Goal: Communication & Community: Answer question/provide support

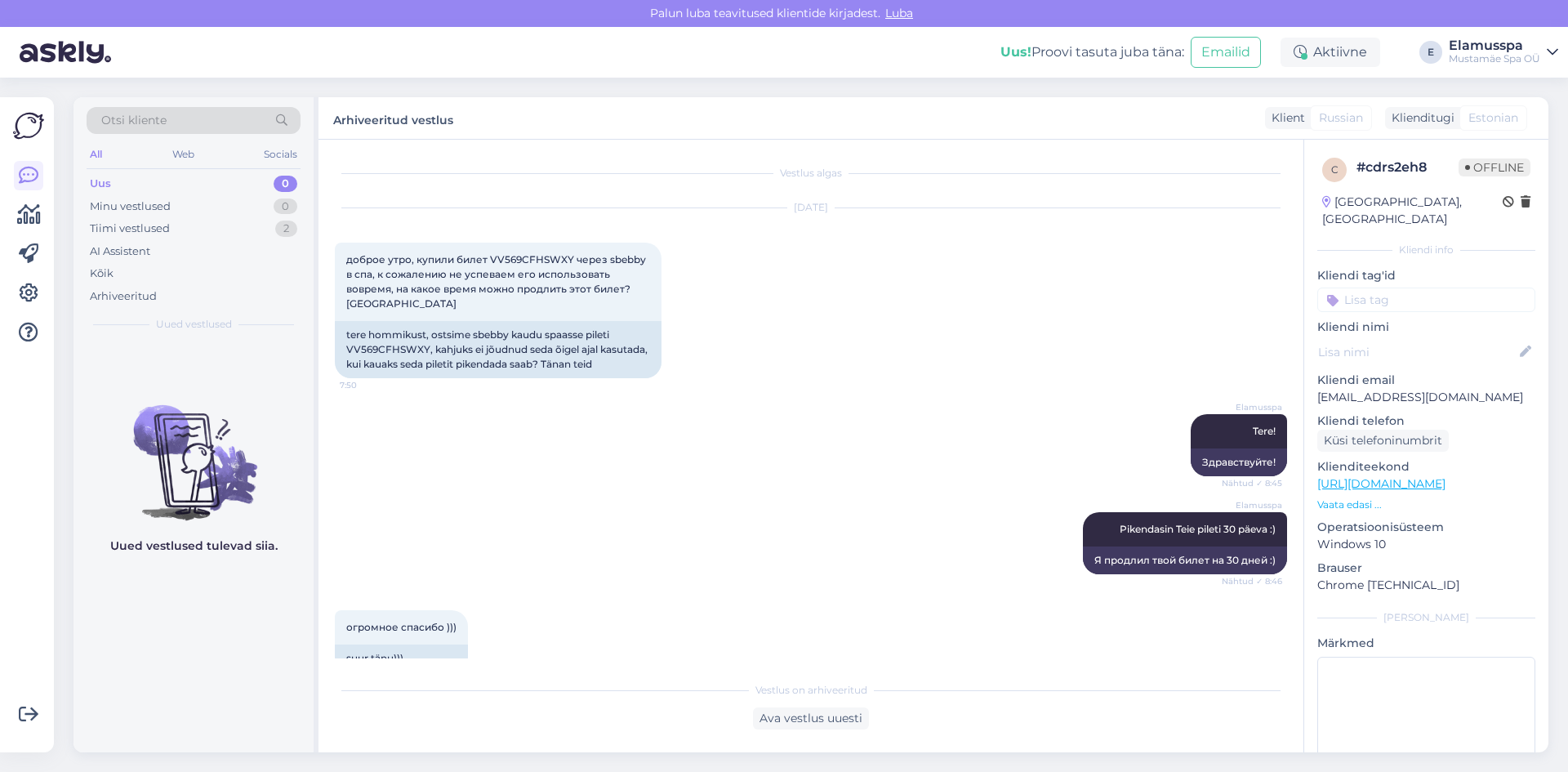
scroll to position [497, 0]
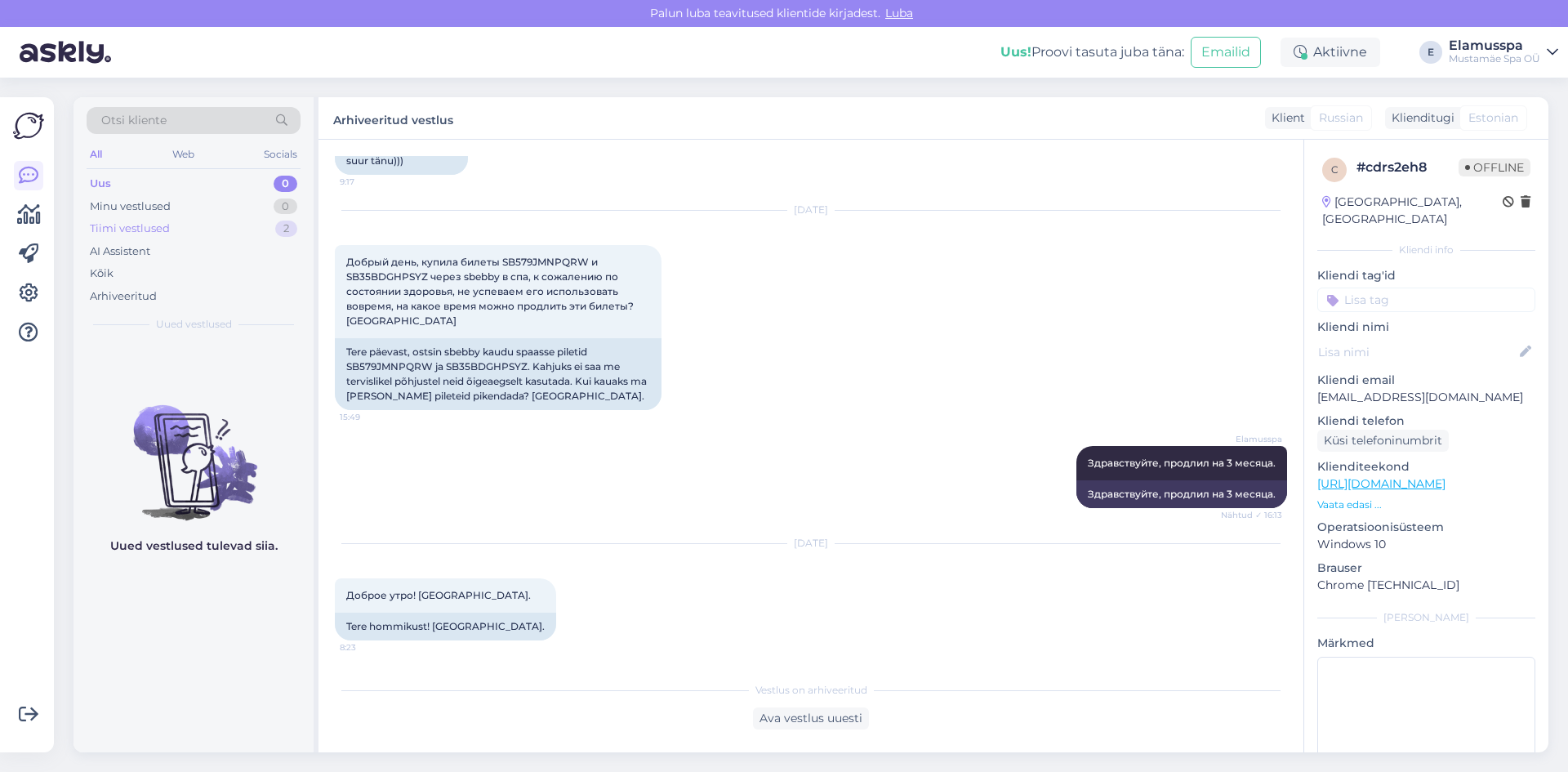
click at [258, 237] on div "Tiimi vestlused 2" at bounding box center [194, 229] width 214 height 23
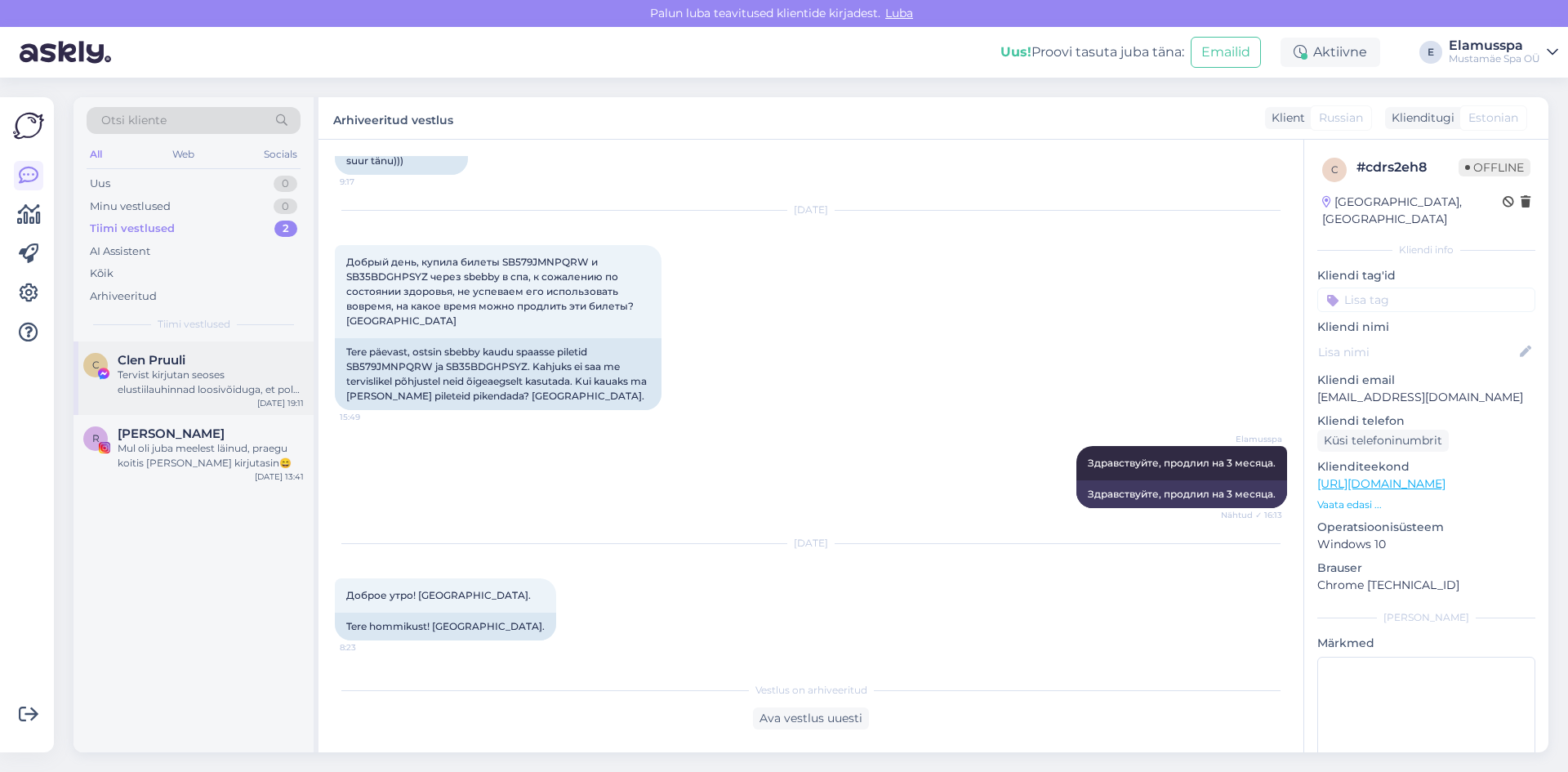
click at [258, 372] on div "Tervist kirjutan seoses elustiilauhinnad loosivõiduga, et pole endiselt infot p…" at bounding box center [210, 382] width 186 height 30
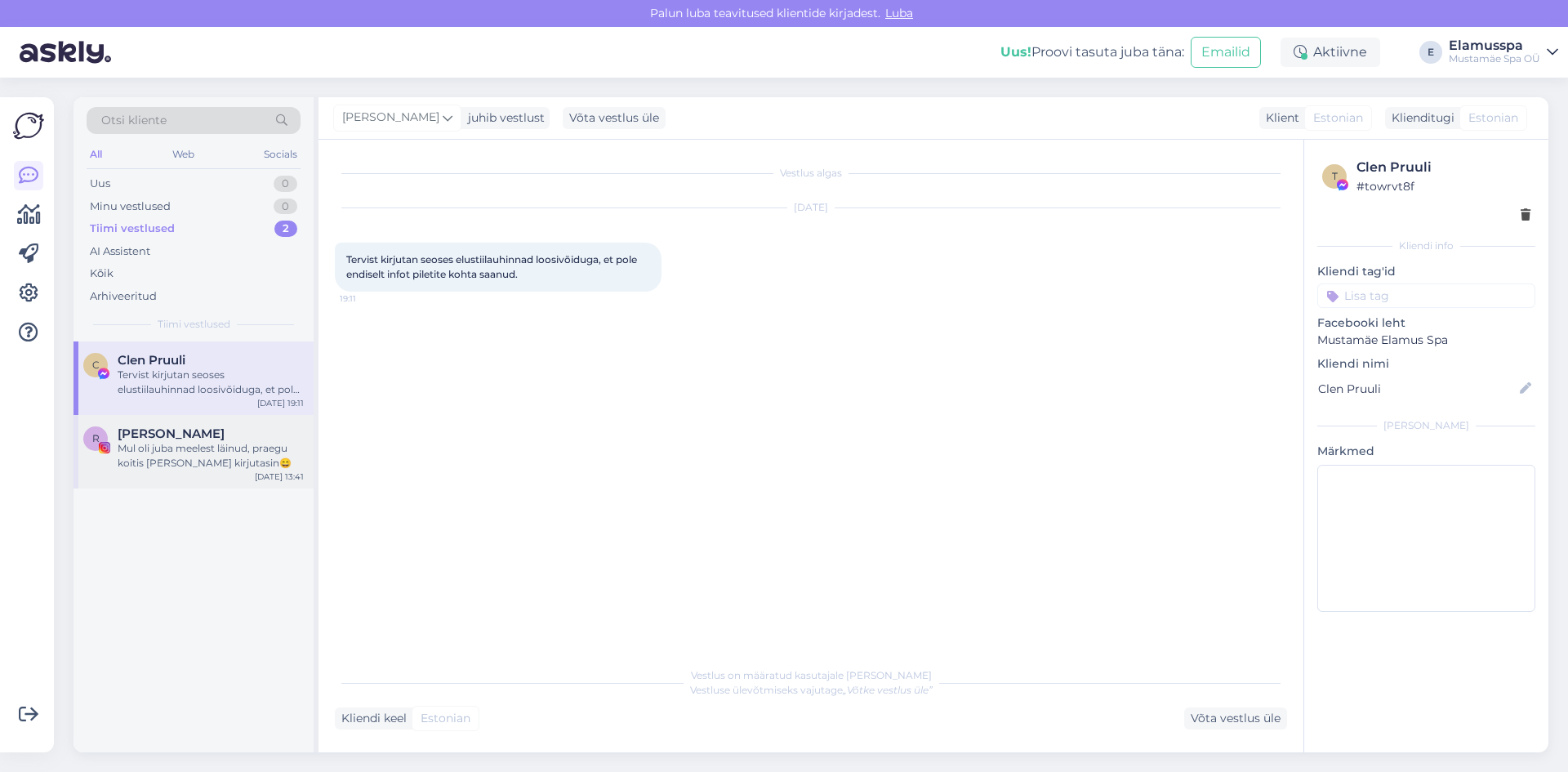
click at [239, 425] on div "R [PERSON_NAME] oli juba meelest läinud, praegu koitis [PERSON_NAME] kirjutasin…" at bounding box center [194, 451] width 240 height 73
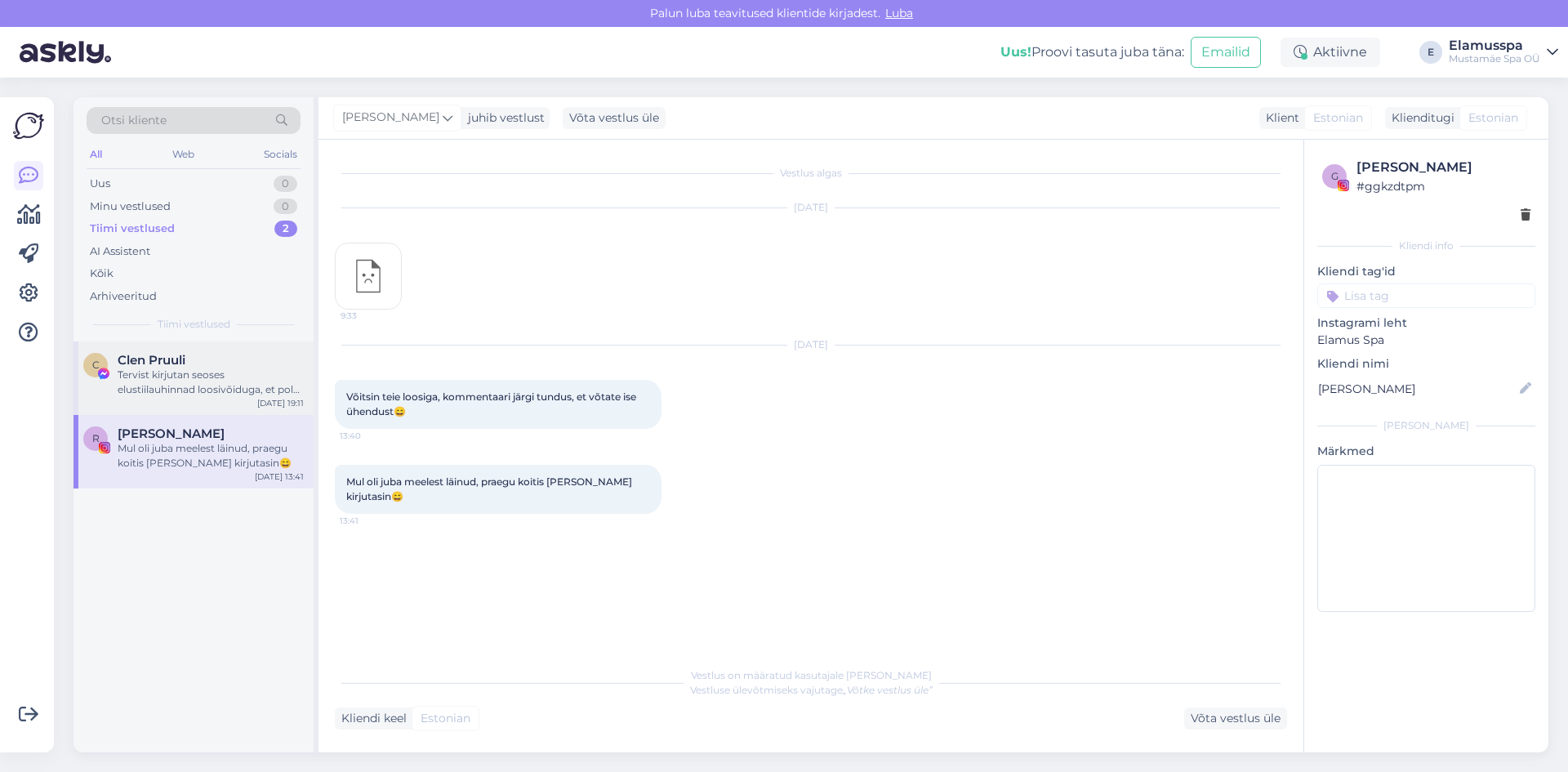
click at [249, 390] on div "Tervist kirjutan seoses elustiilauhinnad loosivõiduga, et pole endiselt infot p…" at bounding box center [210, 382] width 186 height 30
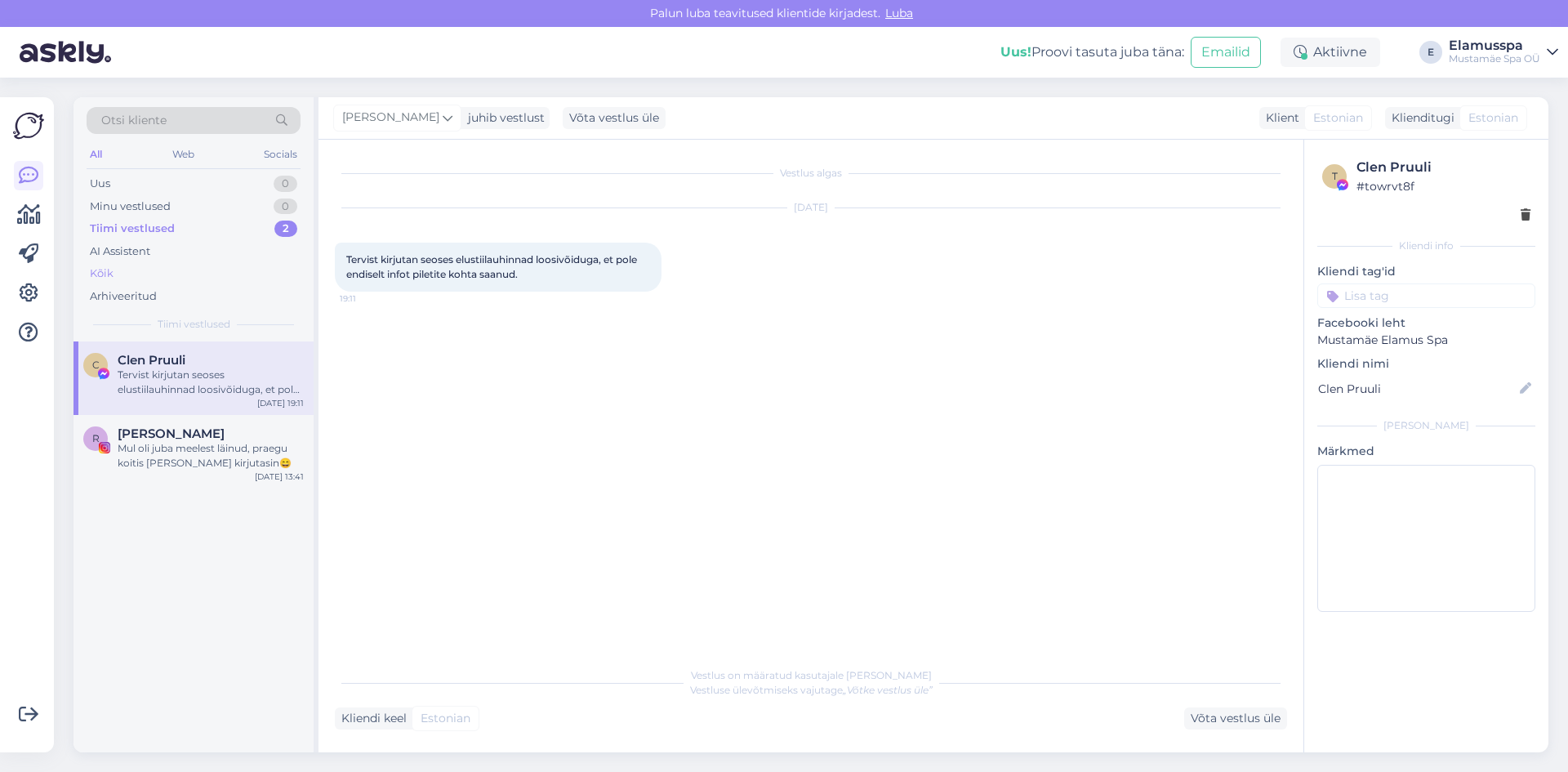
click at [219, 283] on div "Kõik" at bounding box center [194, 274] width 214 height 23
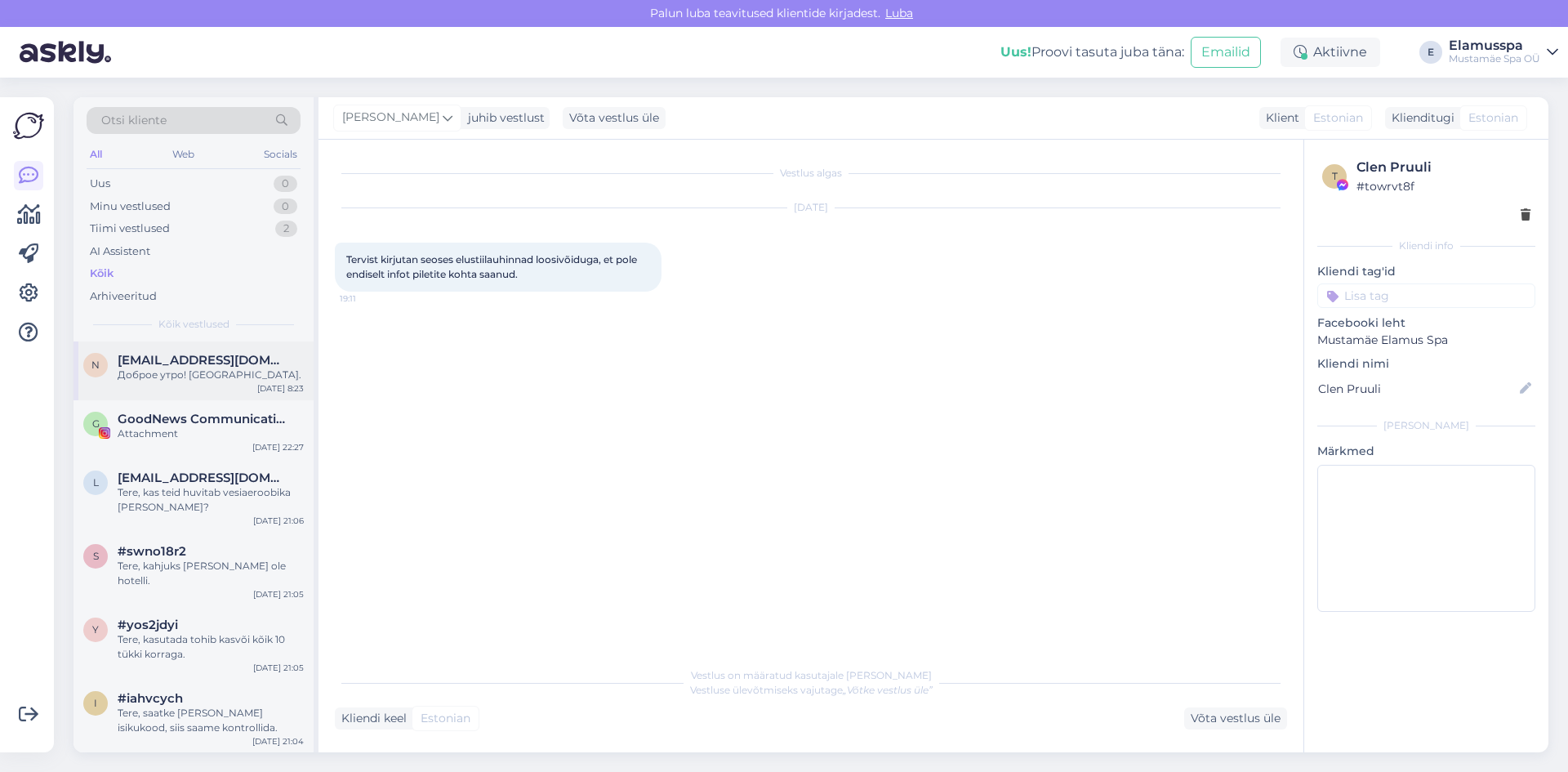
click at [225, 379] on div "Доброе утро! [GEOGRAPHIC_DATA]." at bounding box center [210, 374] width 186 height 14
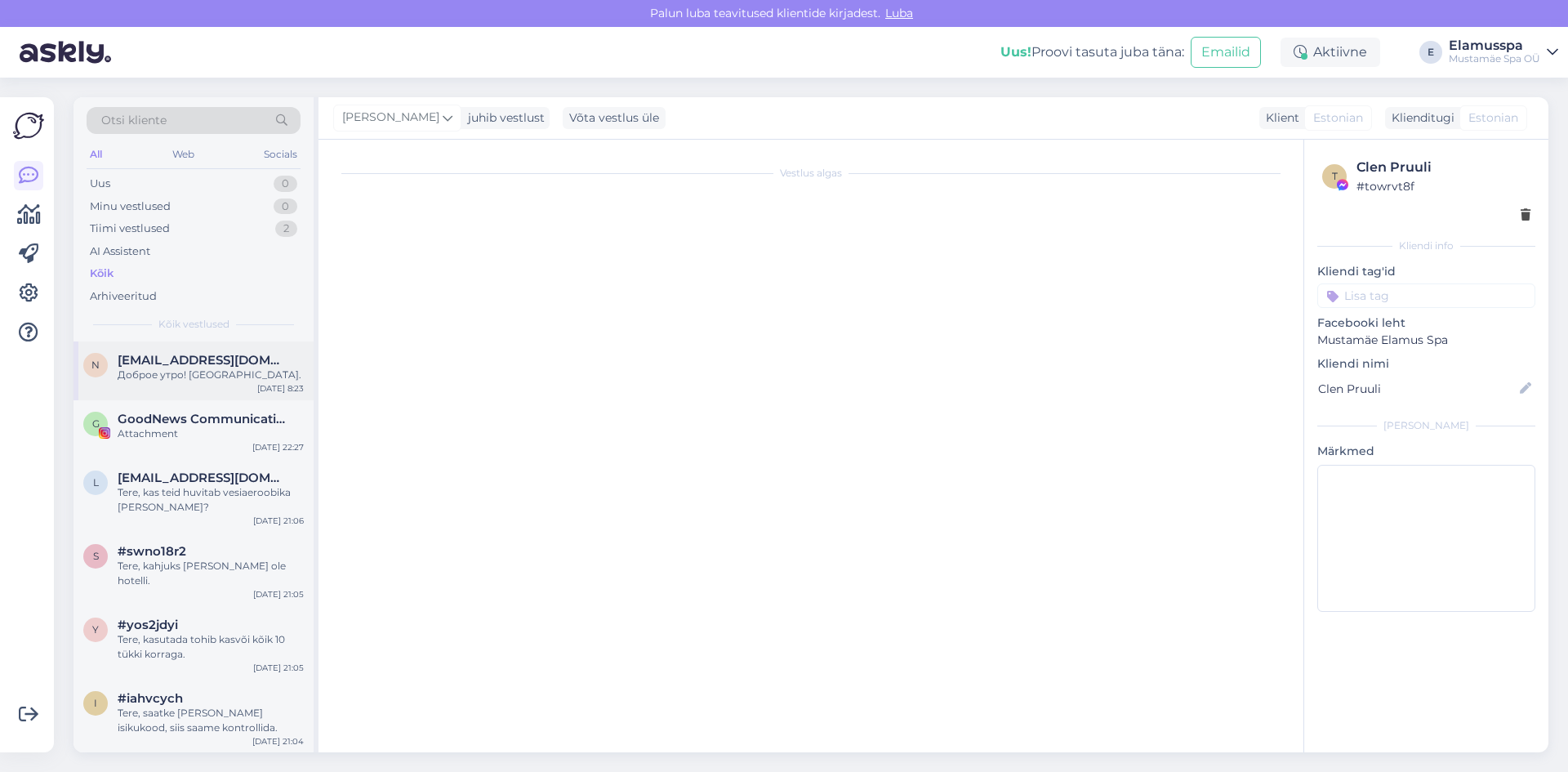
scroll to position [497, 0]
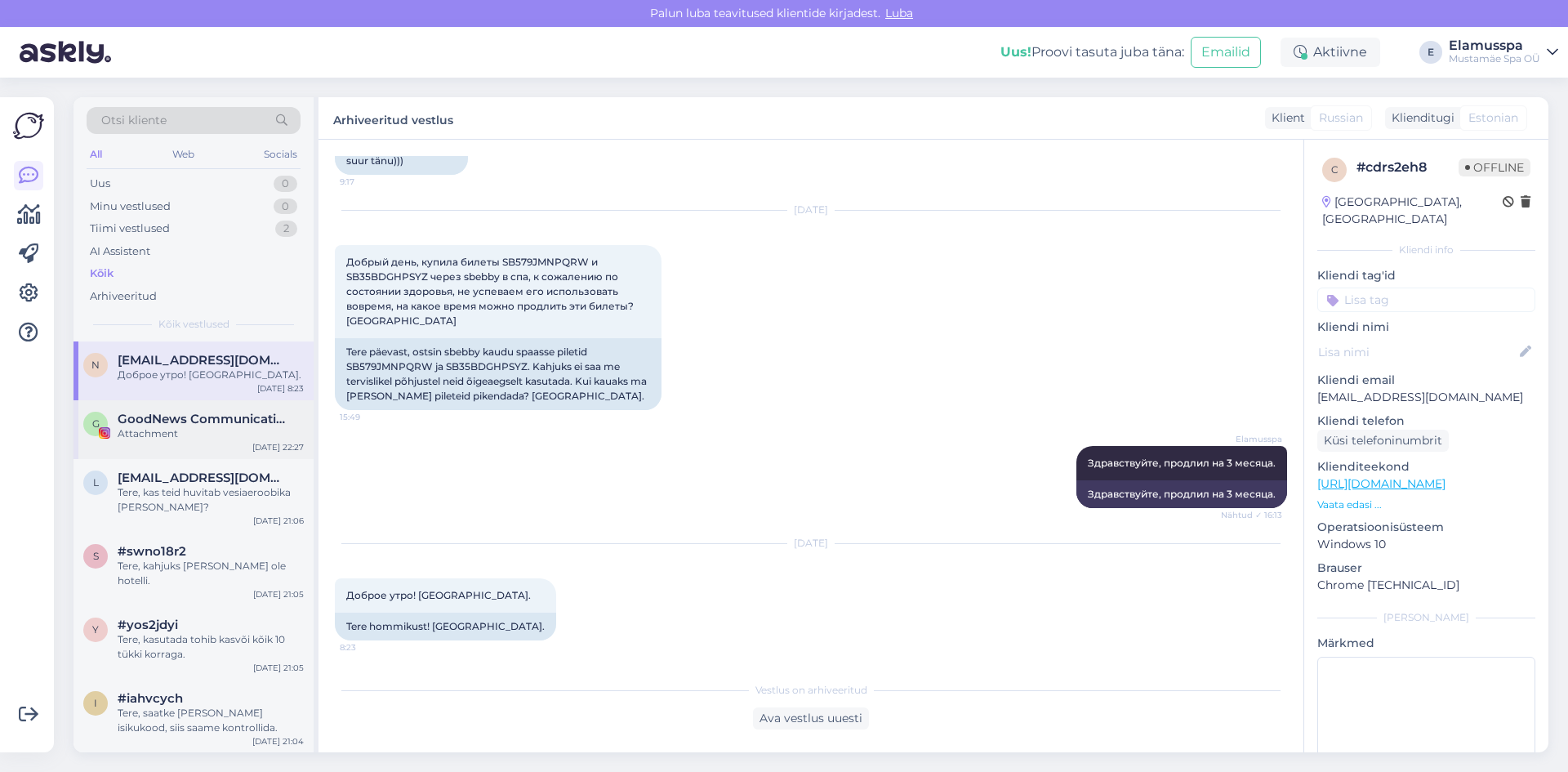
click at [215, 446] on div "G GoodNews Communication Attachment [DATE] 22:27" at bounding box center [194, 429] width 240 height 59
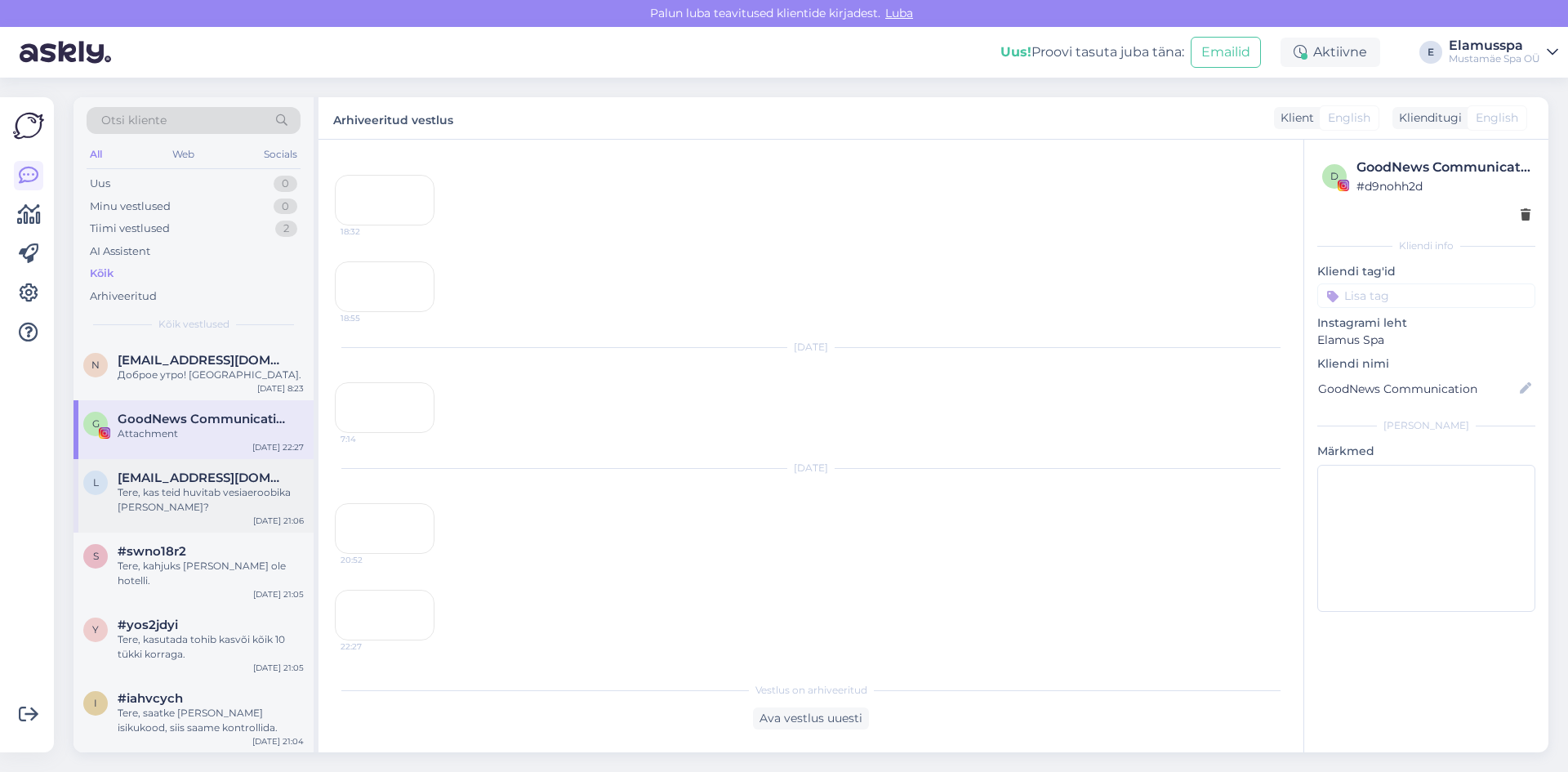
click at [235, 488] on div "Tere, kas teid huvitab vesiaeroobika [PERSON_NAME]?" at bounding box center [210, 499] width 186 height 30
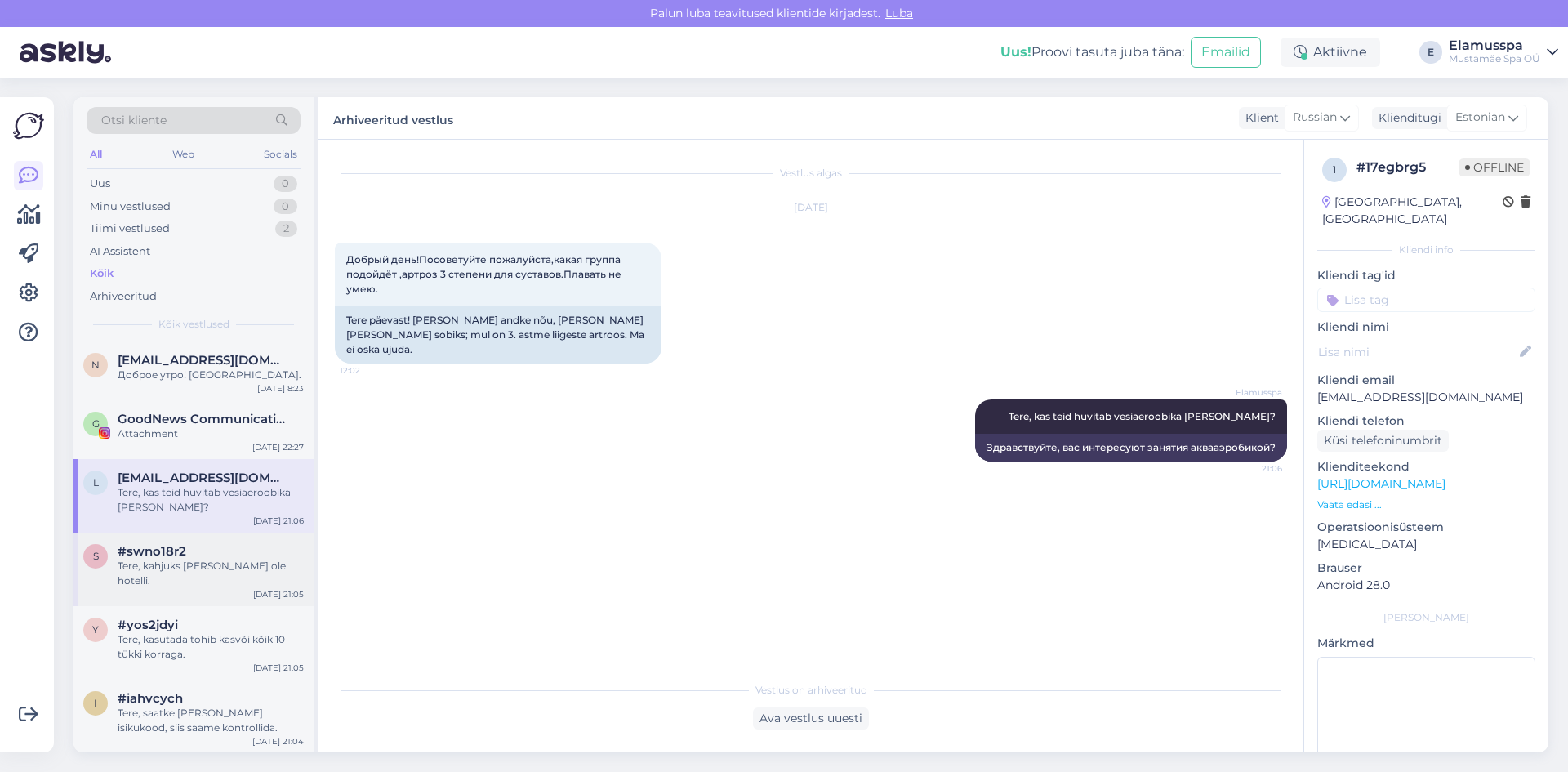
click at [238, 541] on div "s #swno18r2 Tere, kahjuks [PERSON_NAME] ole hotelli. [DATE] 21:05" at bounding box center [194, 569] width 240 height 73
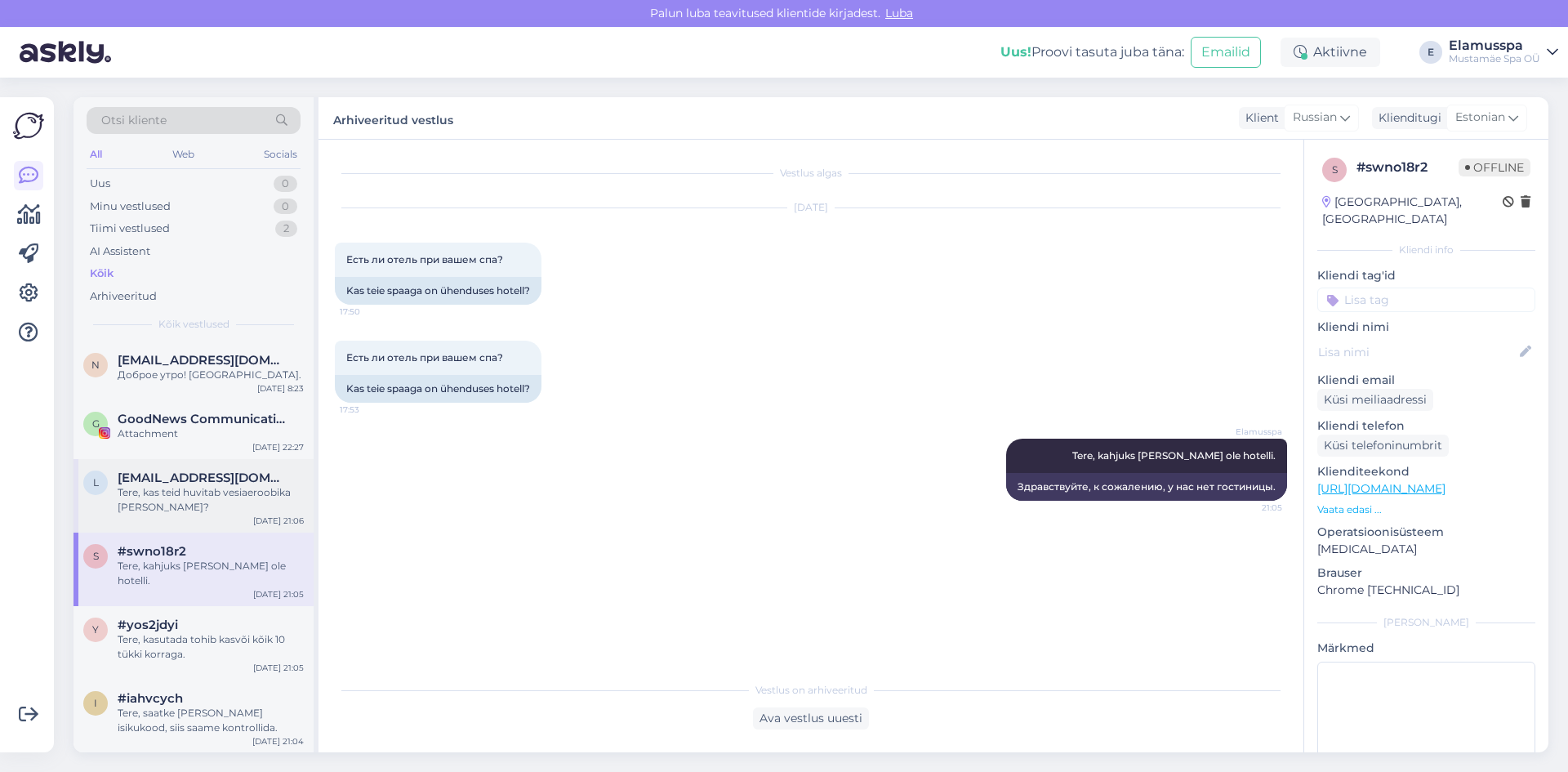
scroll to position [163, 0]
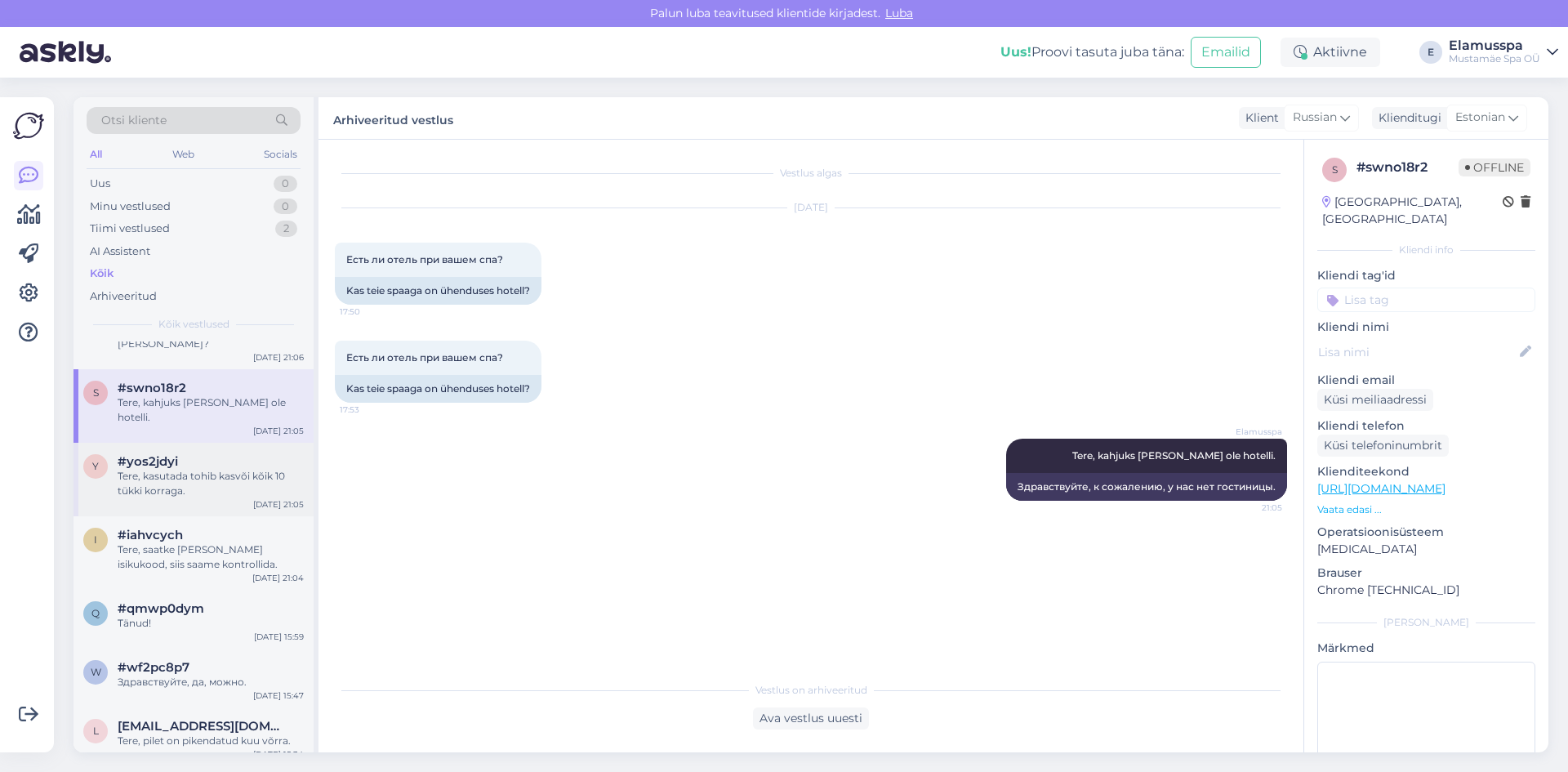
click at [241, 482] on div "Tere, kasutada tohib kasvõi kõik 10 tükki korraga." at bounding box center [210, 483] width 186 height 30
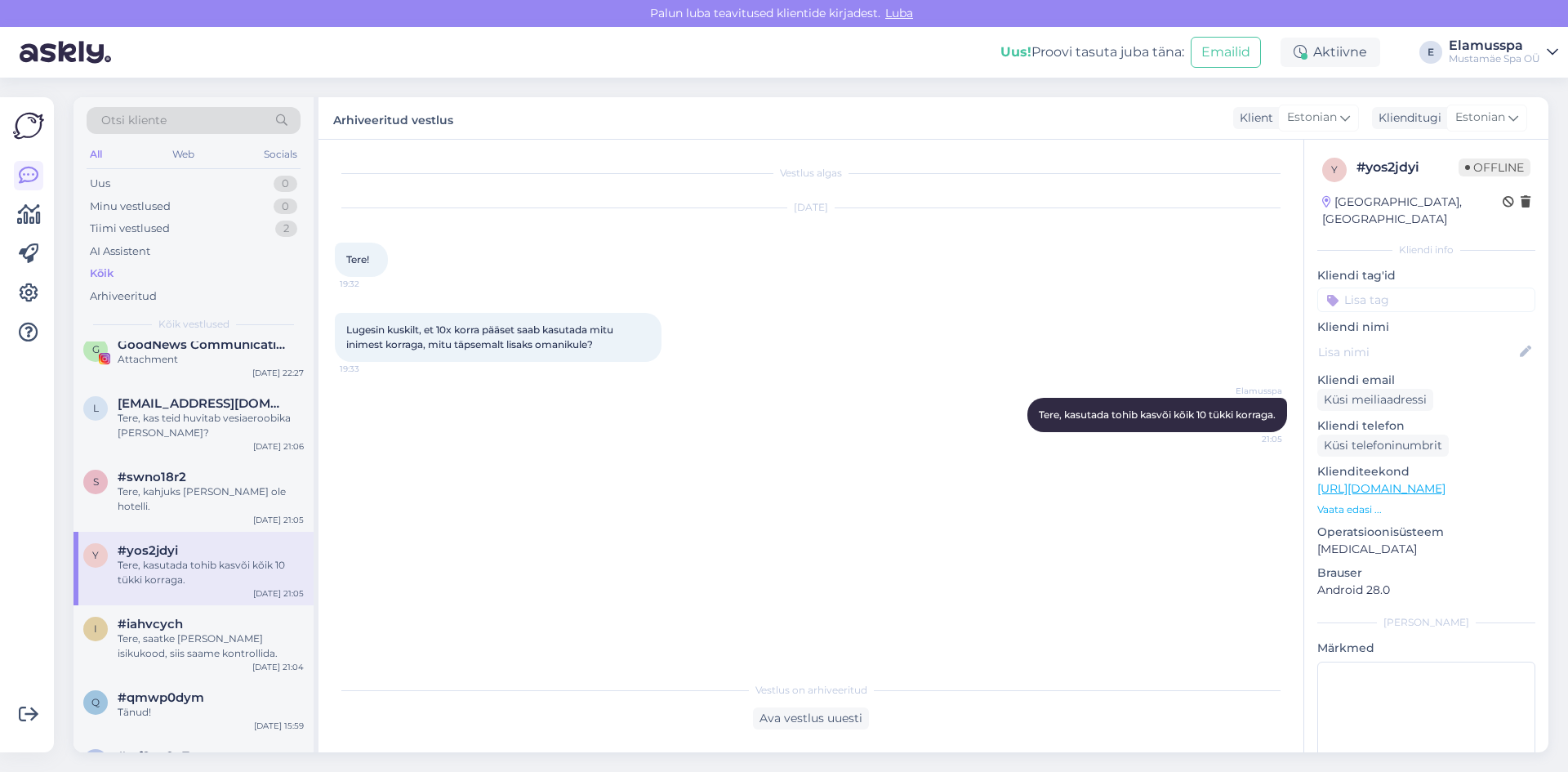
scroll to position [0, 0]
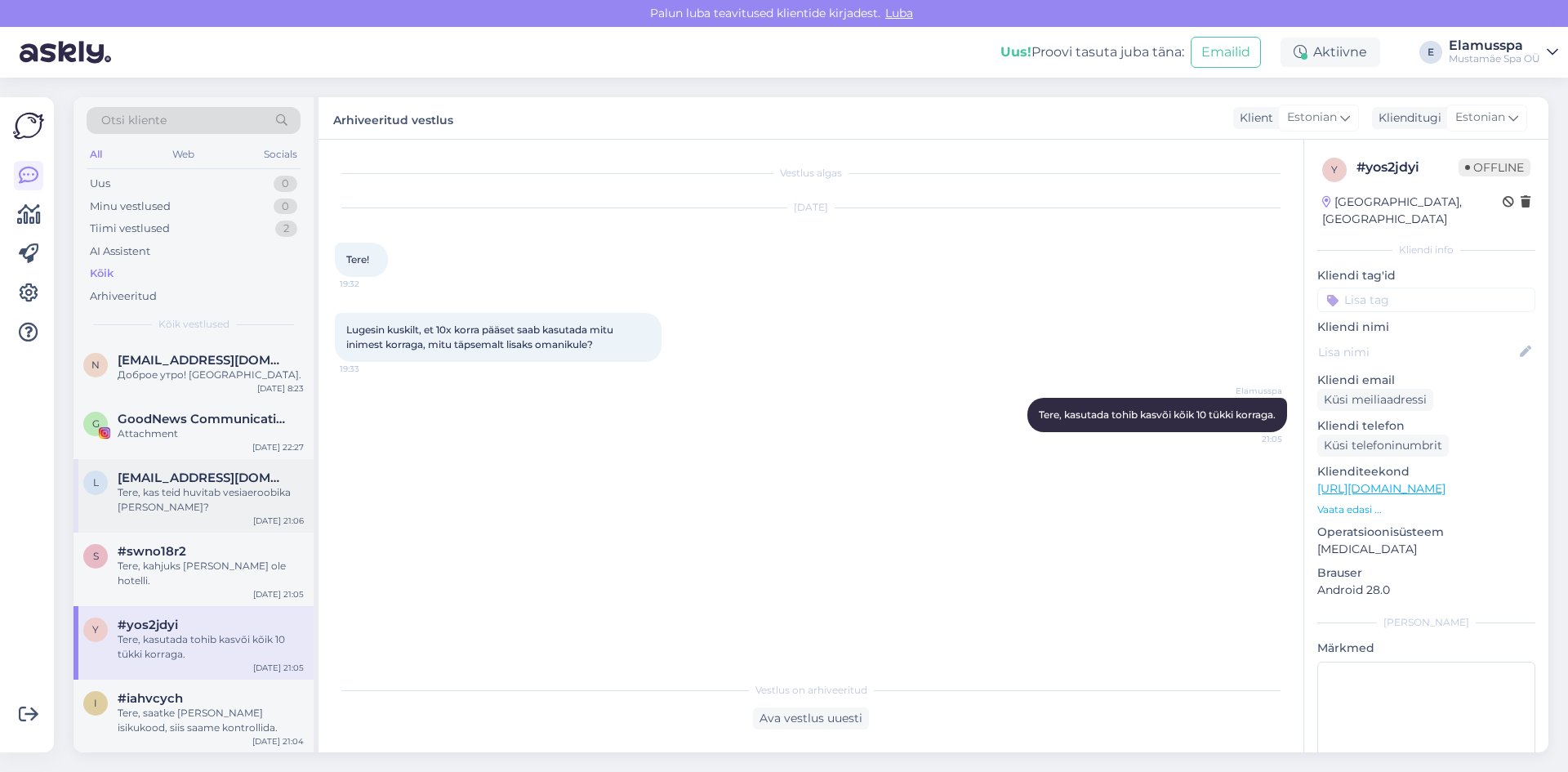
click at [224, 489] on div "Tere, kas teid huvitab vesiaeroobika [PERSON_NAME]?" at bounding box center [210, 499] width 186 height 30
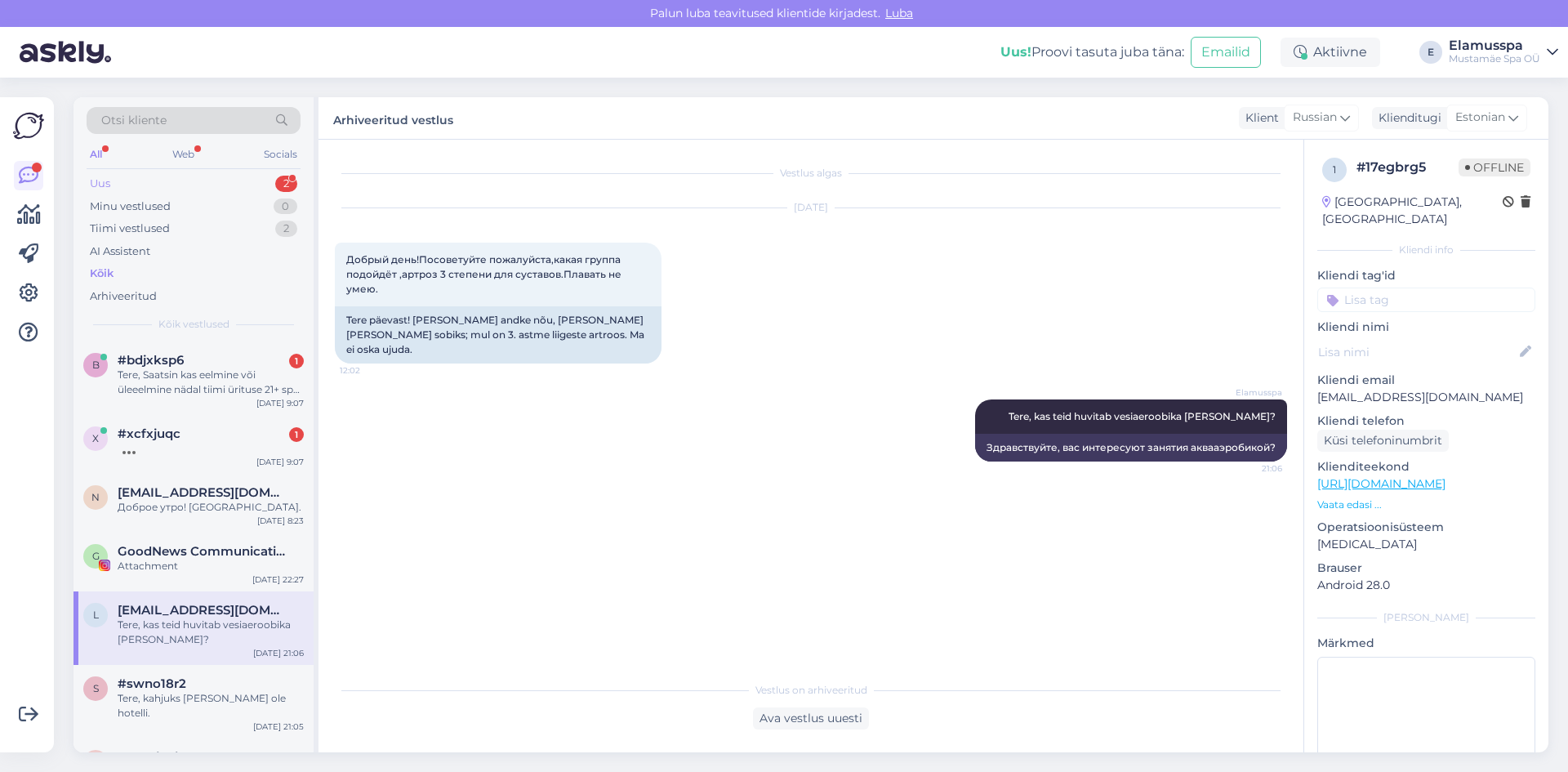
click at [224, 182] on div "Uus 2" at bounding box center [194, 184] width 214 height 23
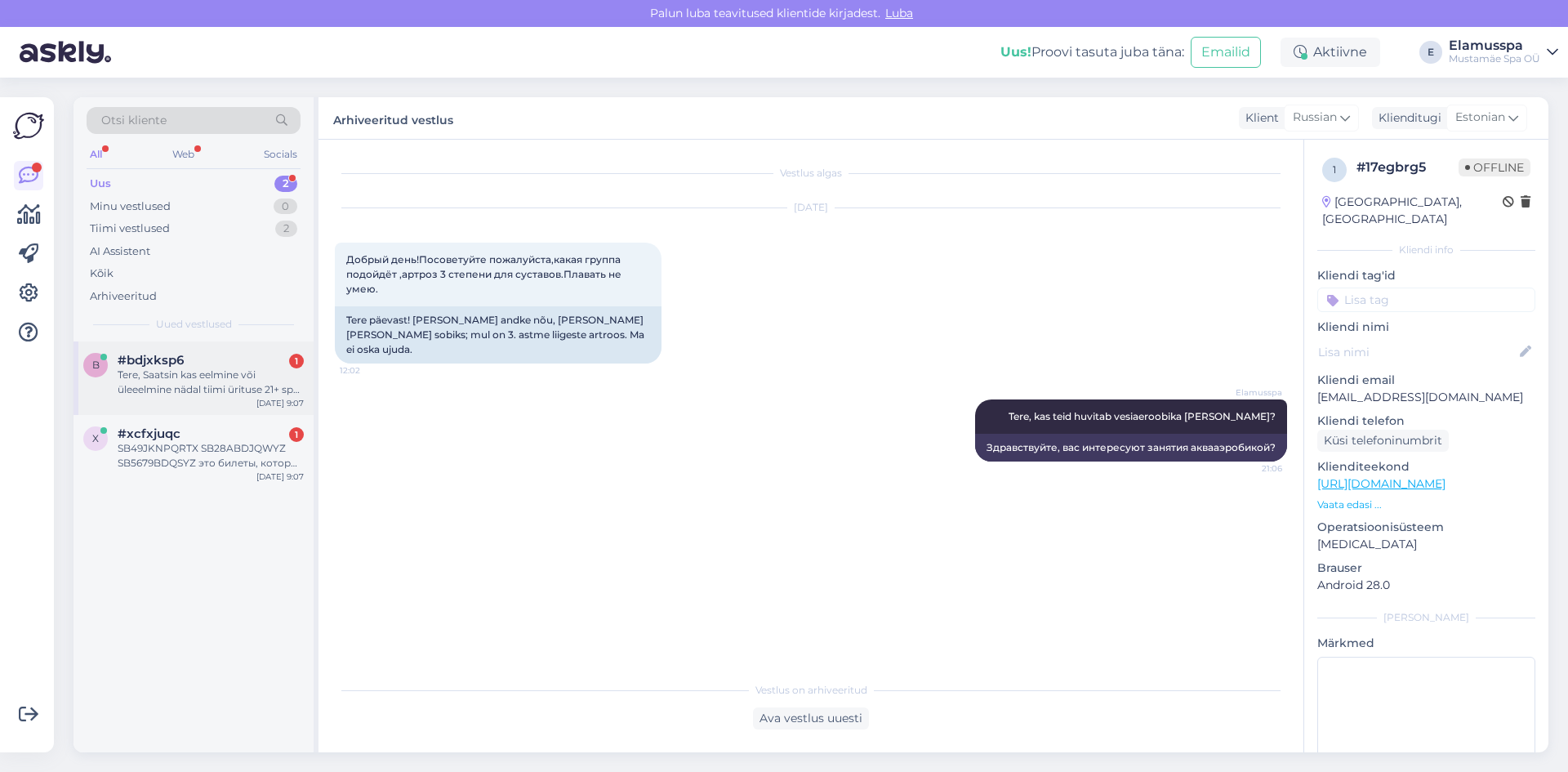
click at [207, 368] on div "Tere, Saatsin kas eelmine või üleeelmine nädal tiimi ürituse 21+ spa kohta päri…" at bounding box center [210, 382] width 186 height 30
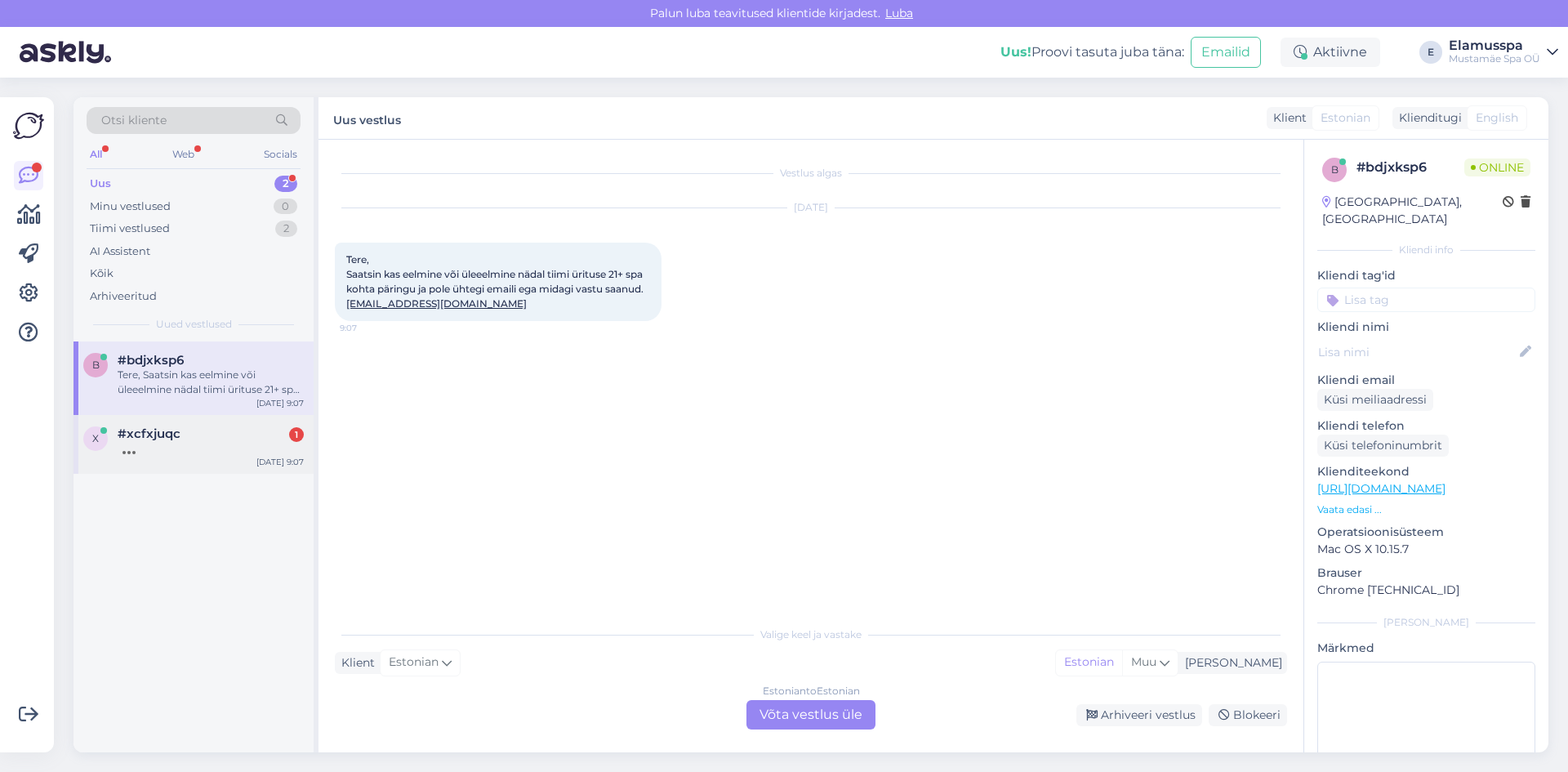
click at [214, 432] on div "#xcfxjuqc 1" at bounding box center [210, 433] width 186 height 14
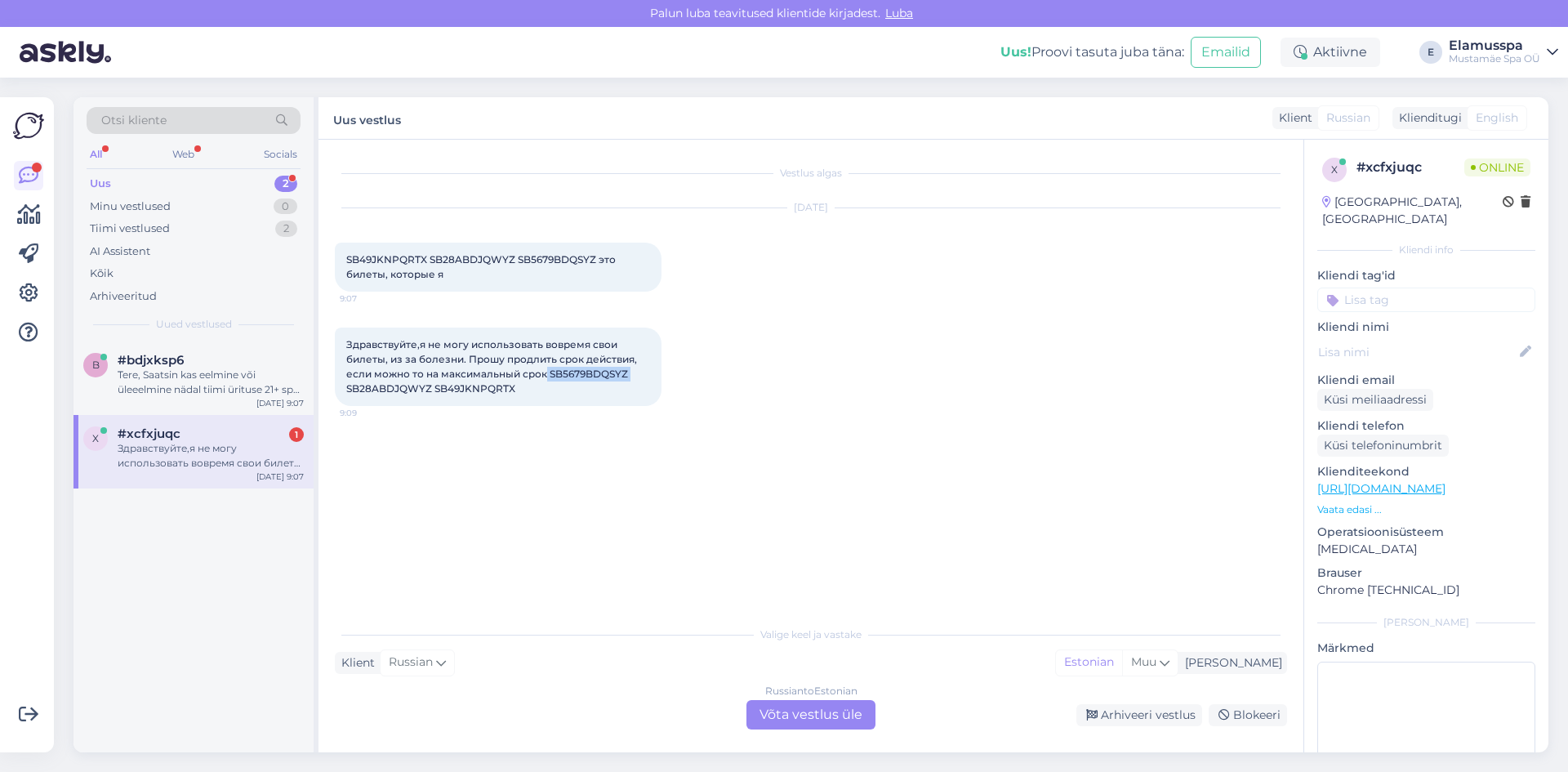
drag, startPoint x: 639, startPoint y: 373, endPoint x: 547, endPoint y: 377, distance: 92.1
click at [547, 377] on div "Здравствуйте,я не могу использовать вовремя свои билеты, из за болезни. Прошу п…" at bounding box center [498, 366] width 326 height 78
copy span "SB5679BDQSYZ"
click at [792, 709] on div "Russian to Estonian Võta vestlus üle" at bounding box center [810, 715] width 129 height 30
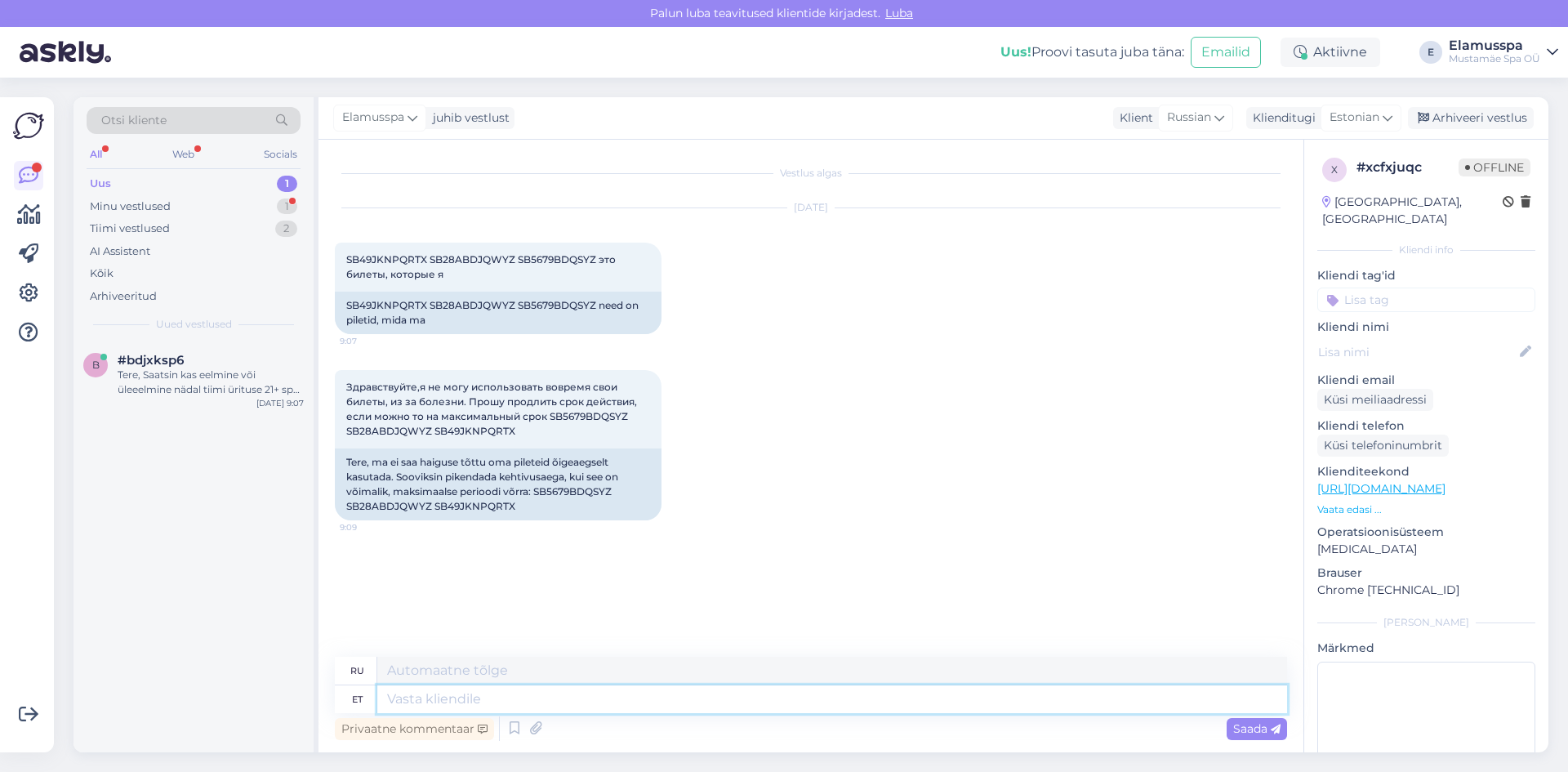
click at [483, 699] on textarea at bounding box center [832, 699] width 910 height 28
type textarea "Tere, p"
type textarea "Привет,"
type textarea "Tere, piletid o"
type textarea "Привет, билеты"
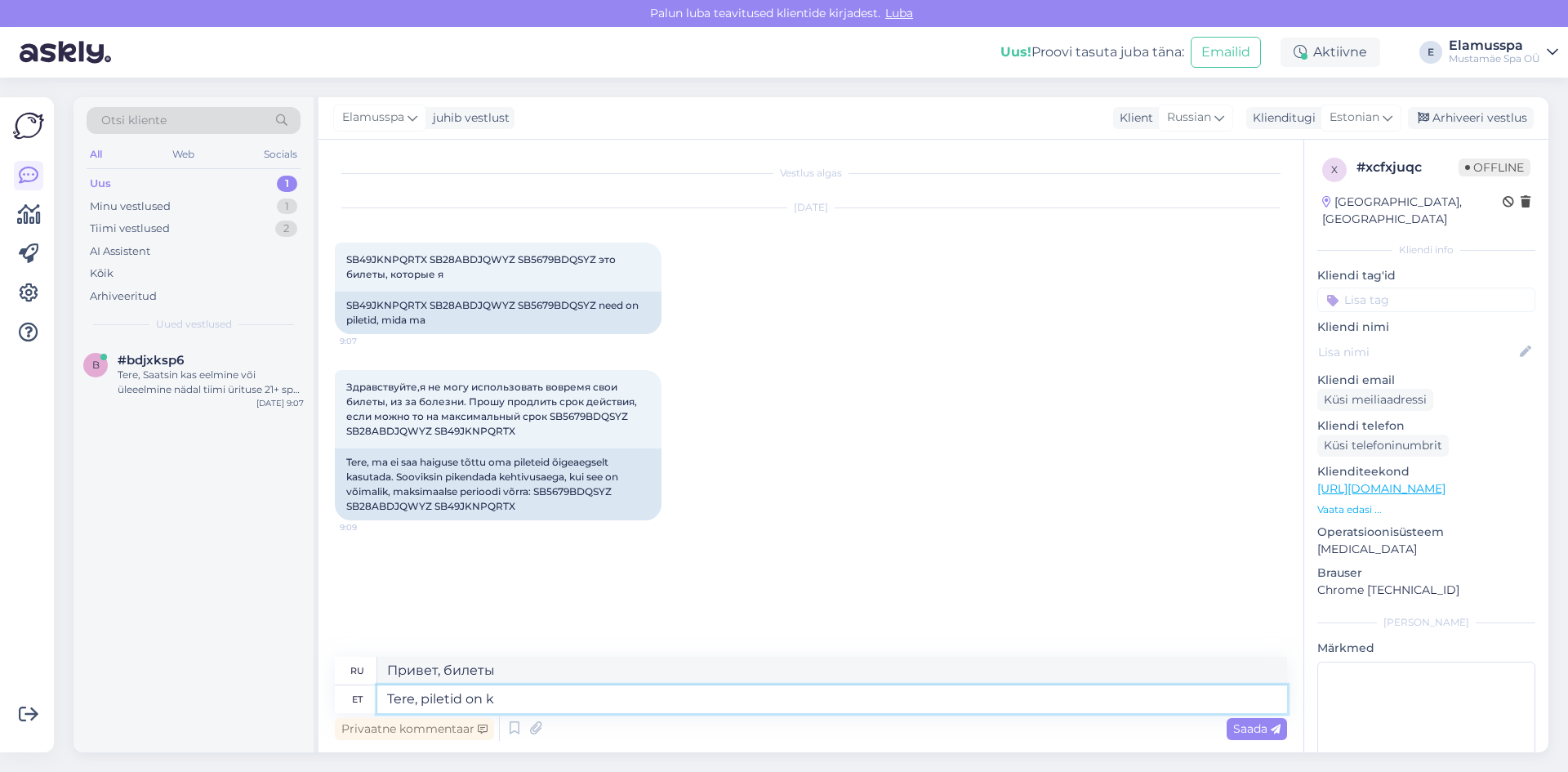
type textarea "Tere, piletid on ku"
type textarea "Здравствуйте, билеты есть в наличии."
type textarea "Tere, piletid on kuu v"
type textarea "Здравствуйте, билеты действительны в течение месяца."
type textarea "Tere, piletid on kuu võrra pikedantud."
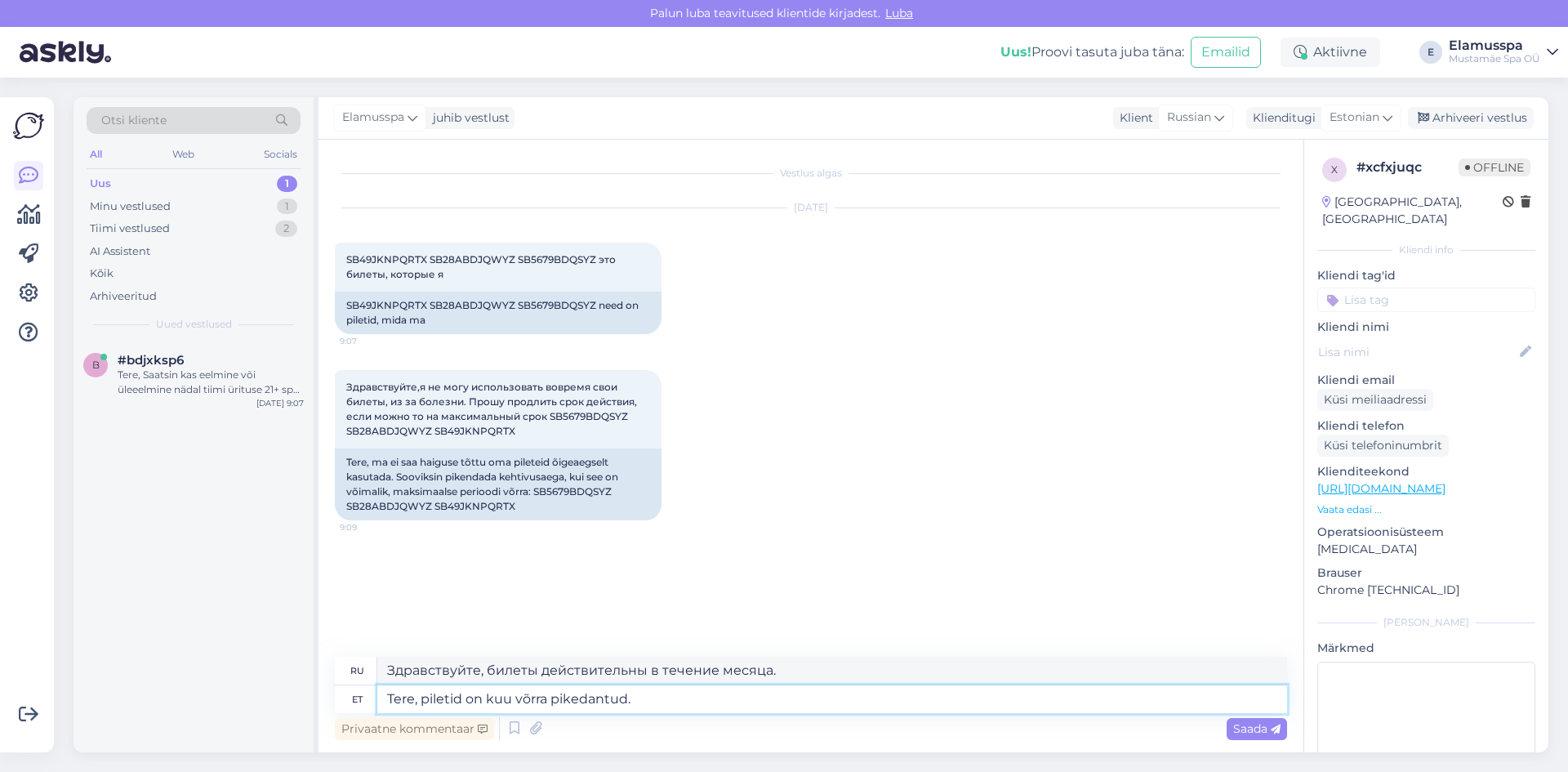
type textarea "Здравствуйте, билеты продлены на месяц."
click at [651, 699] on textarea "Tere, piletid on kuu võrra pikedandatud." at bounding box center [832, 699] width 910 height 28
drag, startPoint x: 675, startPoint y: 696, endPoint x: 576, endPoint y: 706, distance: 99.5
click at [576, 706] on textarea "Tere, piletid on kuu võrra pikedandatud." at bounding box center [832, 699] width 910 height 28
type textarea "Tere, piletid on kuu võrra pikendatud"
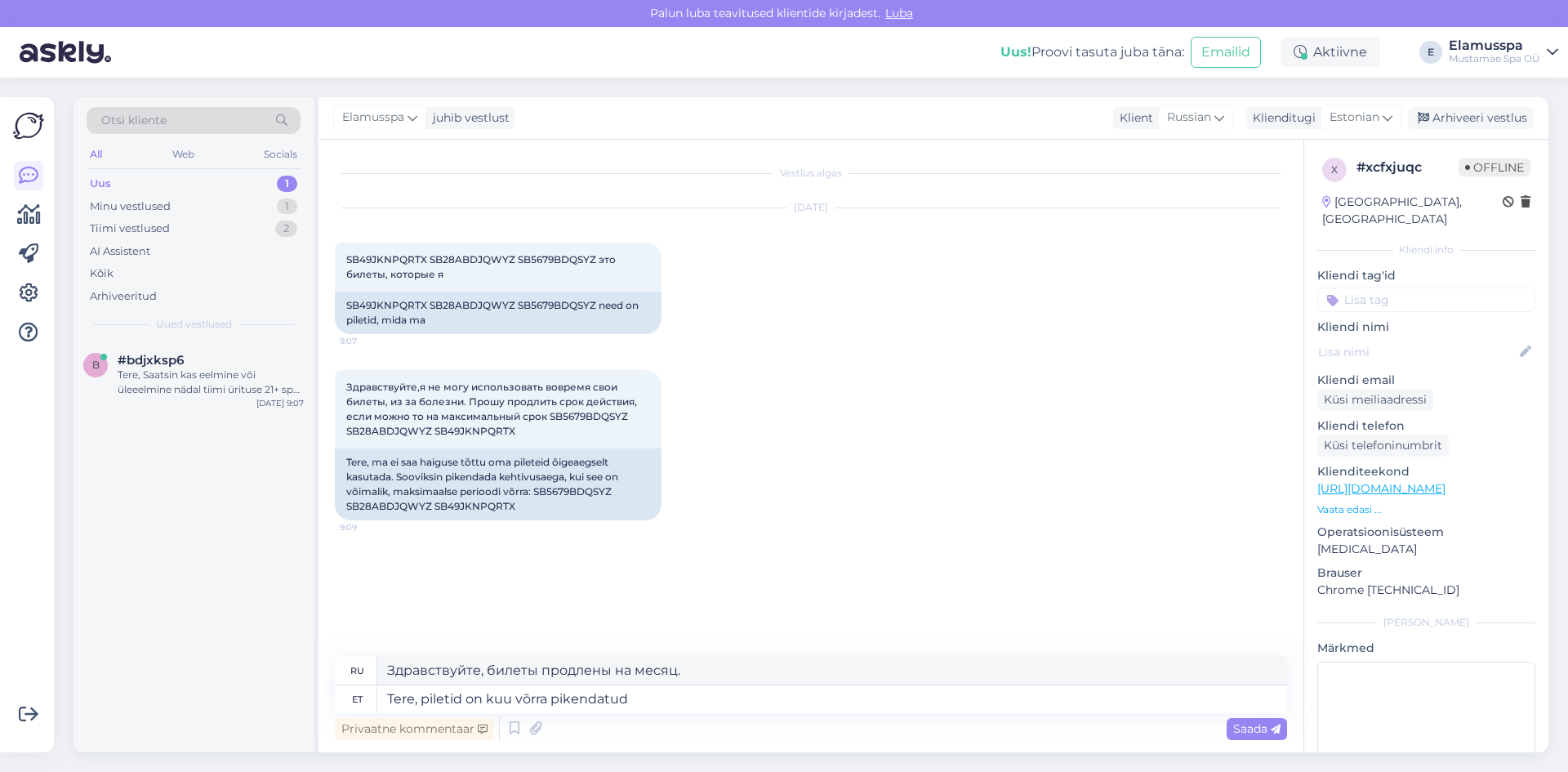
click at [919, 549] on div "Vestlus algas [DATE] SB49JKNPQRTX SB28ABDJQWYZ SB5679BDQSYZ это билеты, которые…" at bounding box center [818, 398] width 967 height 486
click at [1266, 727] on span "Saada" at bounding box center [1257, 728] width 48 height 14
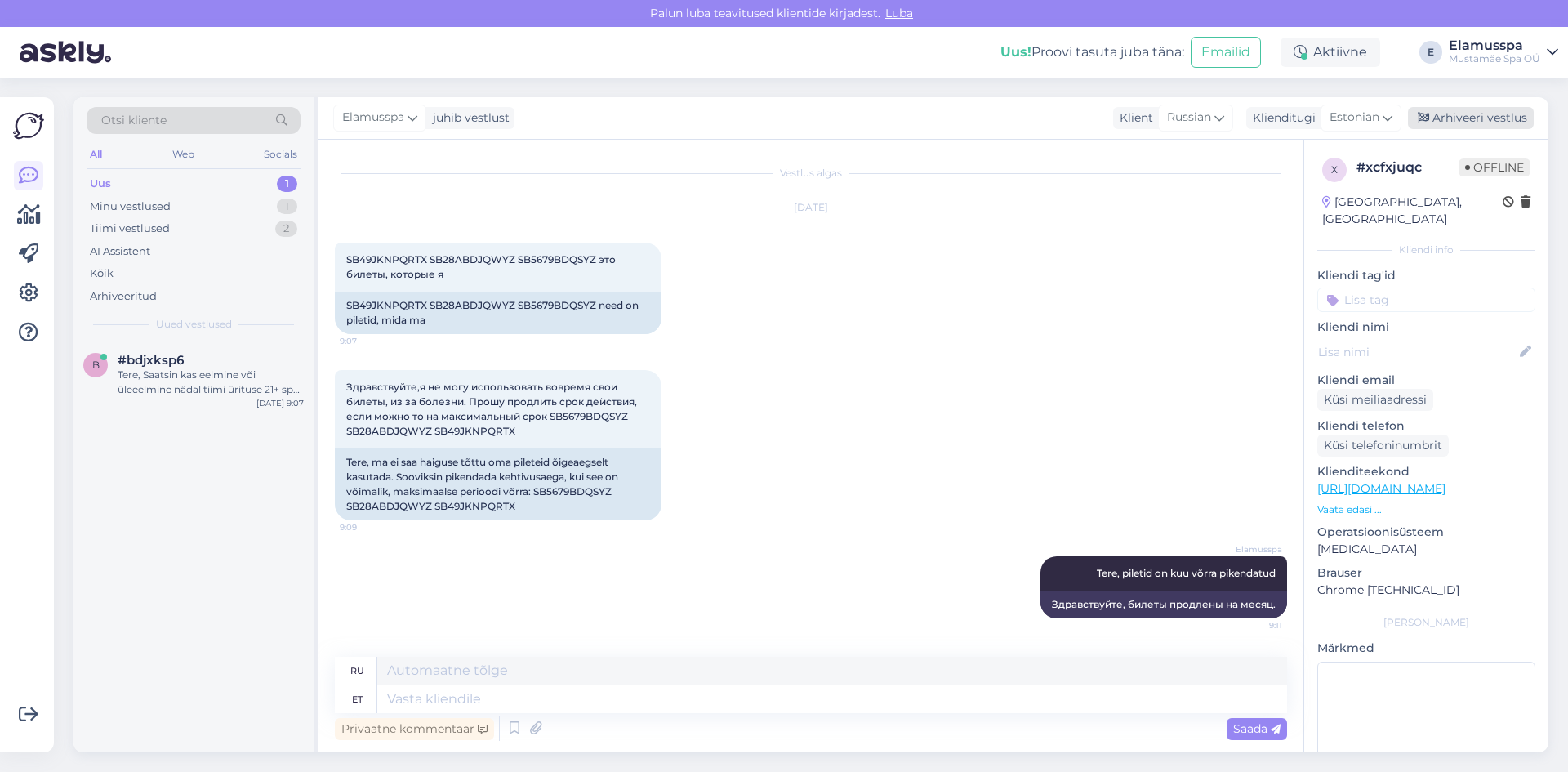
click at [1484, 118] on div "Arhiveeri vestlus" at bounding box center [1471, 117] width 126 height 22
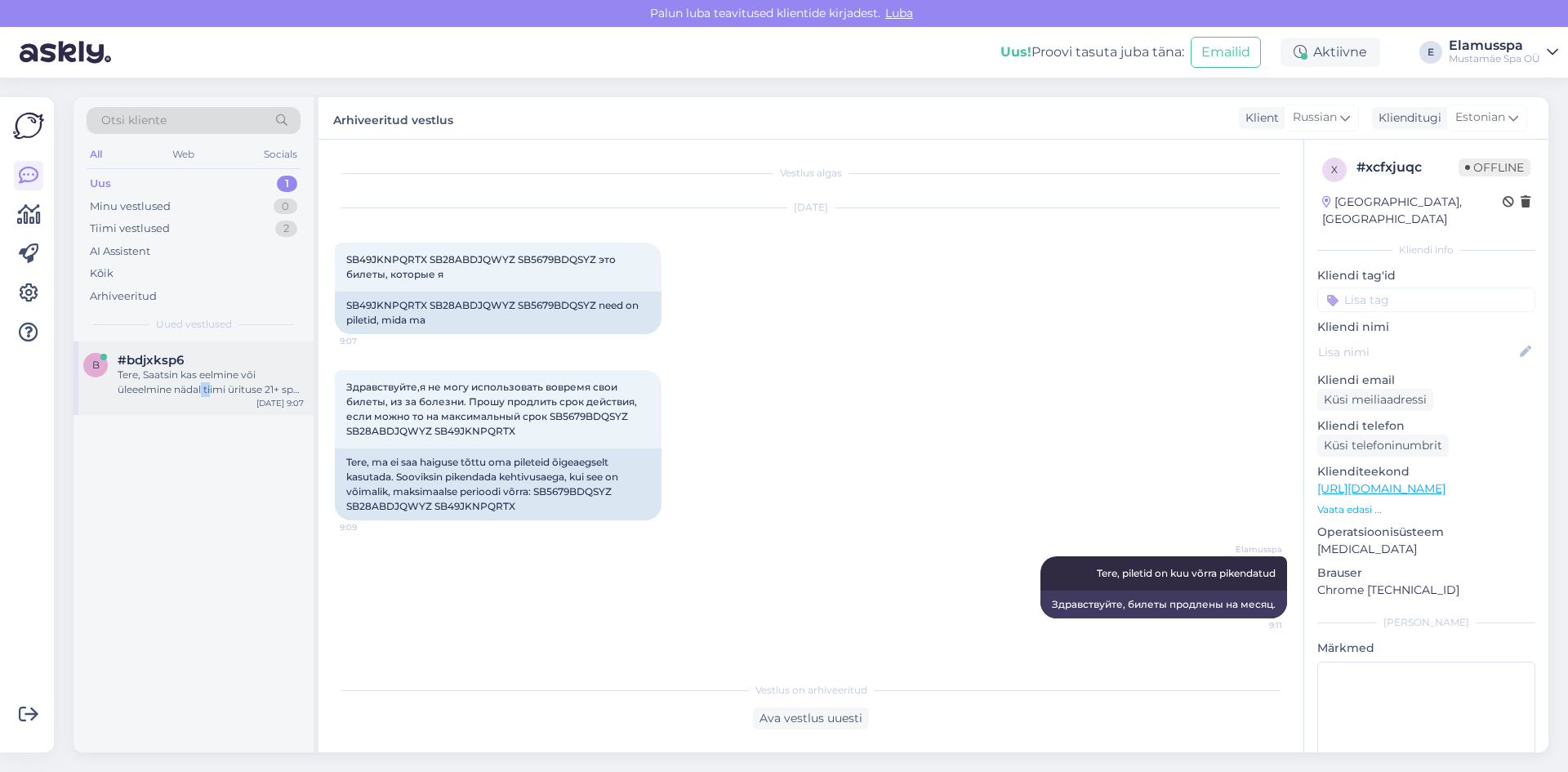
drag, startPoint x: 212, startPoint y: 395, endPoint x: 228, endPoint y: 398, distance: 16.3
click at [213, 395] on div "Tere, Saatsin kas eelmine või üleeelmine nädal tiimi ürituse 21+ spa kohta päri…" at bounding box center [210, 382] width 186 height 30
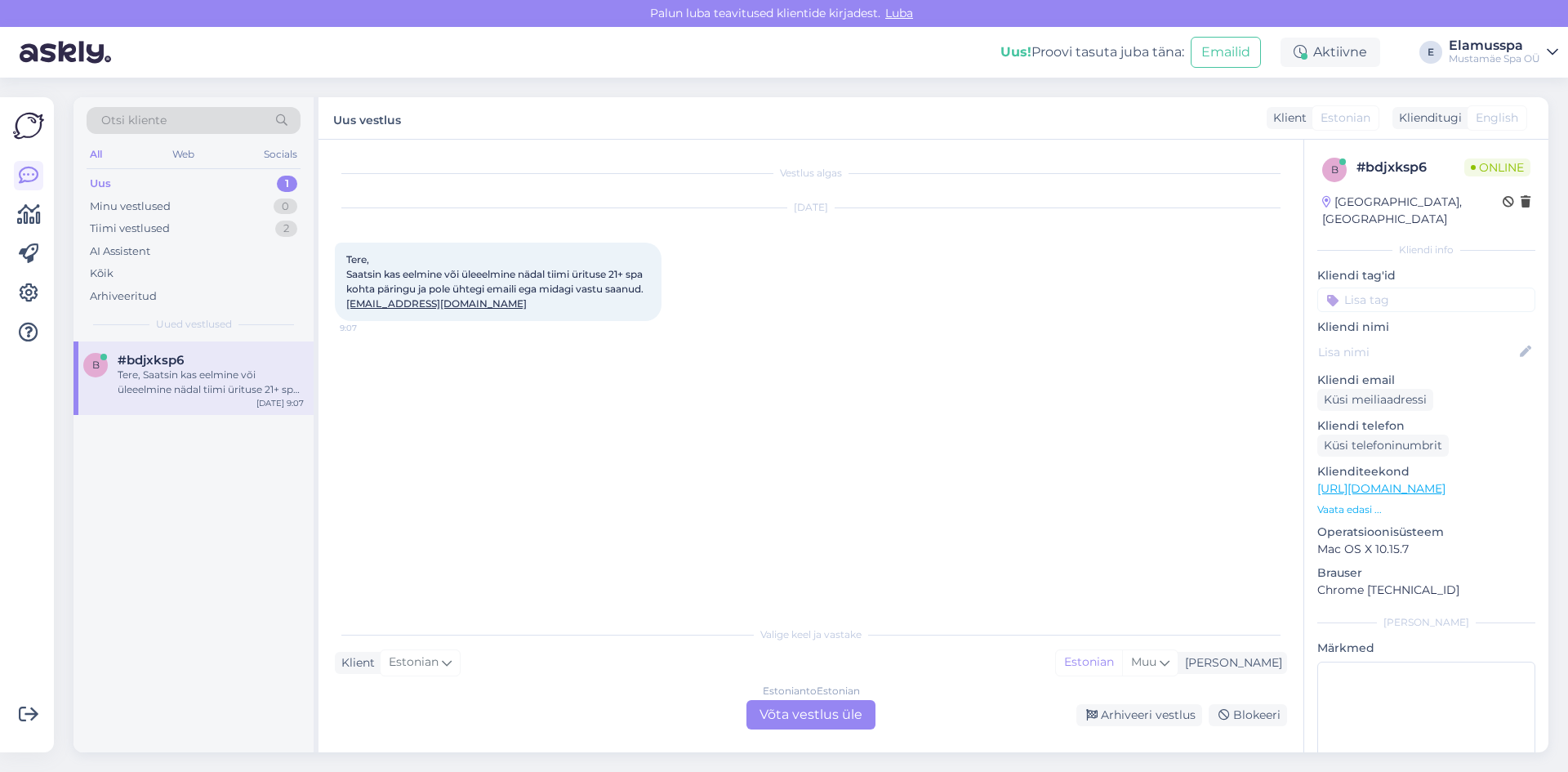
click at [759, 717] on div "Estonian to Estonian Võta vestlus üle" at bounding box center [810, 715] width 129 height 30
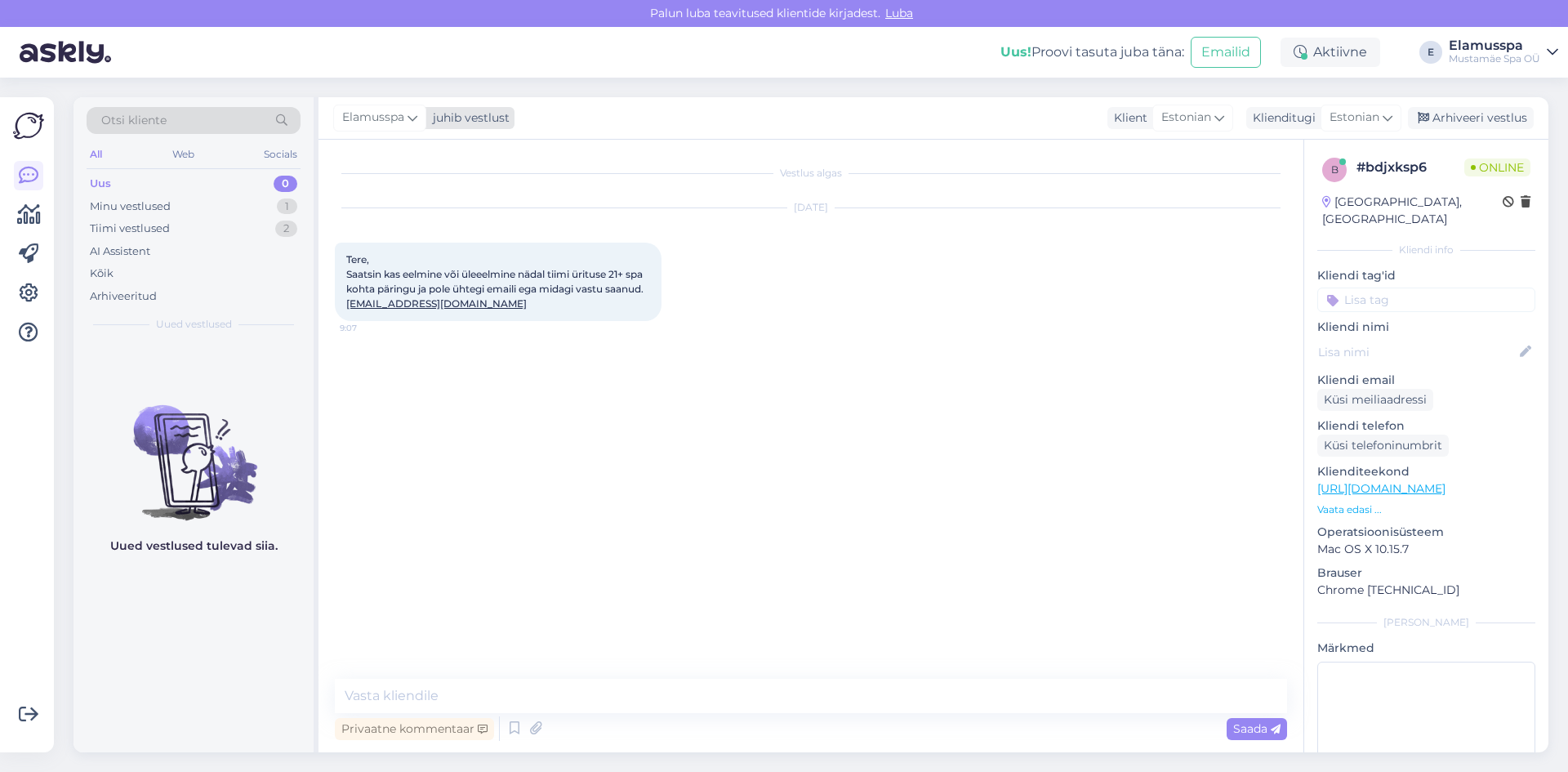
click at [406, 115] on div "Elamusspa" at bounding box center [380, 117] width 93 height 26
click at [431, 234] on div "[PERSON_NAME]" at bounding box center [423, 231] width 140 height 20
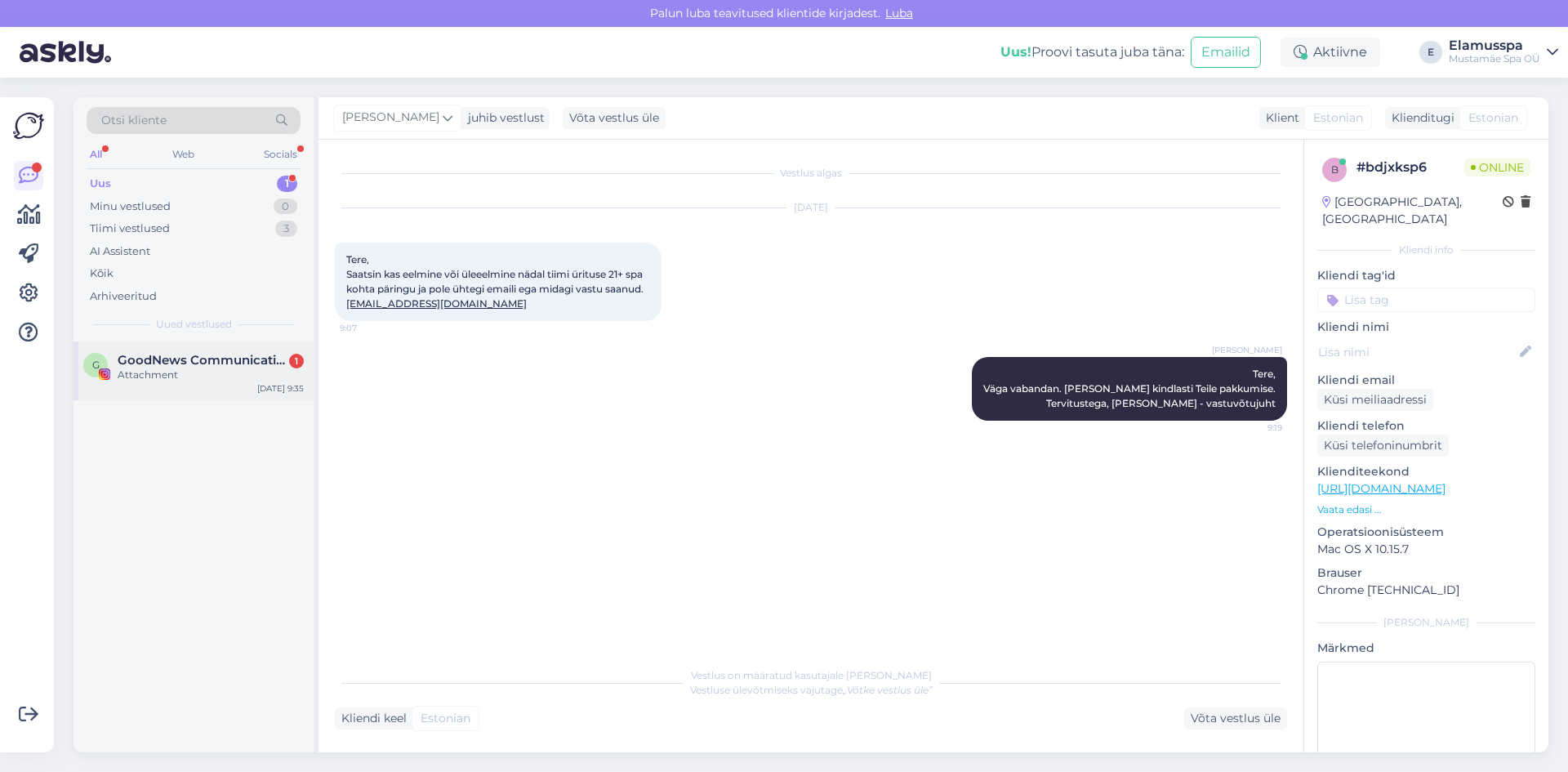
click at [154, 383] on div "G GoodNews Communication 1 Attachment [DATE] 9:35" at bounding box center [194, 371] width 240 height 59
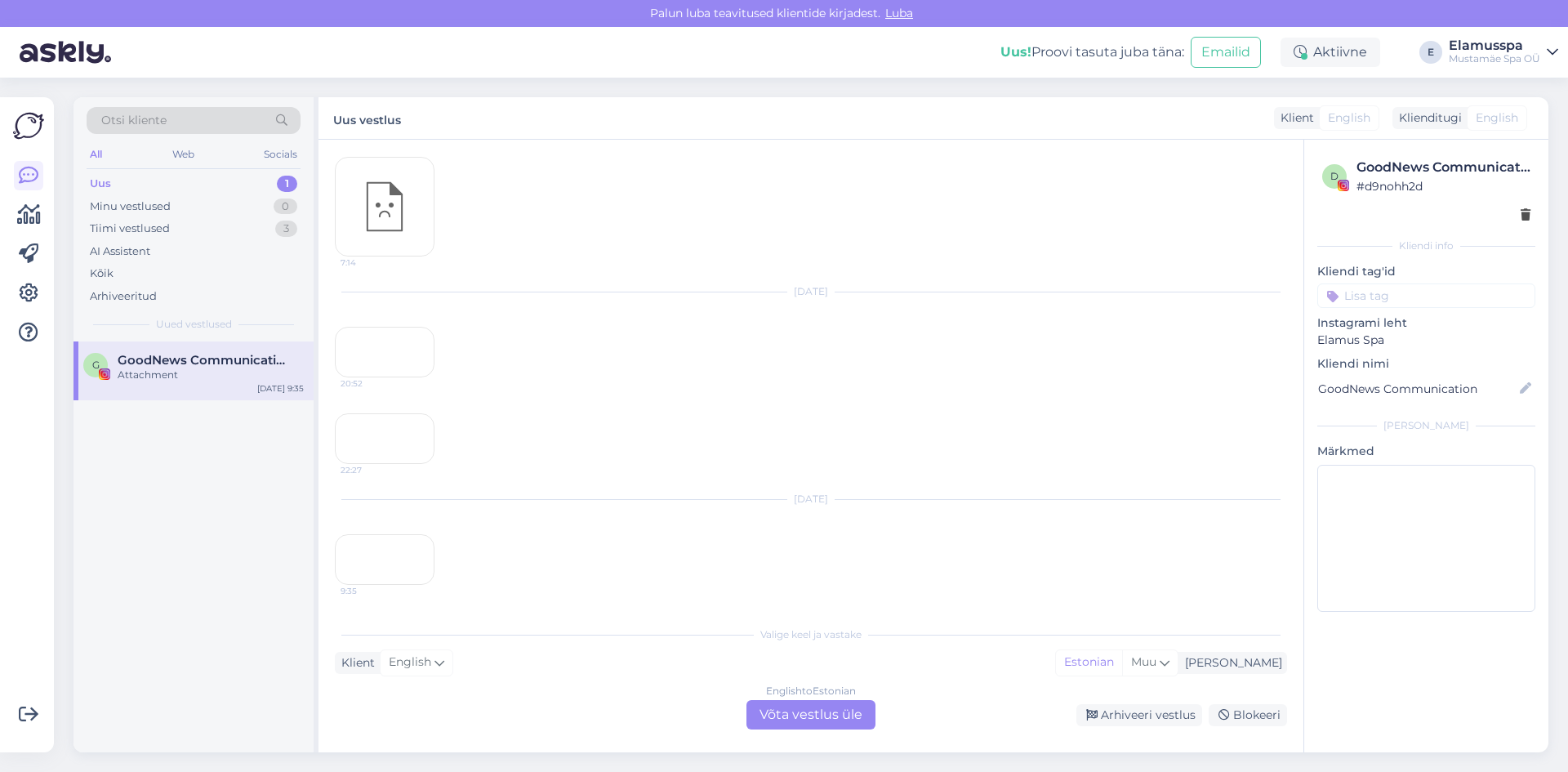
scroll to position [1765, 0]
click at [1145, 722] on div "Arhiveeri vestlus" at bounding box center [1139, 715] width 126 height 22
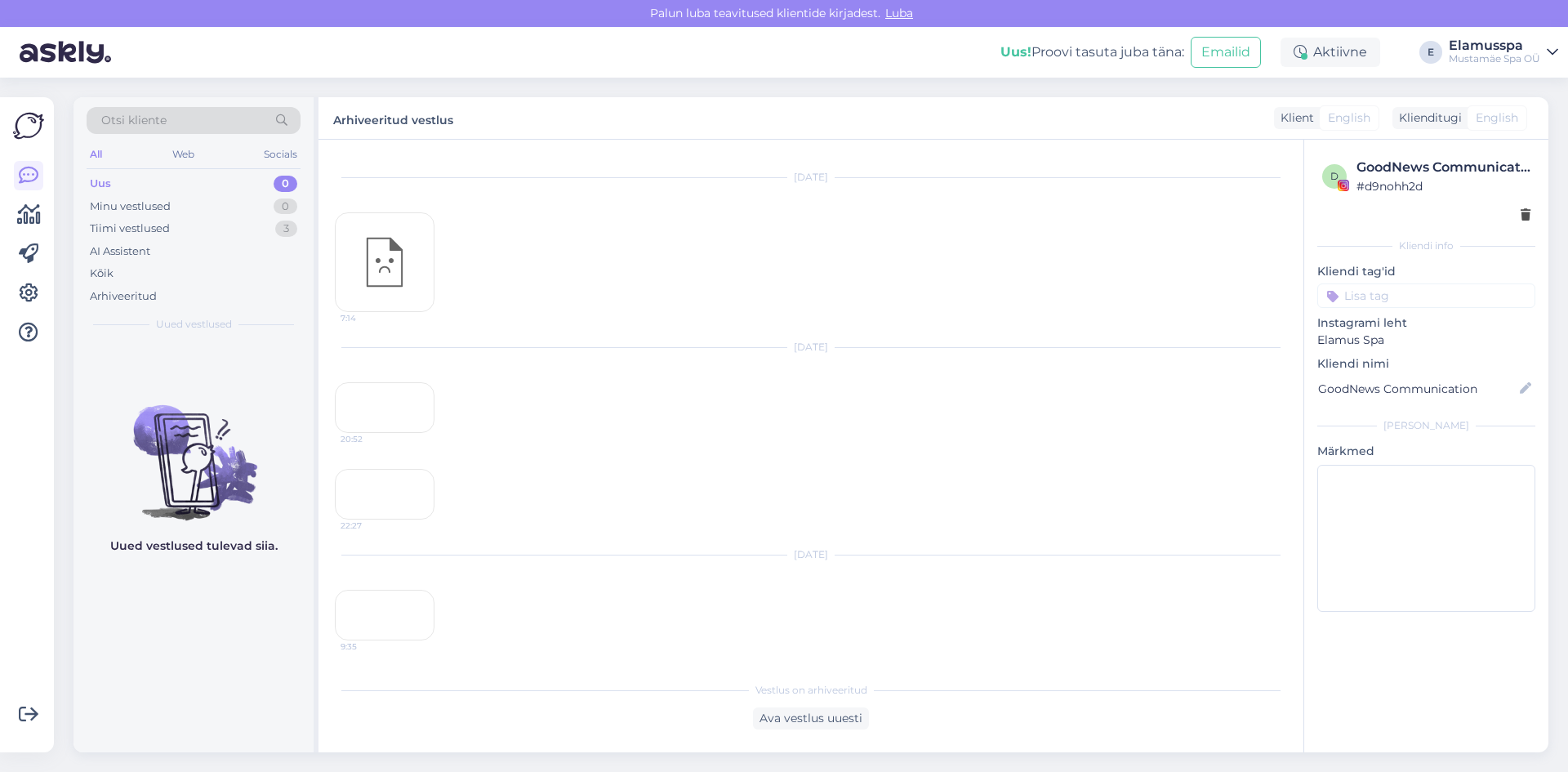
scroll to position [1857, 0]
click at [412, 469] on div "22:27" at bounding box center [384, 493] width 99 height 51
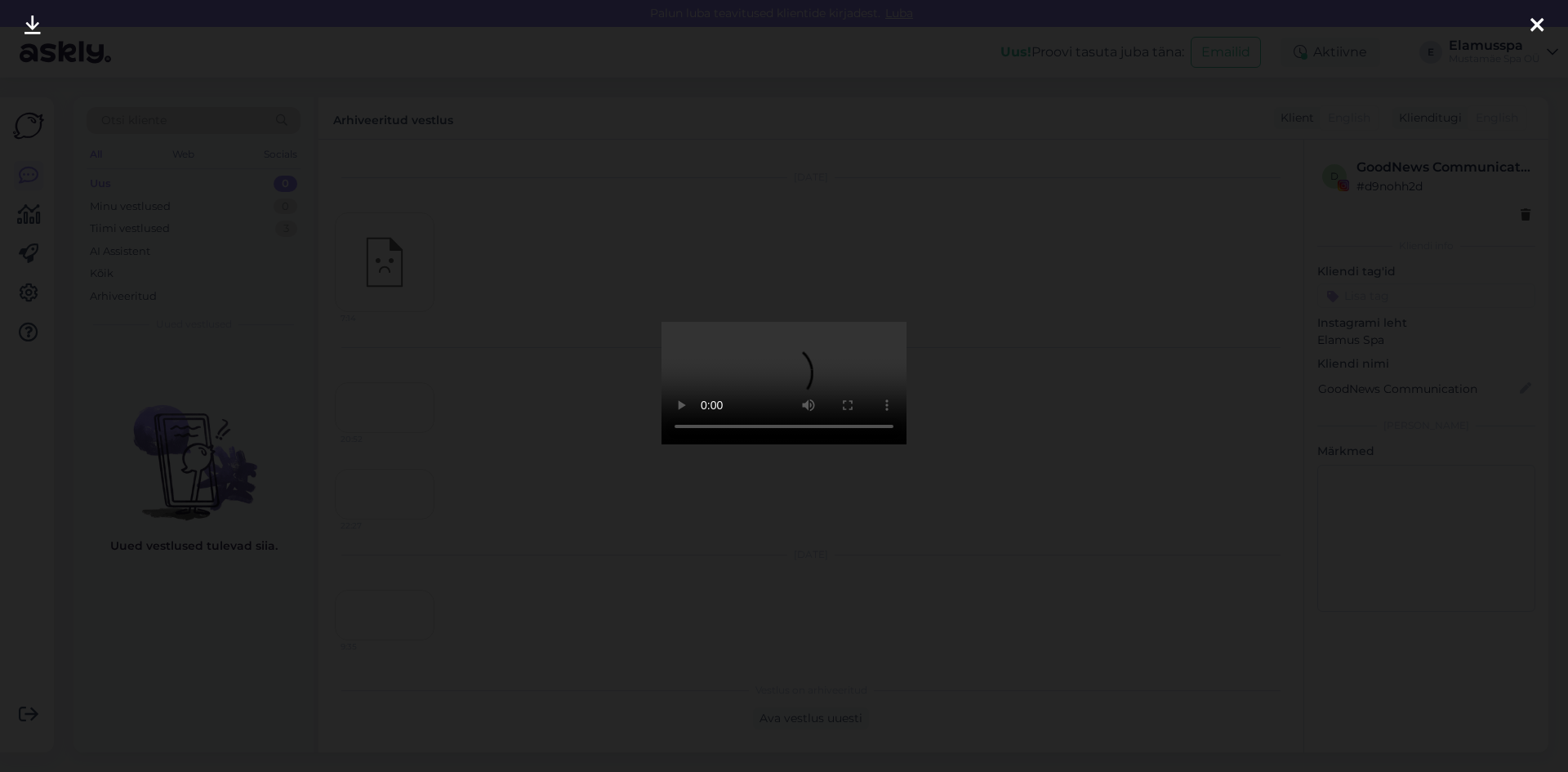
click at [428, 343] on div at bounding box center [784, 386] width 1568 height 772
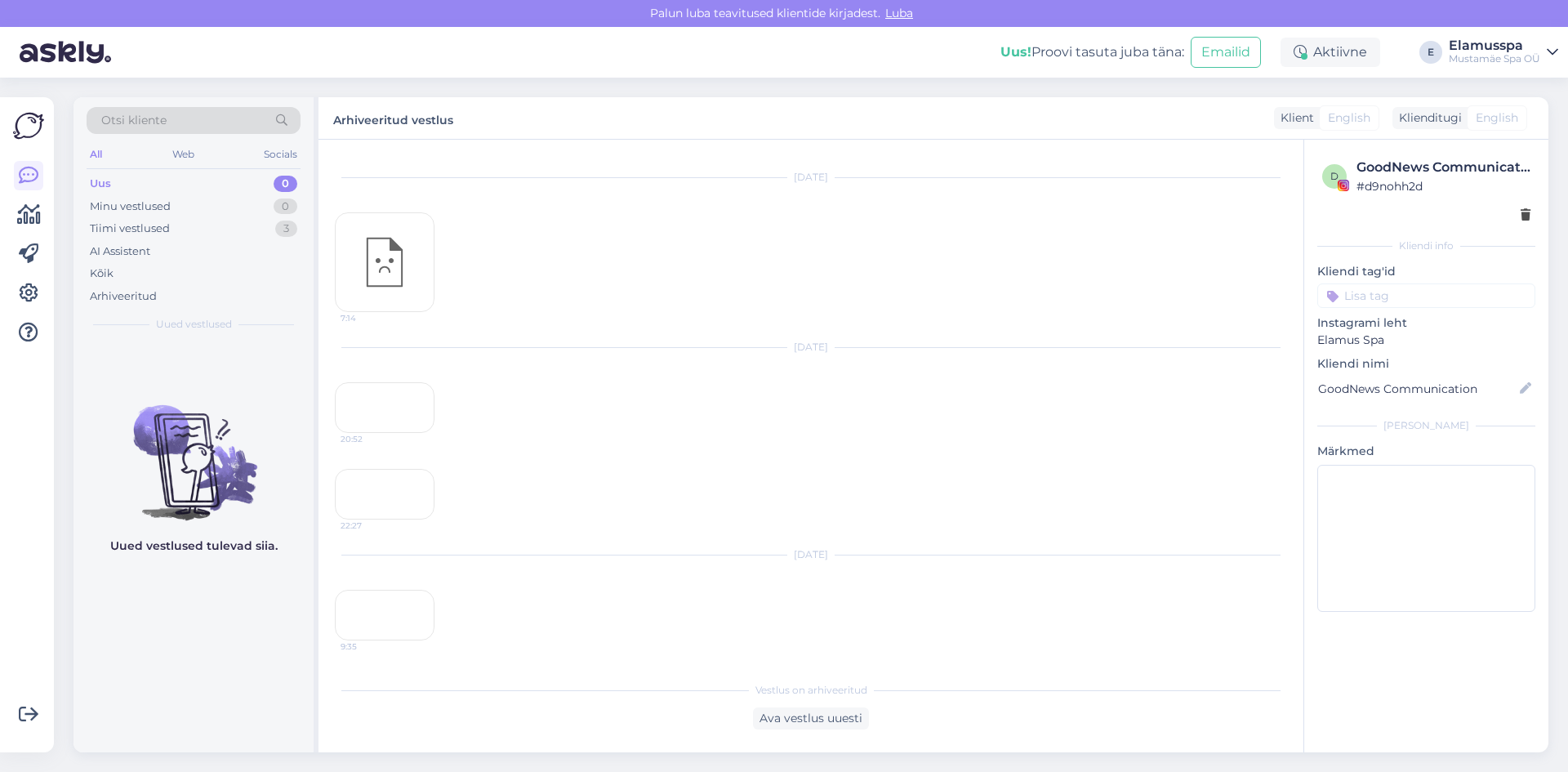
click at [388, 590] on div "9:35" at bounding box center [384, 615] width 99 height 51
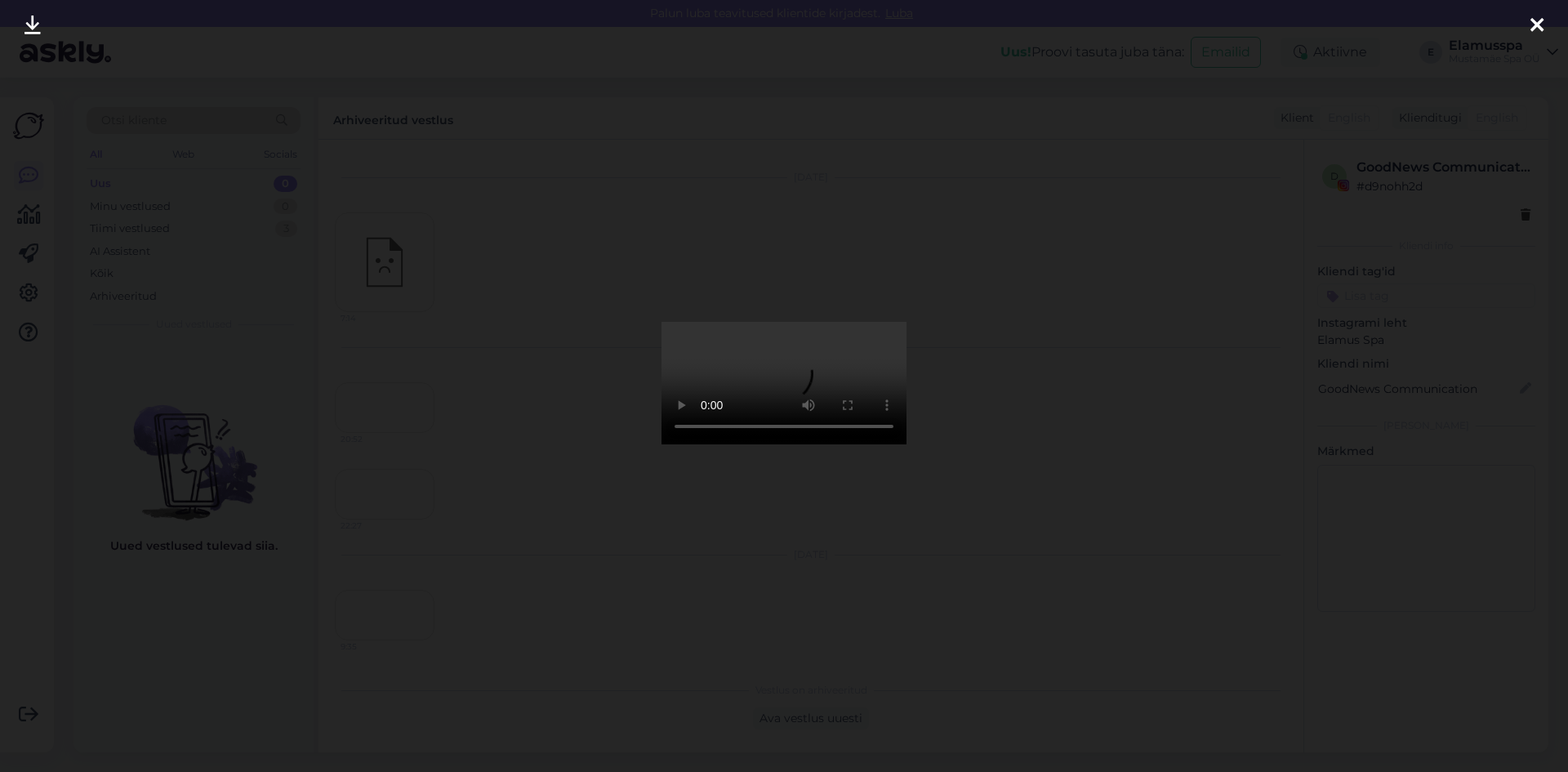
click at [467, 460] on div at bounding box center [784, 386] width 1568 height 772
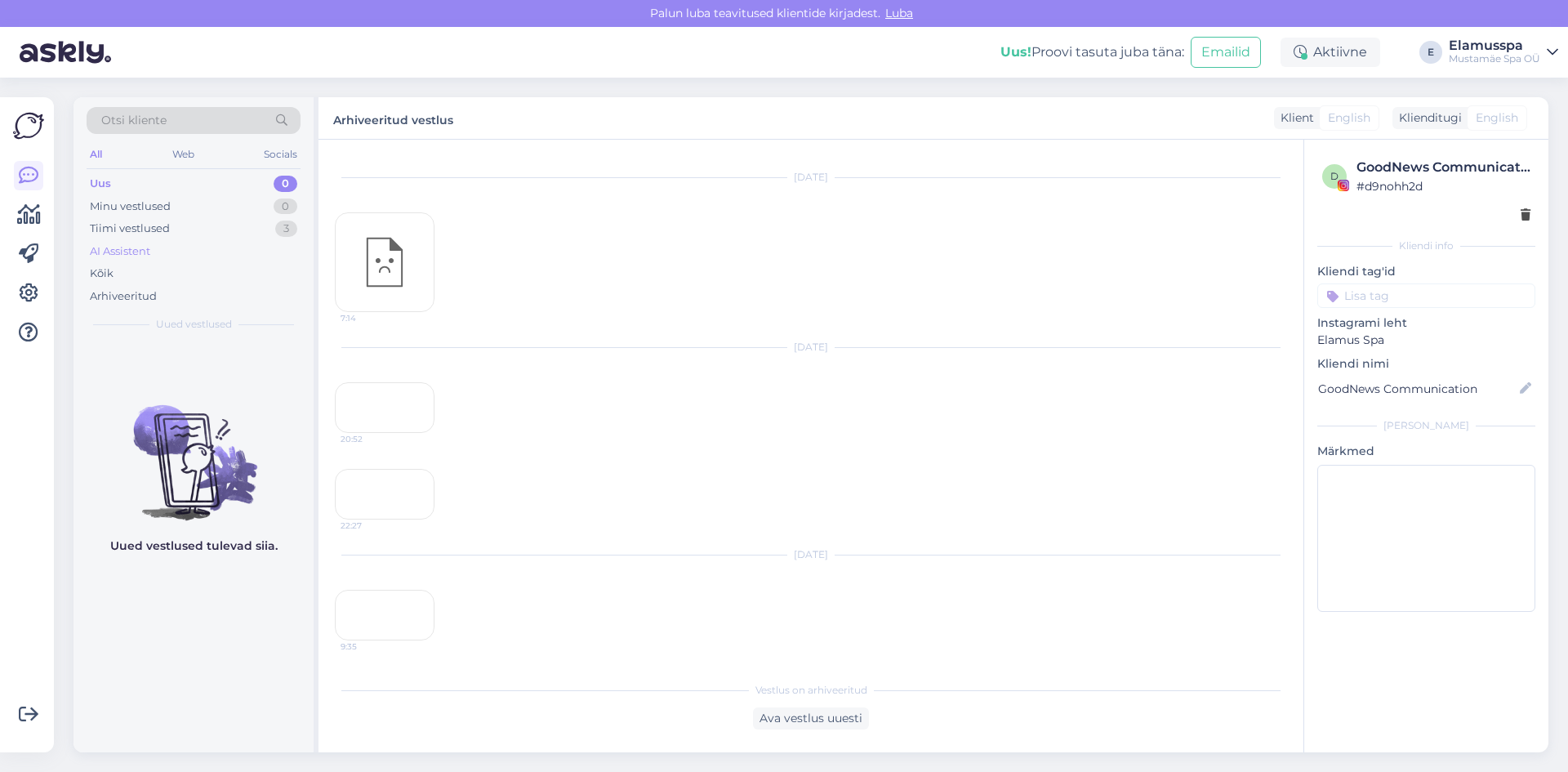
click at [270, 240] on div "AI Assistent" at bounding box center [194, 252] width 214 height 23
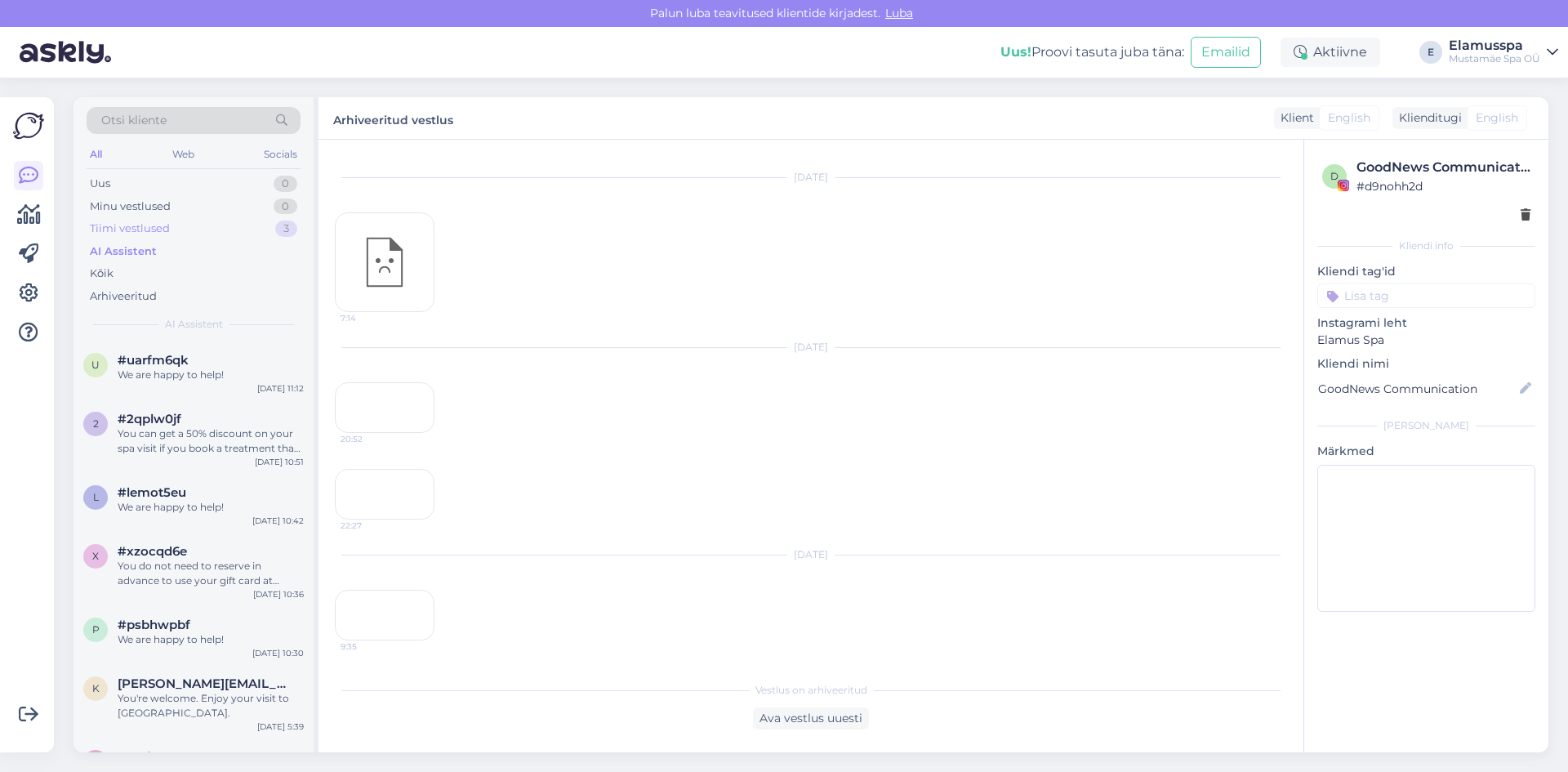
click at [273, 231] on div "Tiimi vestlused 3" at bounding box center [194, 229] width 214 height 23
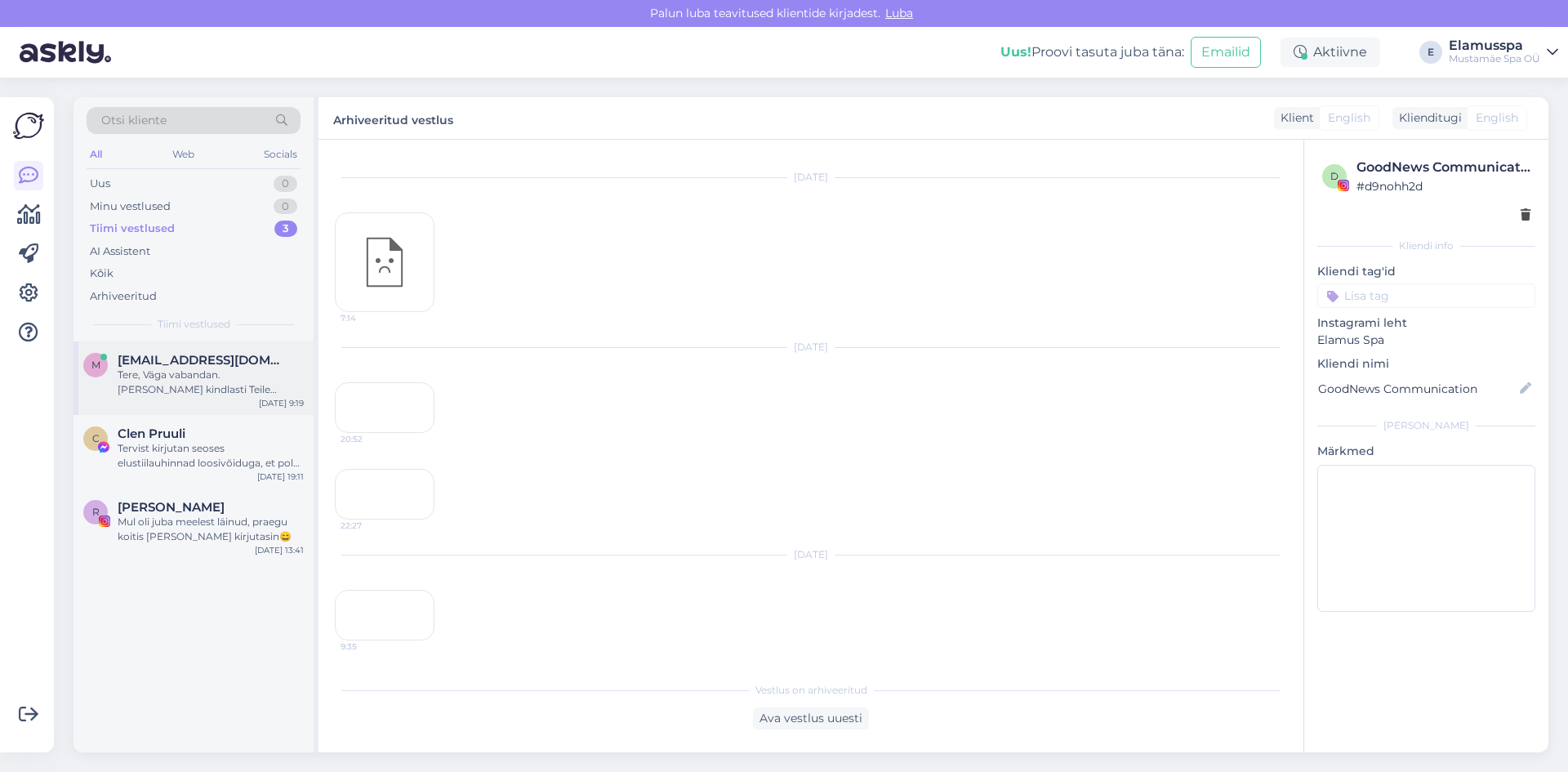
click at [241, 395] on div "Tere, Väga vabandan. [PERSON_NAME] kindlasti Teile pakkumise. Tervitustega, [PE…" at bounding box center [210, 382] width 186 height 30
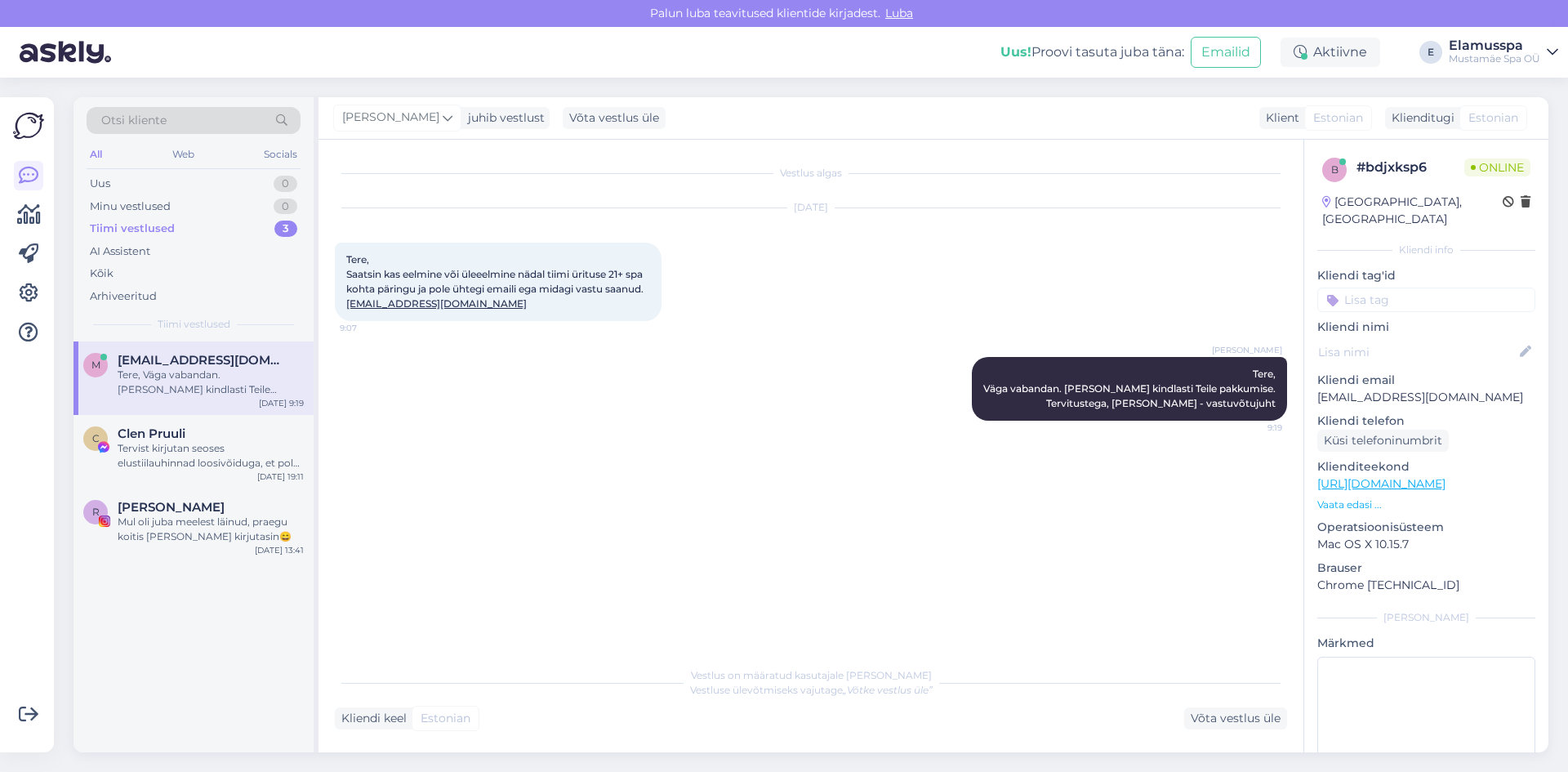
scroll to position [0, 0]
click at [243, 451] on div "Tervist kirjutan seoses elustiilauhinnad loosivõiduga, et pole endiselt infot p…" at bounding box center [210, 455] width 186 height 30
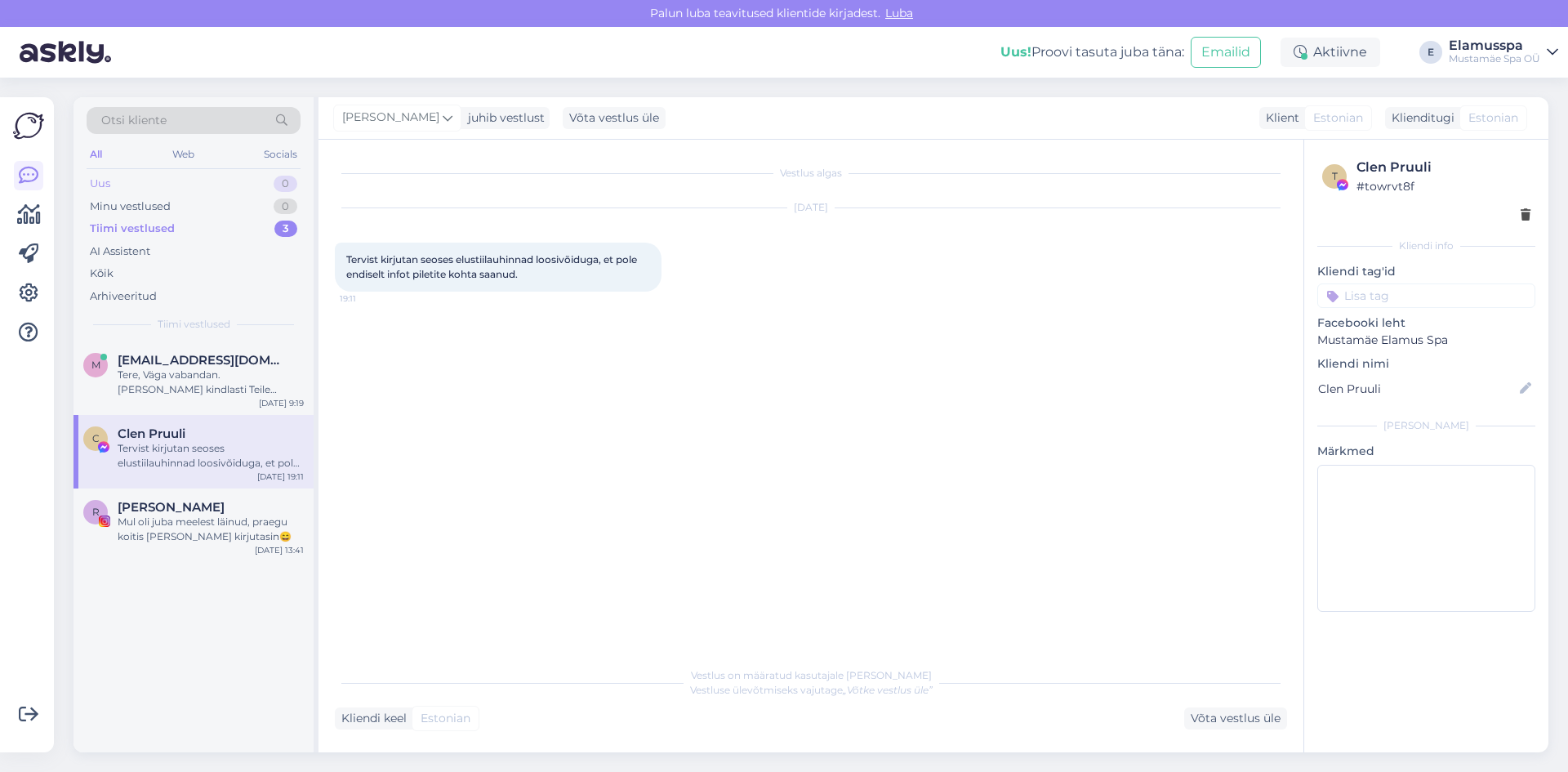
click at [267, 186] on div "Uus 0" at bounding box center [194, 184] width 214 height 23
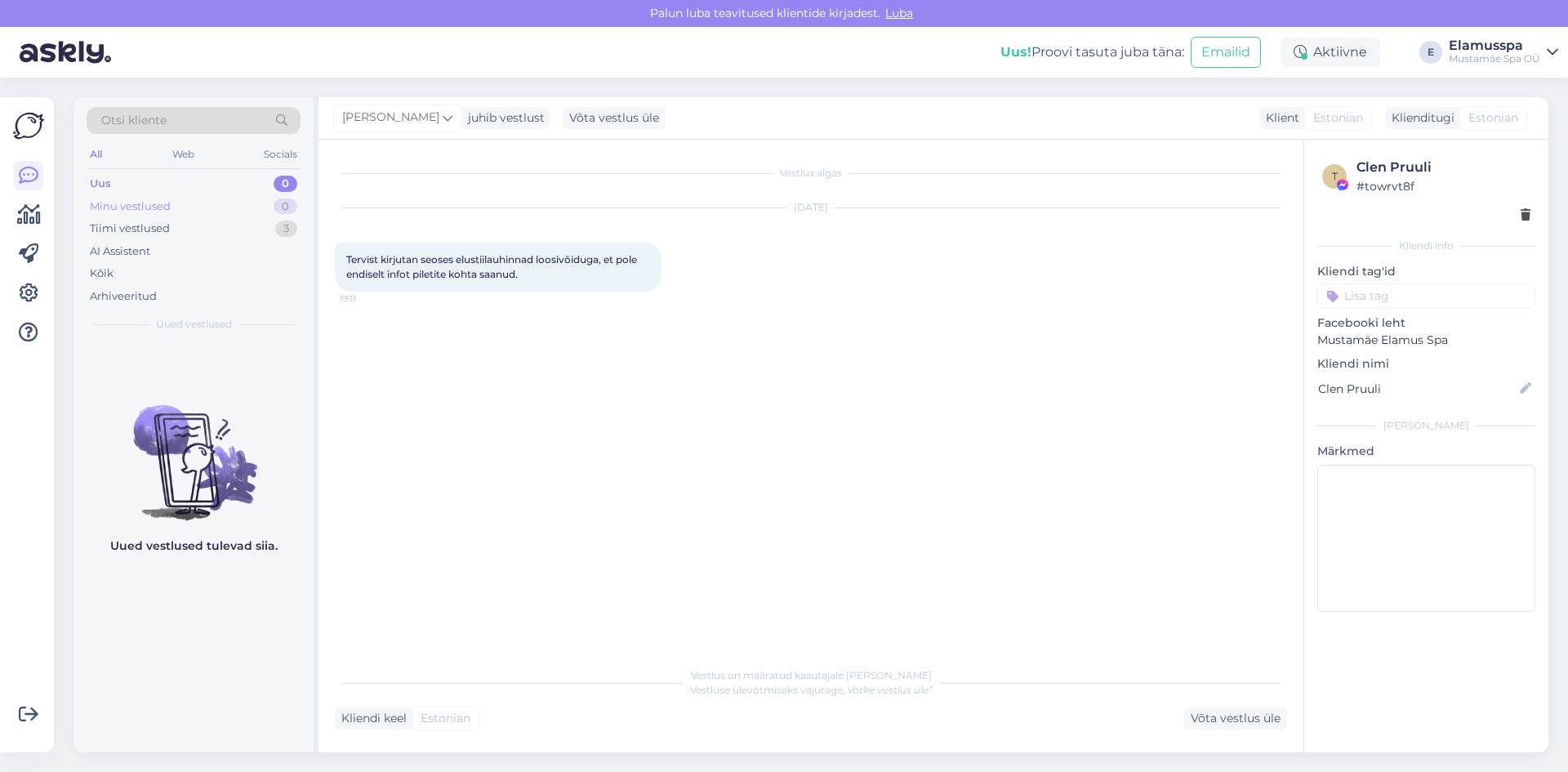
click at [237, 214] on div "Minu vestlused 0" at bounding box center [194, 207] width 214 height 23
click at [236, 225] on div "Tiimi vestlused 3" at bounding box center [194, 229] width 214 height 23
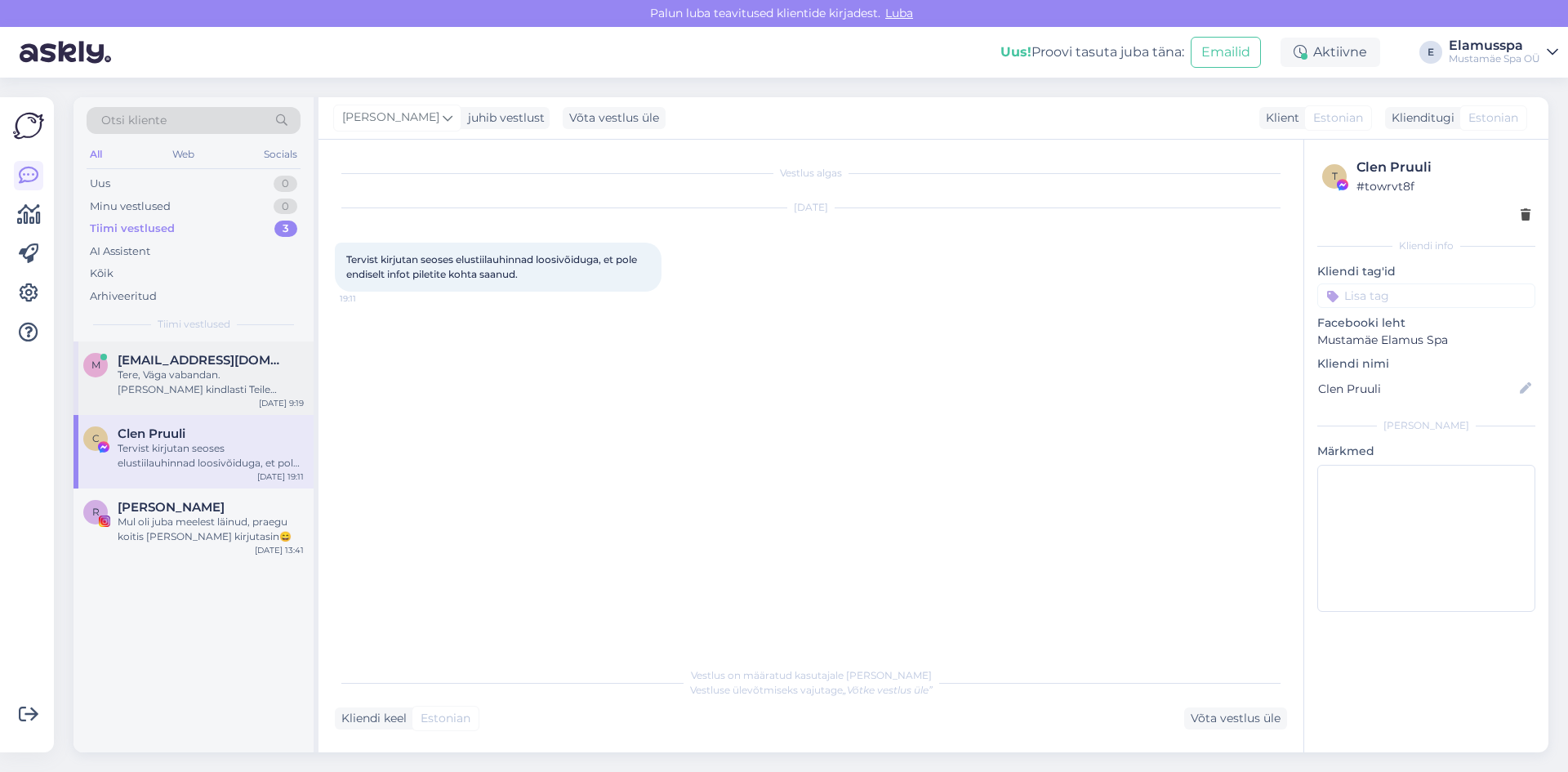
click at [210, 381] on div "Tere, Väga vabandan. [PERSON_NAME] kindlasti Teile pakkumise. Tervitustega, [PE…" at bounding box center [210, 382] width 186 height 30
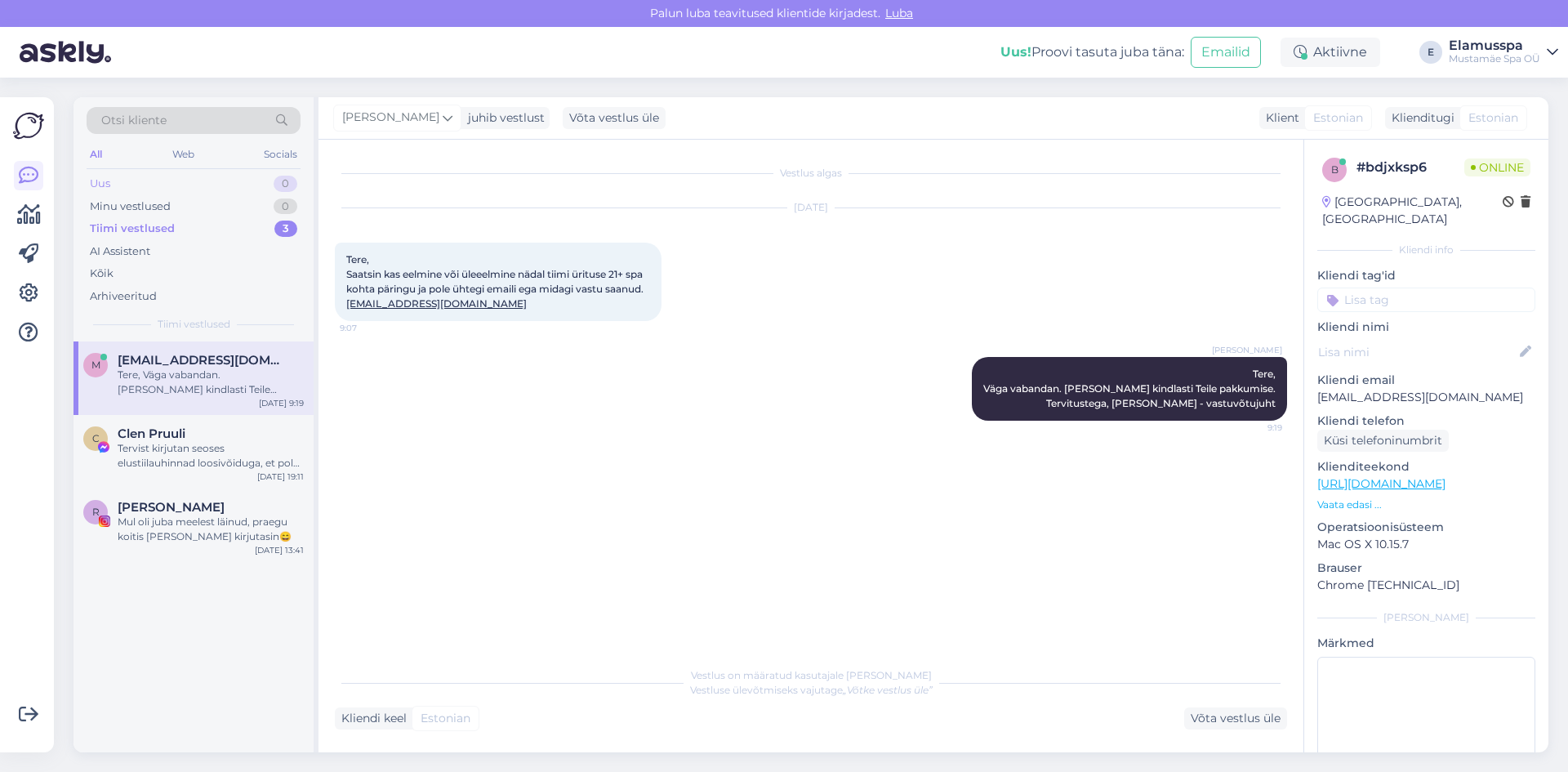
click at [291, 190] on div "0" at bounding box center [285, 183] width 24 height 16
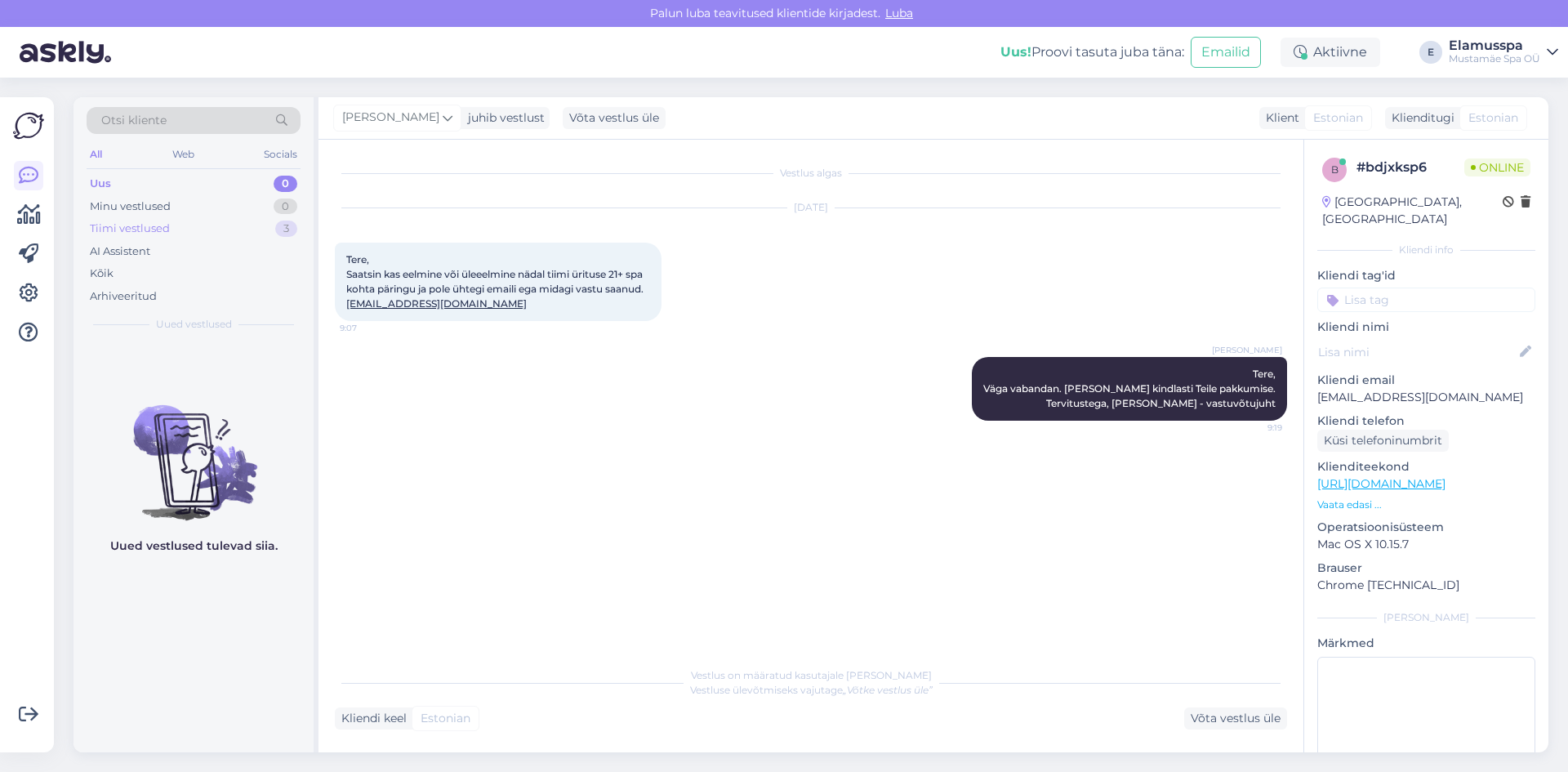
click at [226, 230] on div "Tiimi vestlused 3" at bounding box center [194, 229] width 214 height 23
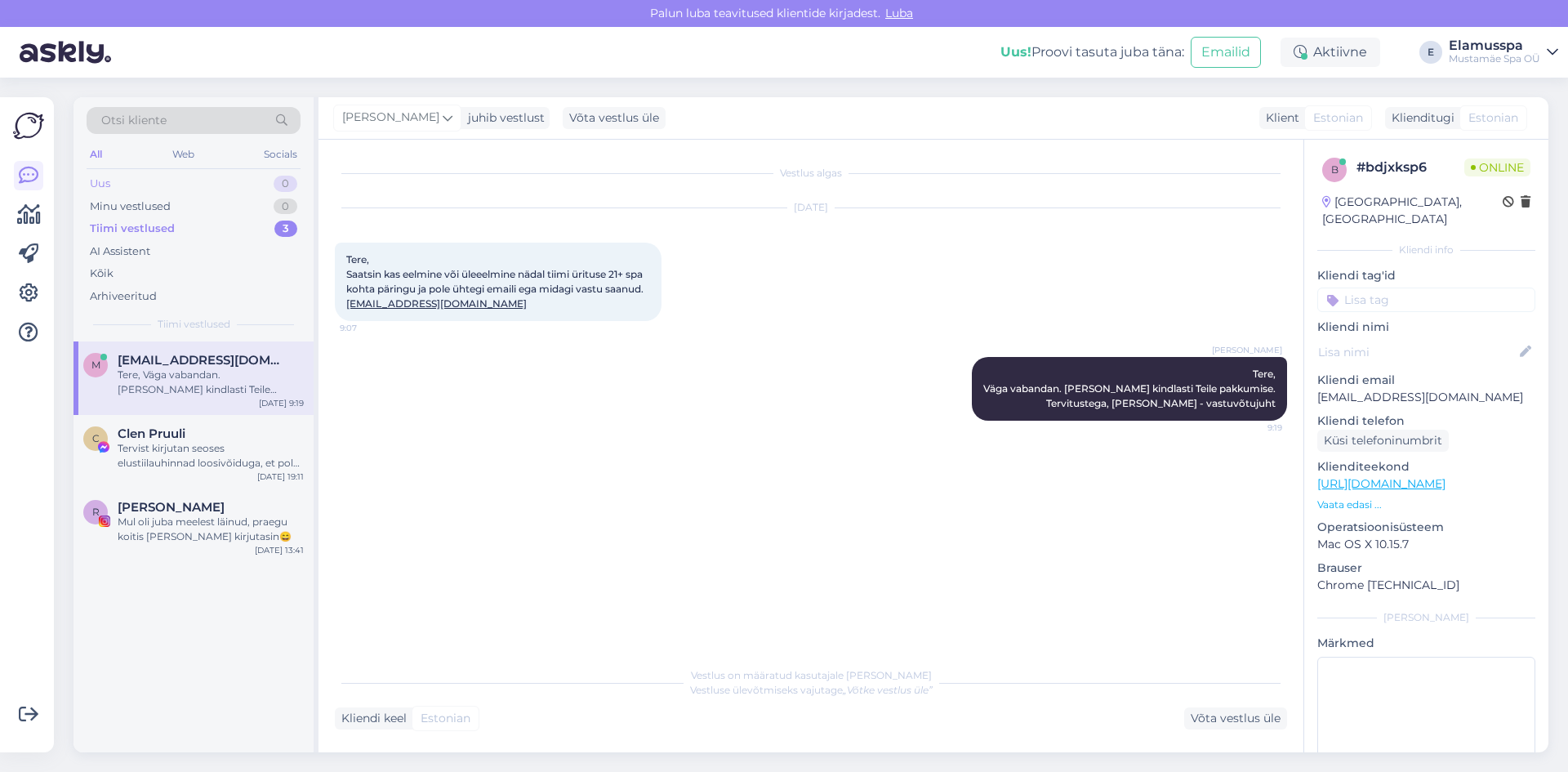
click at [280, 180] on div "0" at bounding box center [285, 183] width 24 height 16
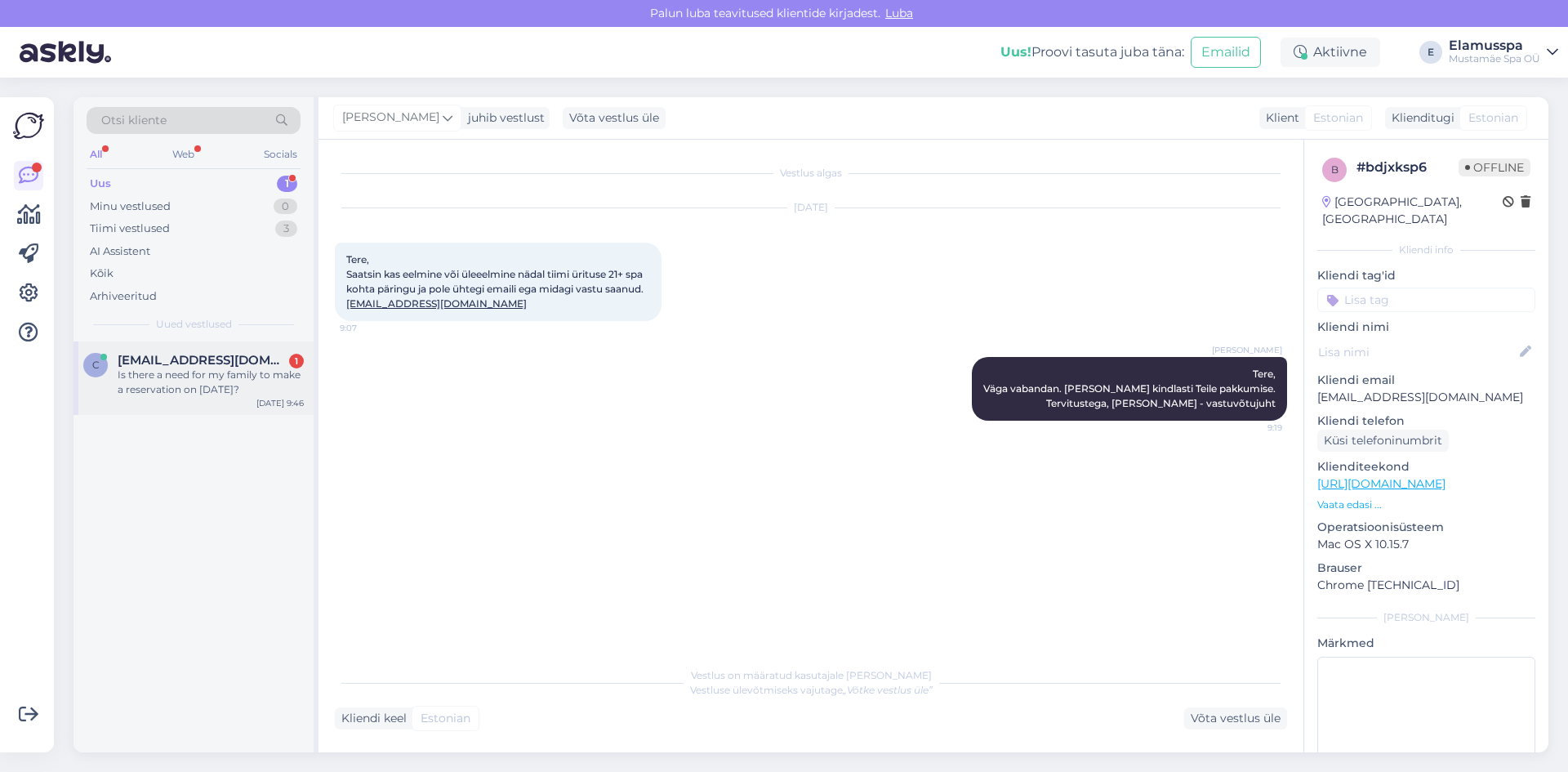
click at [173, 384] on div "Is there a need for my family to make a reservation on [DATE]?" at bounding box center [210, 382] width 186 height 30
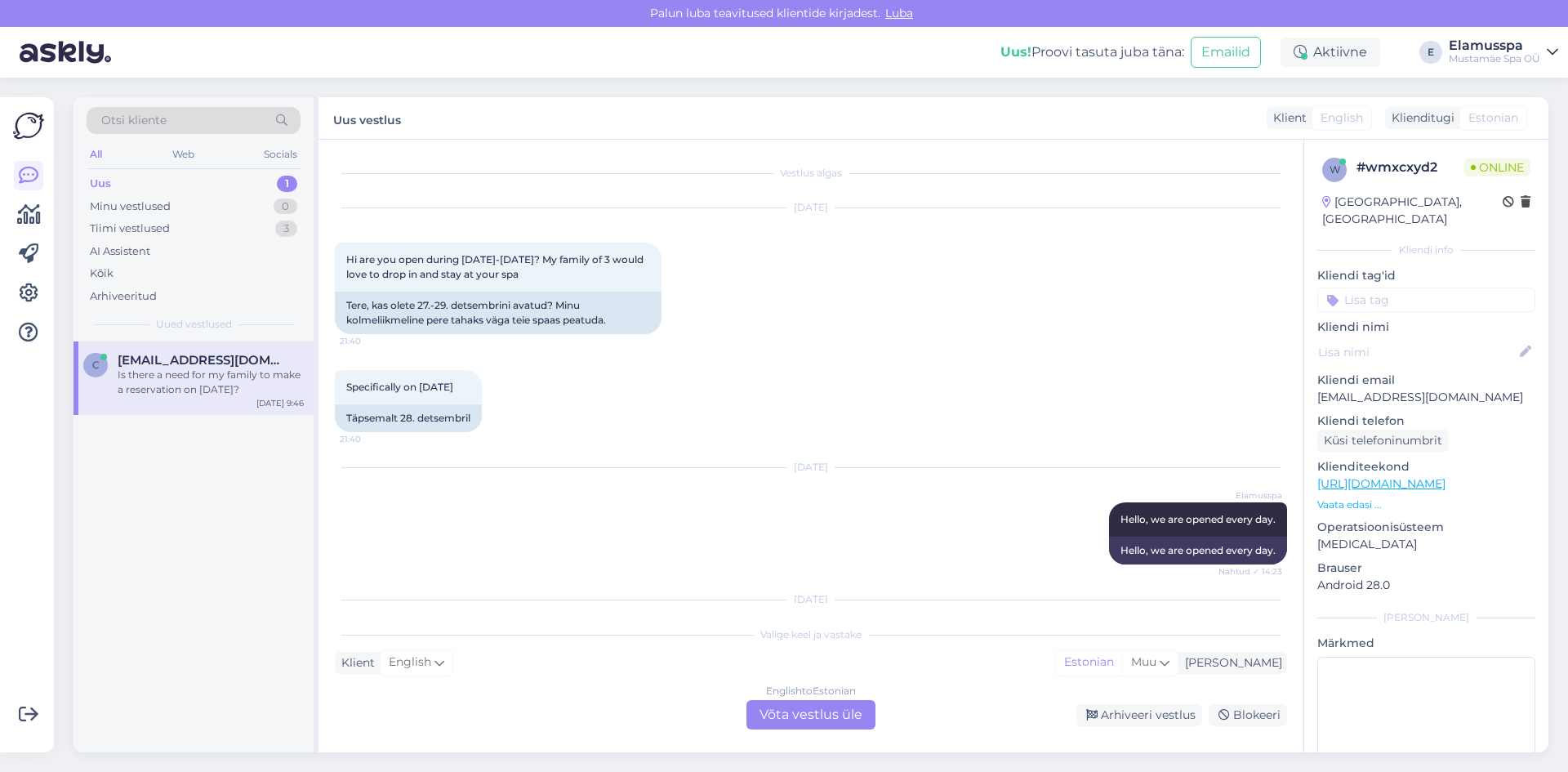
scroll to position [127, 0]
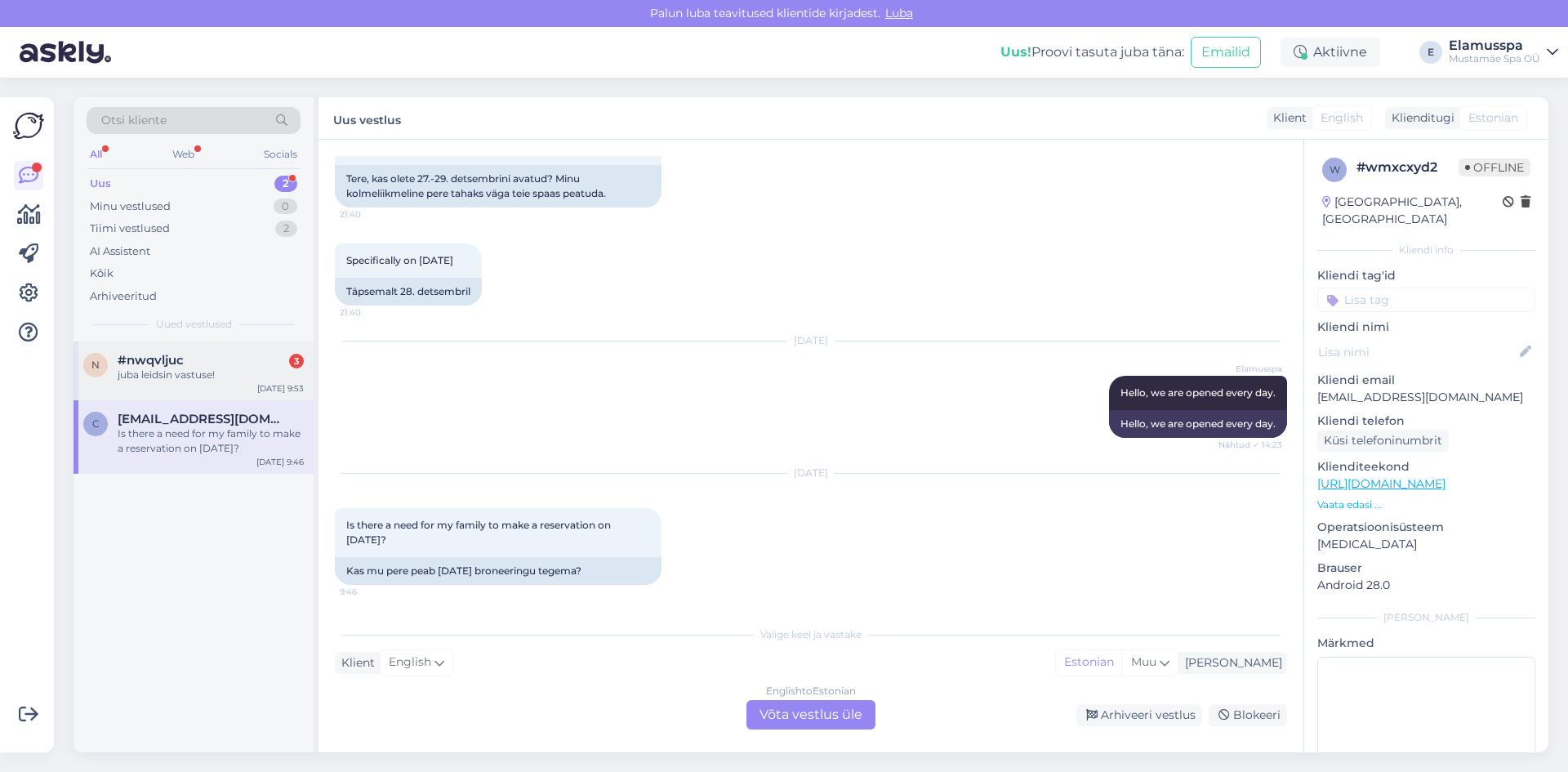
click at [279, 357] on div "#nwqvljuc 3" at bounding box center [210, 360] width 186 height 14
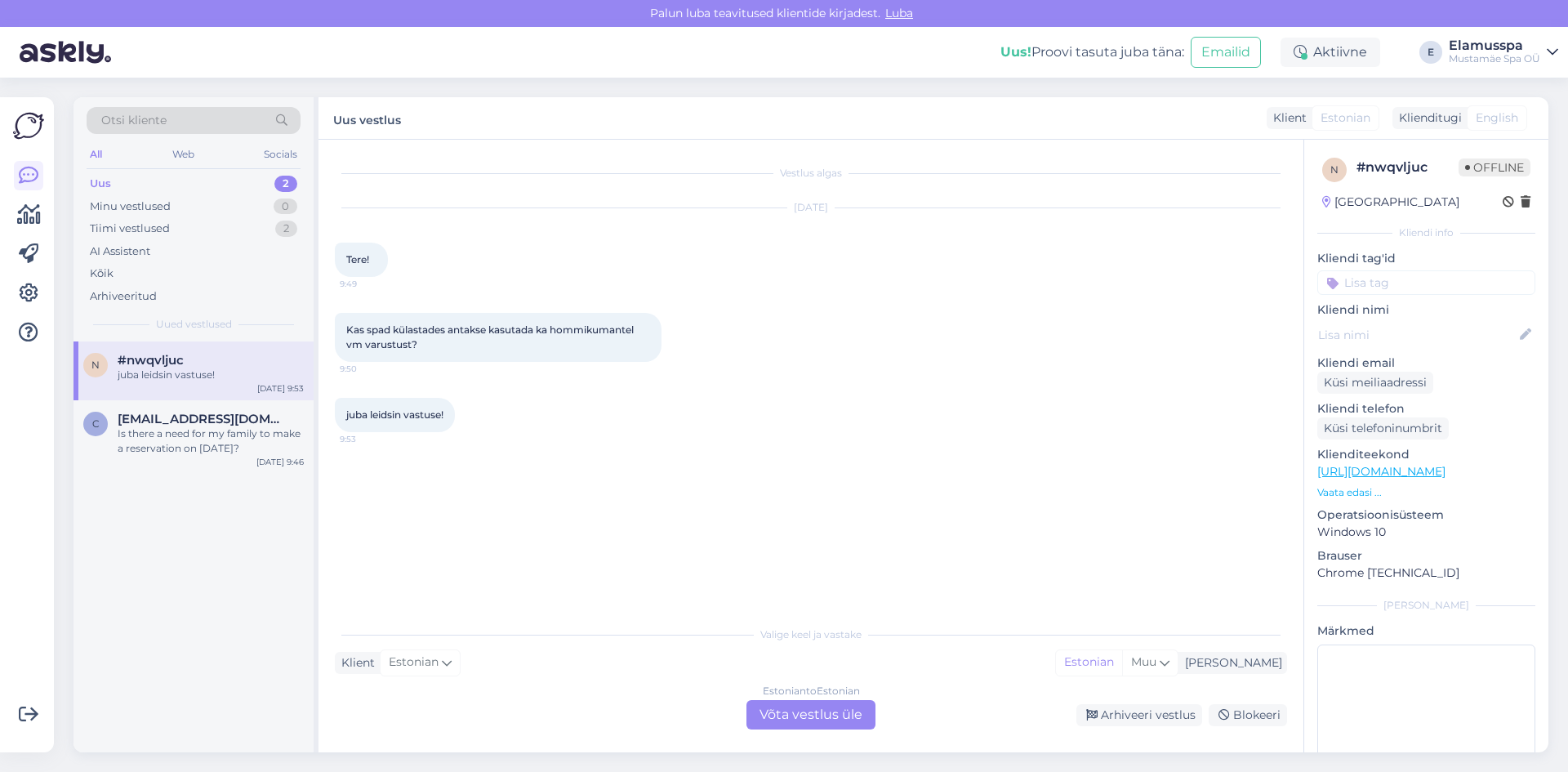
scroll to position [0, 0]
click at [1114, 713] on div "Arhiveeri vestlus" at bounding box center [1139, 715] width 126 height 22
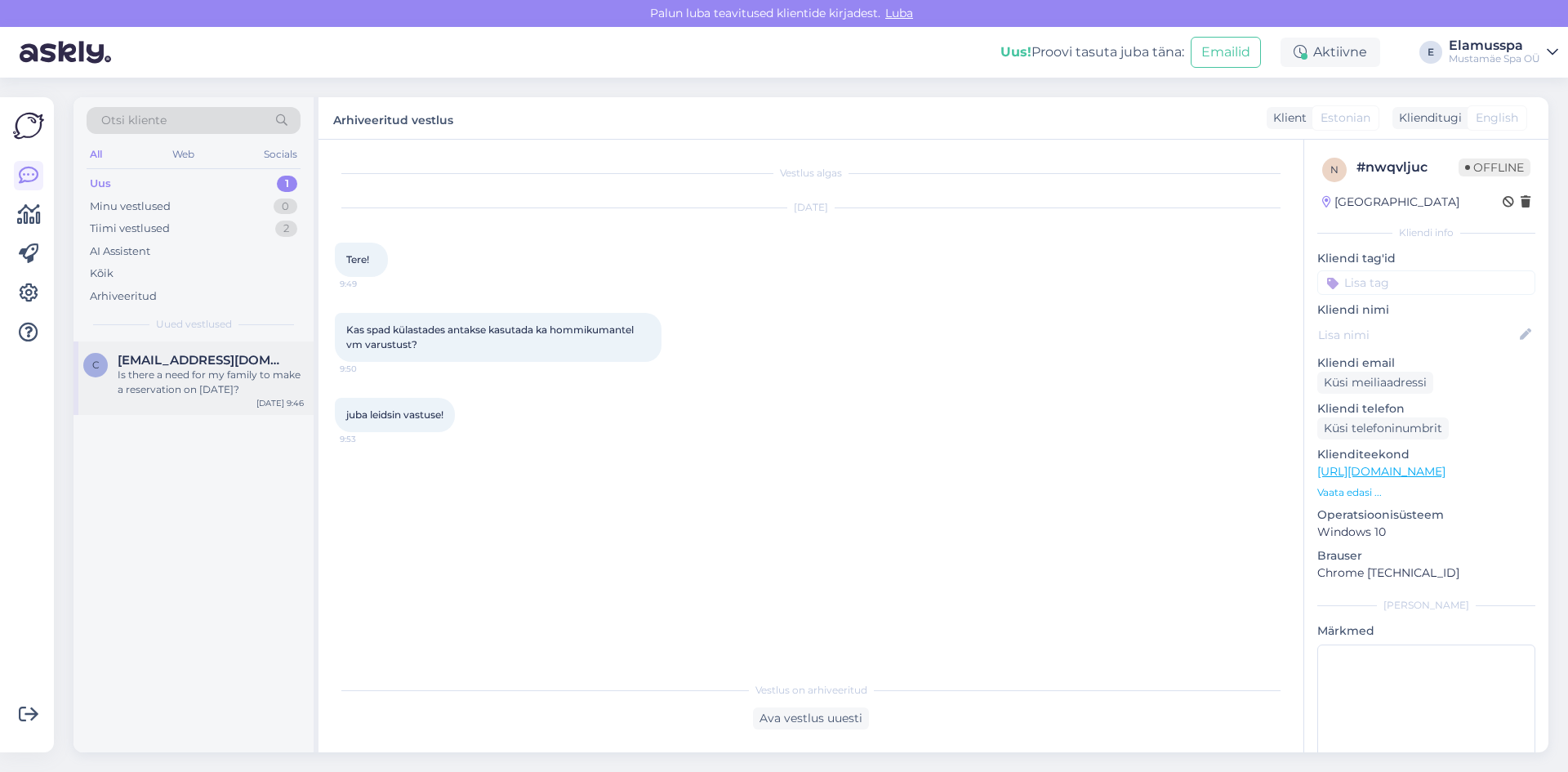
click at [207, 390] on div "Is there a need for my family to make a reservation on [DATE]?" at bounding box center [210, 382] width 186 height 30
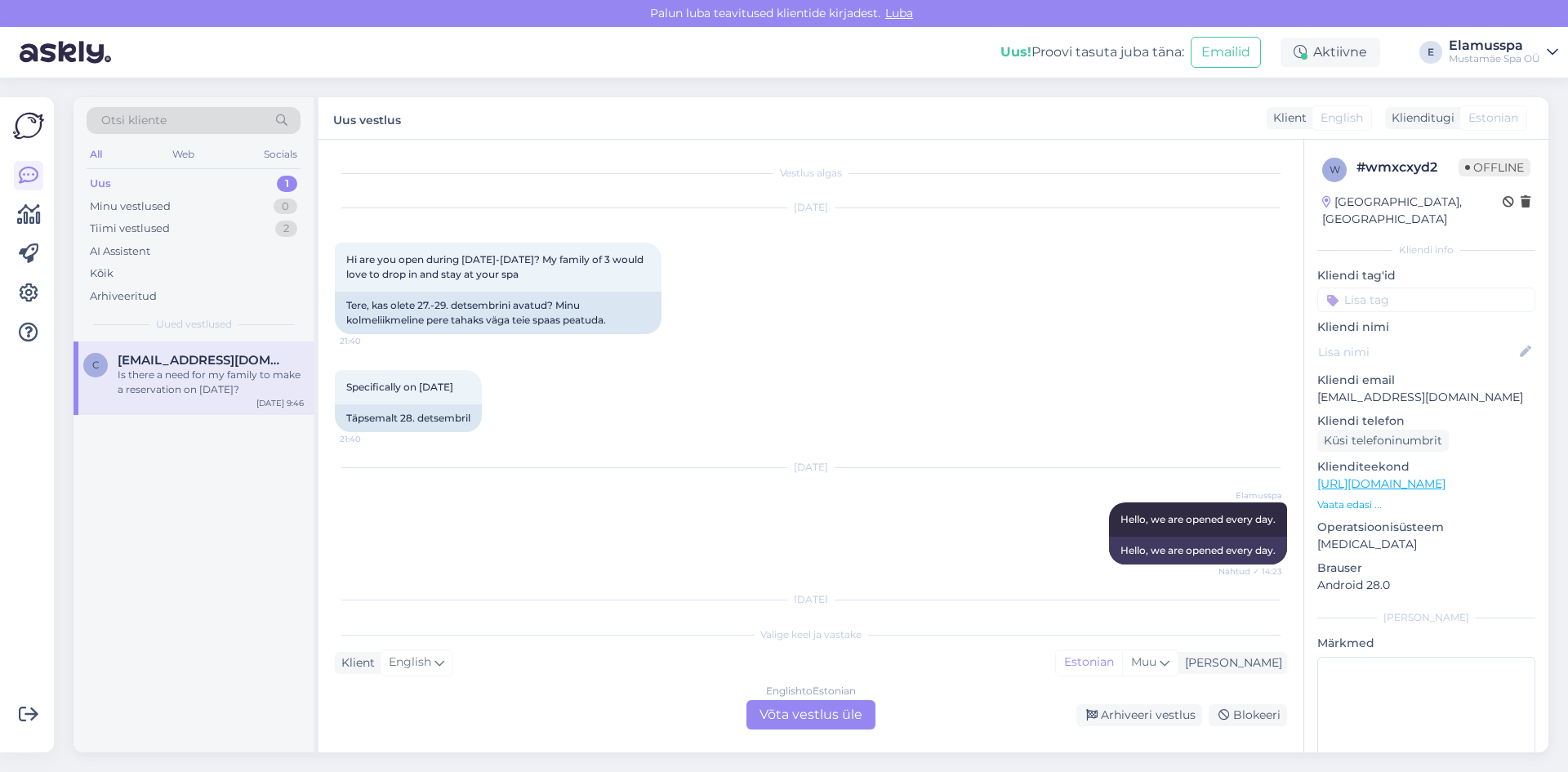
scroll to position [127, 0]
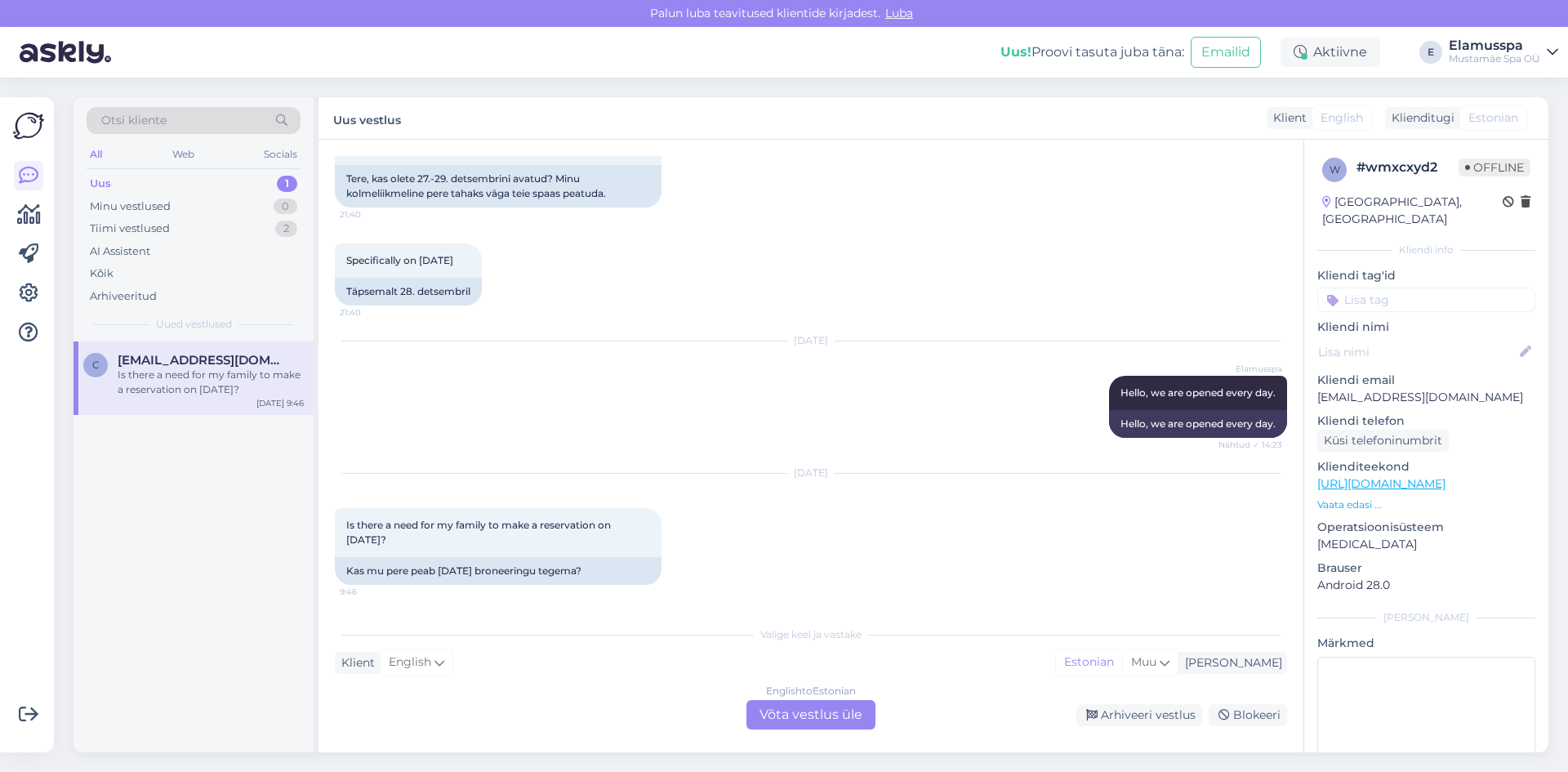
click at [774, 703] on div "English to Estonian Võta vestlus üle" at bounding box center [810, 715] width 129 height 30
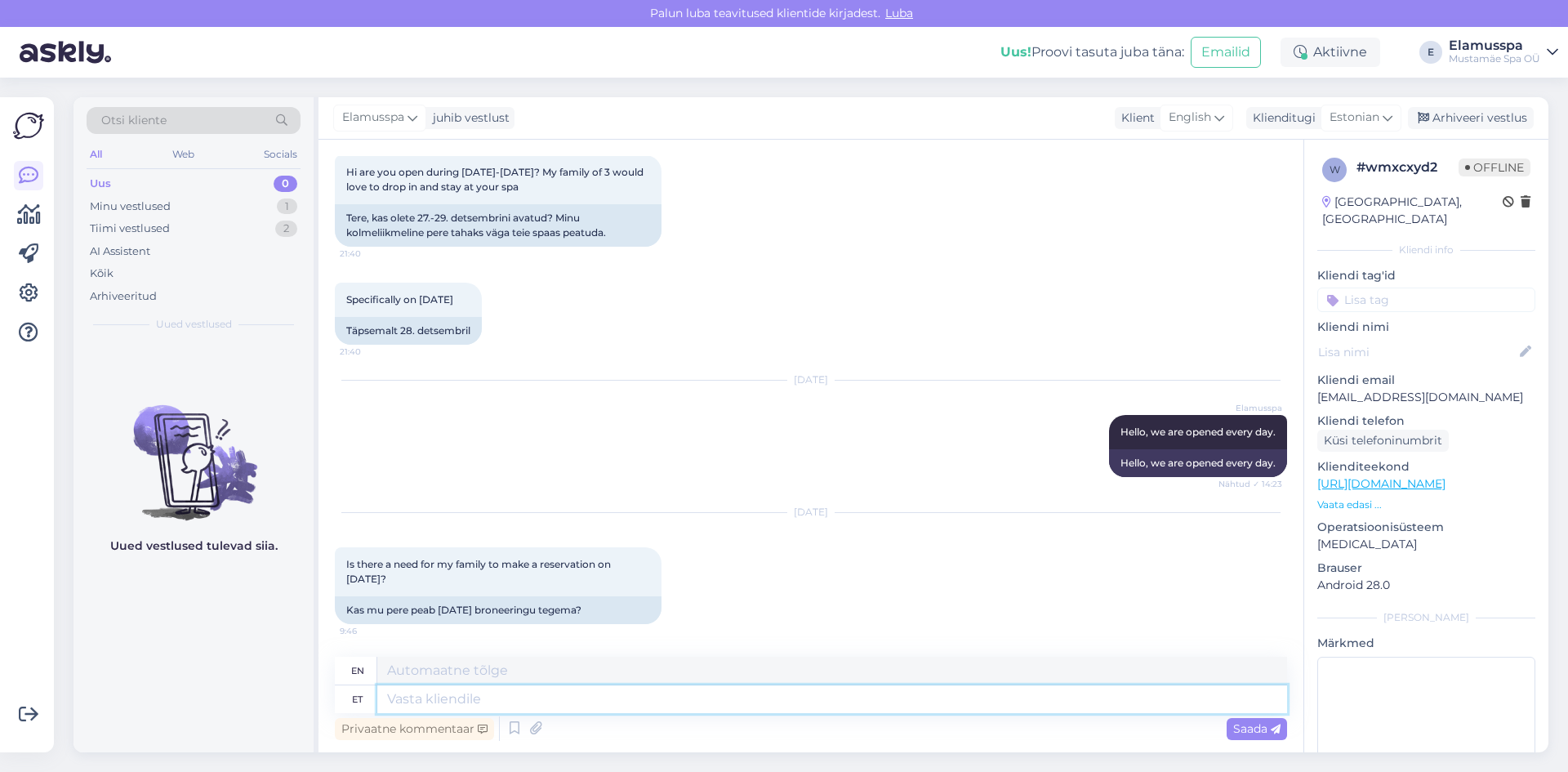
click at [732, 704] on textarea at bounding box center [832, 699] width 910 height 28
type textarea "There i"
type textarea "There"
type textarea "There is n"
type textarea "There is"
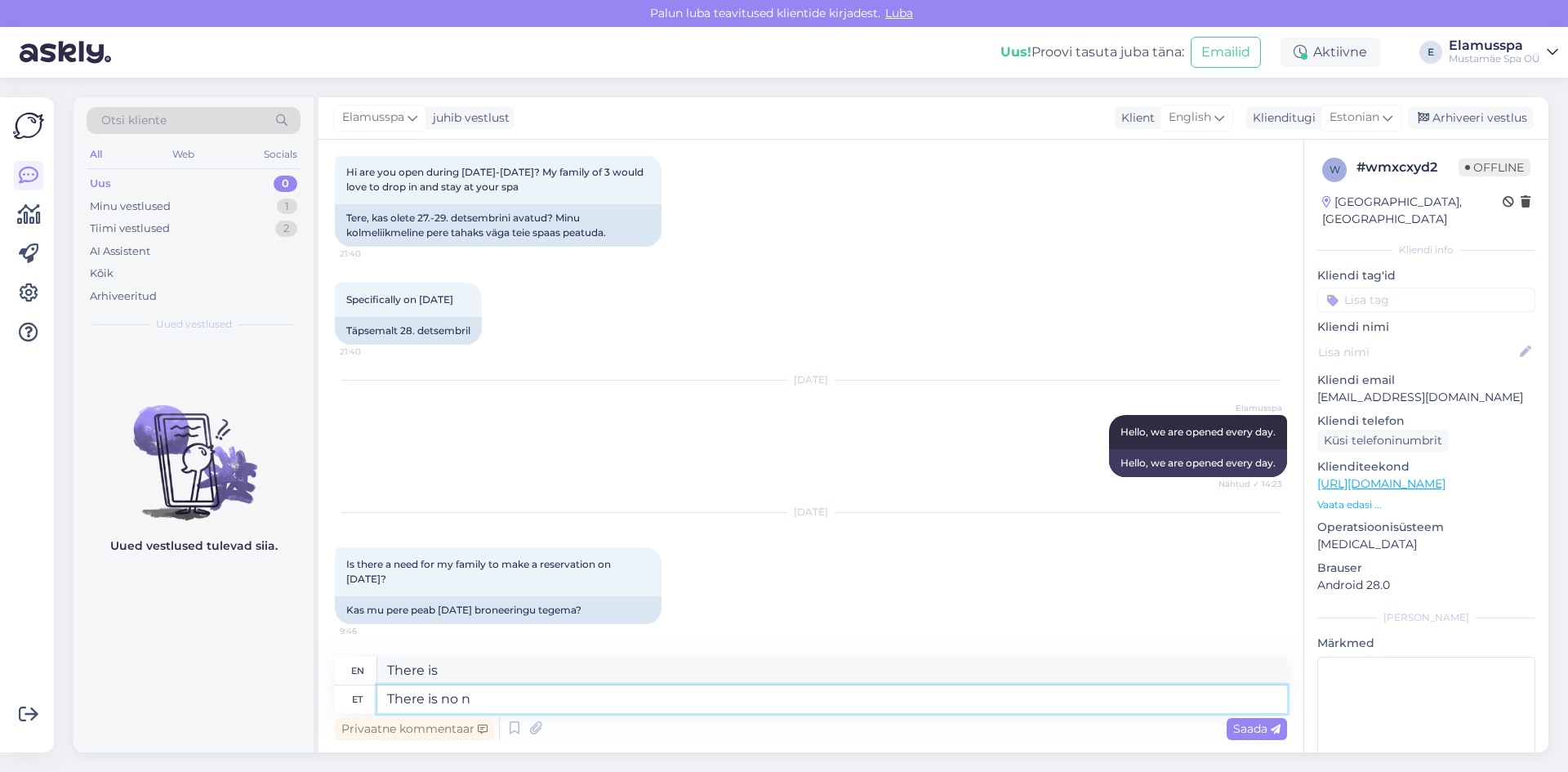
type textarea "There is no ne"
type textarea "There is no"
type textarea "There is no need t"
type textarea "There is no need"
type textarea "There is no need to"
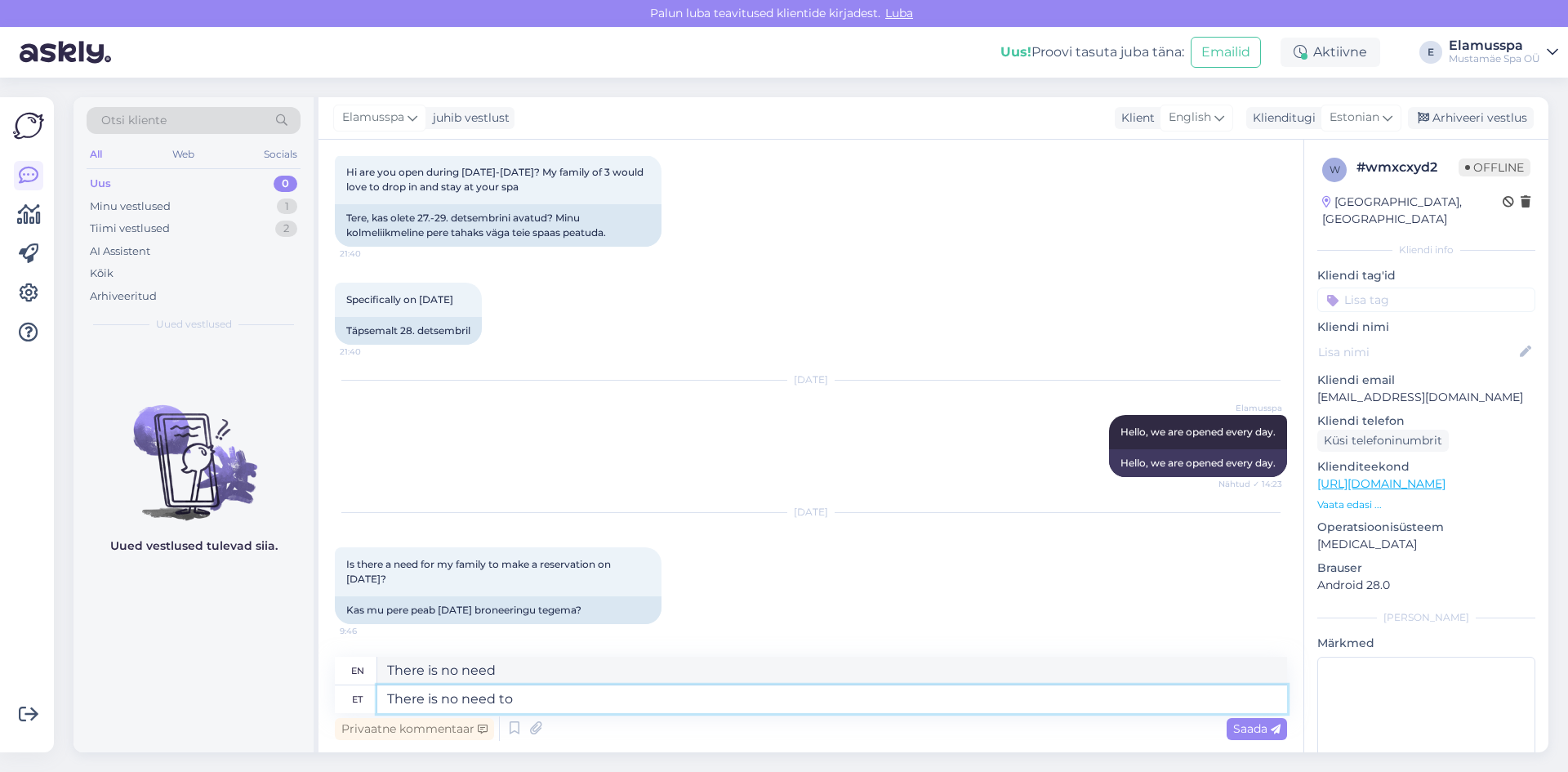
type textarea "There is no need for"
type textarea "There is no need to"
type textarea "There is no need to make a"
type textarea "There is no need to make"
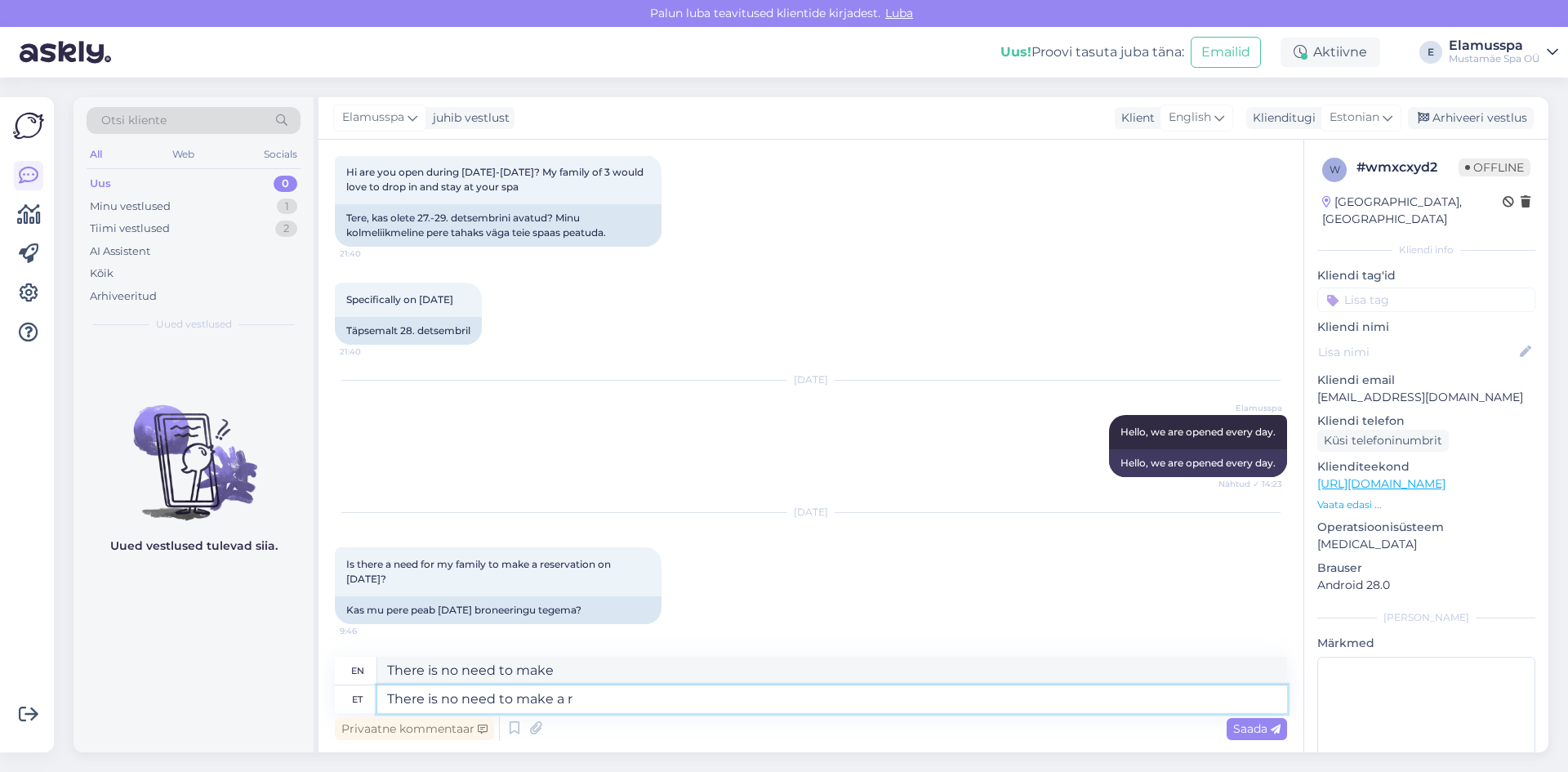
type textarea "There is no need to make a re"
type textarea "There is no need to make a"
type textarea "There is no need to make a reservation, y"
type textarea "There is no need to make a reservation,"
type textarea "There is no need to make a reservation, you can"
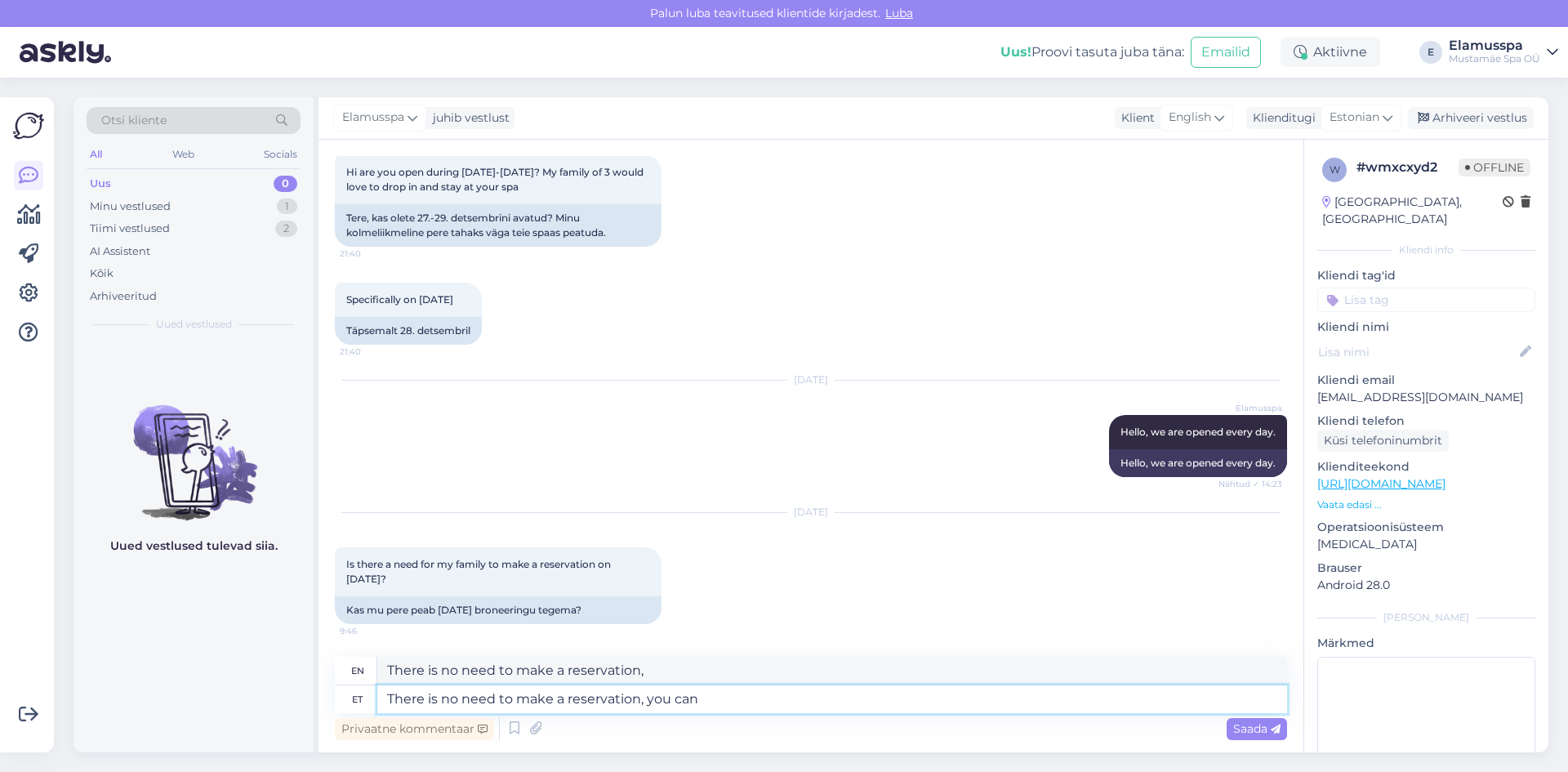
type textarea "There is no need to make a reservation, you"
type textarea "There is no need to make a reservation, you can jus"
type textarea "There is no need to make a reservation, you can"
type textarea "There is no need to make a reservation, you can just cvo"
type textarea "There is no need to make a reservation, you can just"
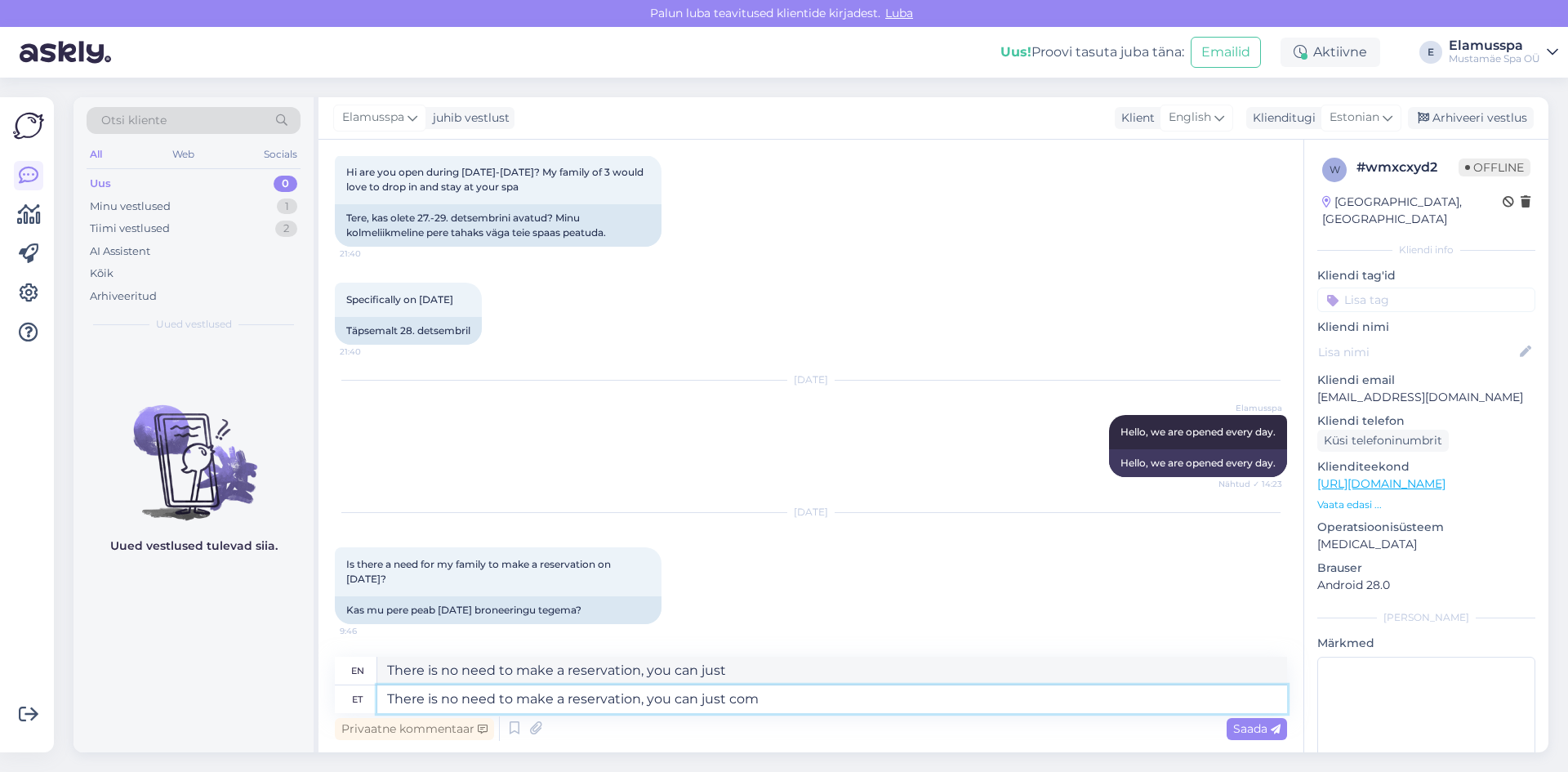
type textarea "There is no need to make a reservation, you can just come"
click at [738, 702] on textarea "There is no need to make a reservation, you can just come" at bounding box center [832, 699] width 910 height 28
click at [808, 705] on textarea "There is no need to make a reservation, you can just come" at bounding box center [832, 699] width 910 height 28
type textarea "There is no need to make a reservation, you can just come"
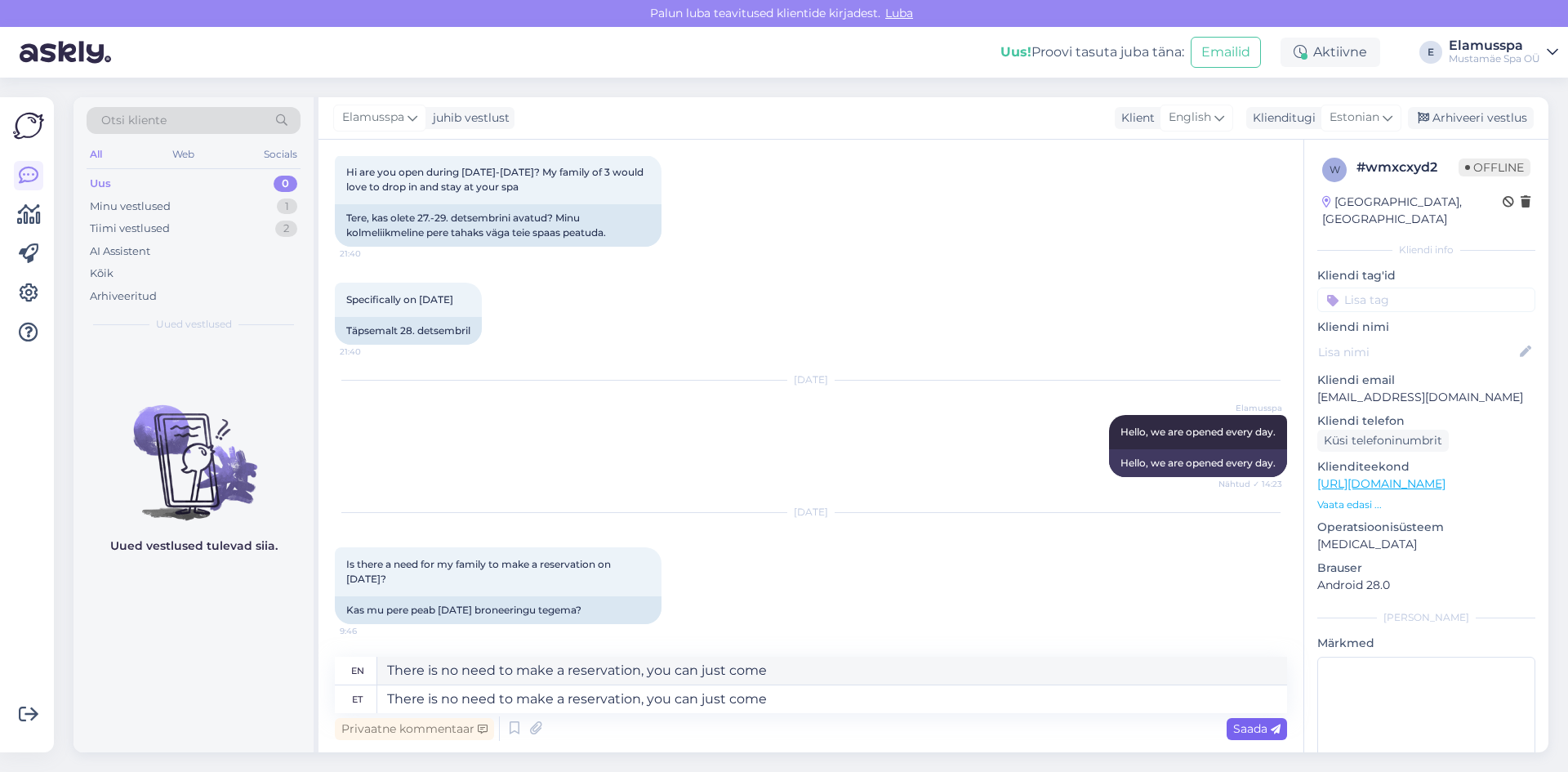
click at [1262, 728] on span "Saada" at bounding box center [1257, 728] width 48 height 14
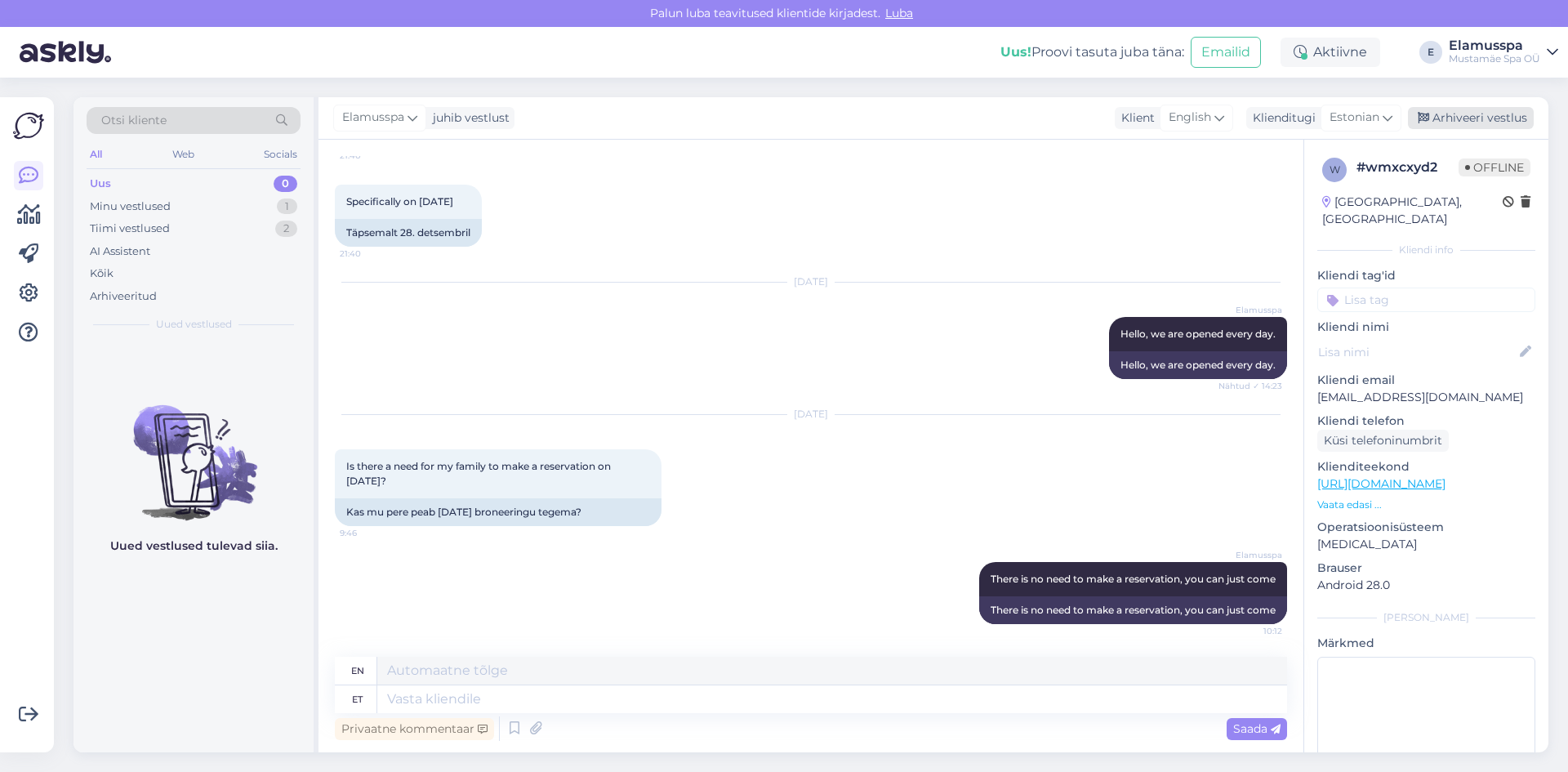
click at [1465, 116] on div "Arhiveeri vestlus" at bounding box center [1471, 117] width 126 height 22
